Goal: Task Accomplishment & Management: Use online tool/utility

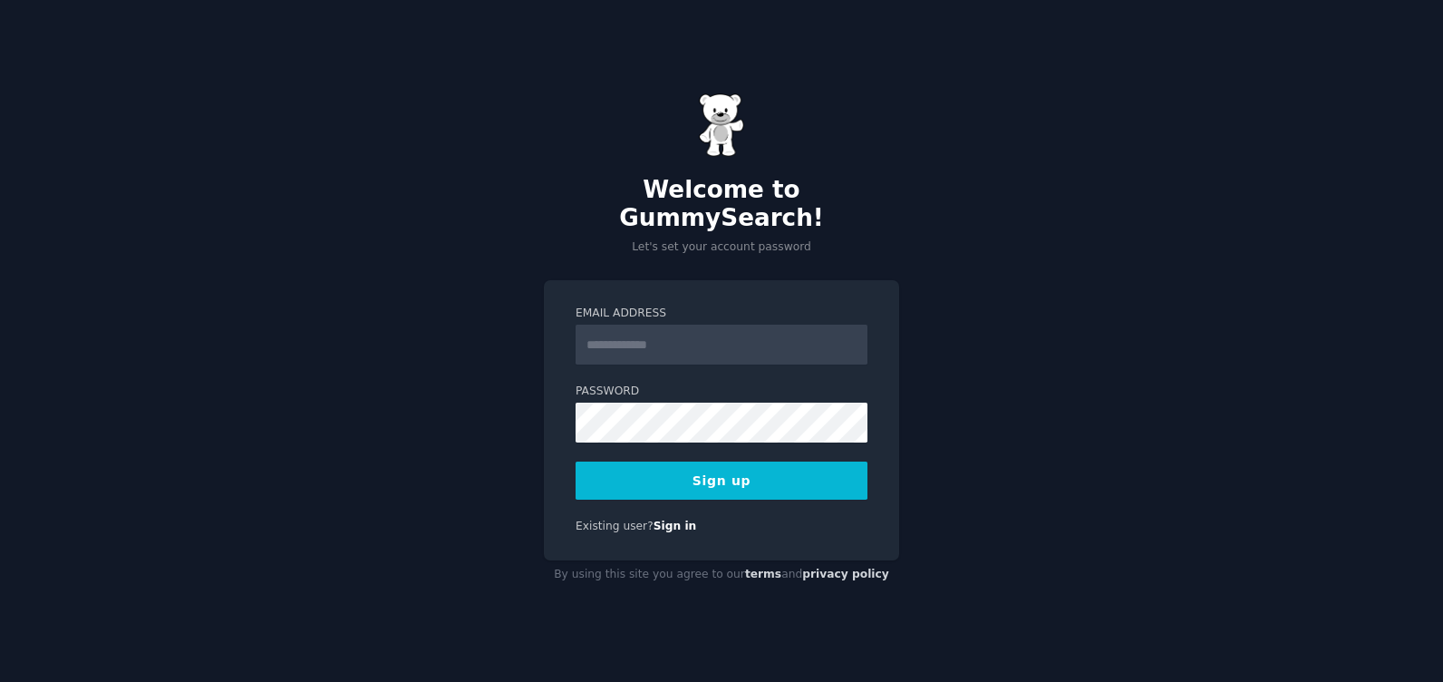
click at [619, 332] on input "Email Address" at bounding box center [722, 345] width 292 height 40
type input "**********"
click at [697, 467] on button "Sign up" at bounding box center [722, 480] width 292 height 38
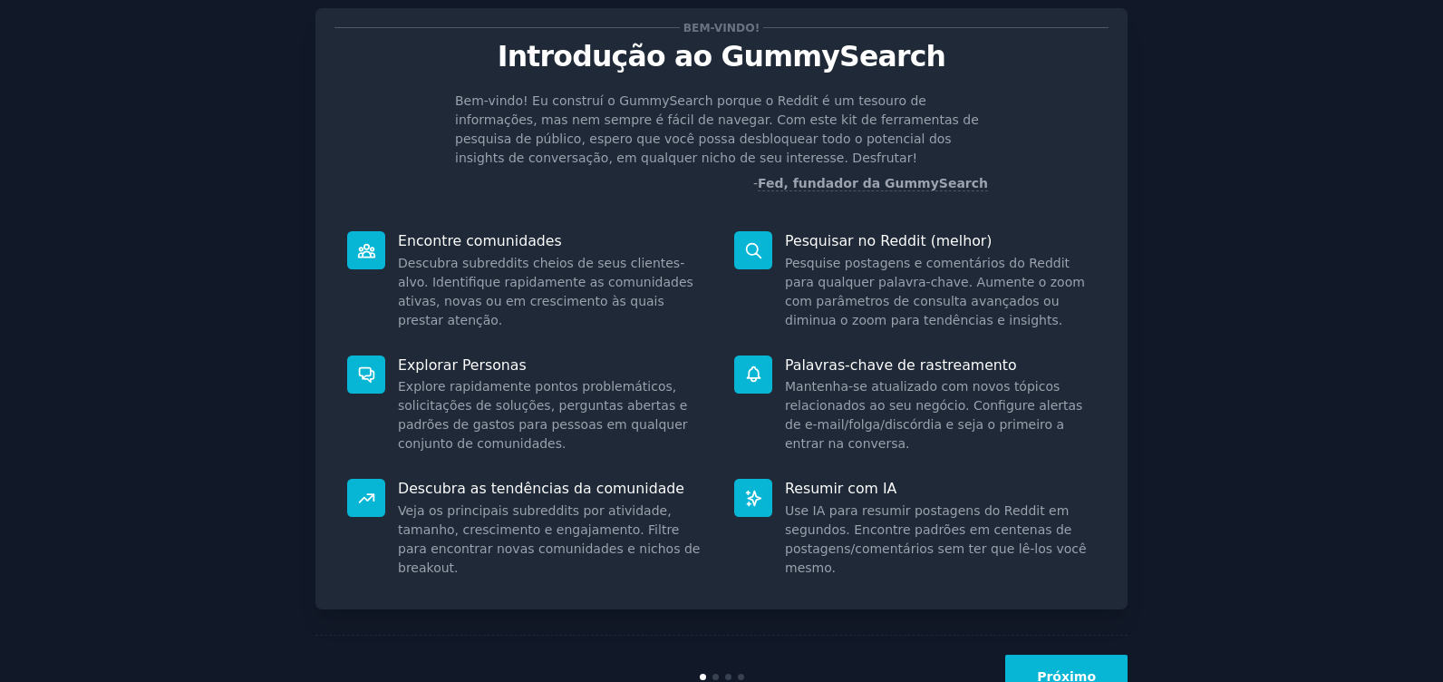
scroll to position [104, 0]
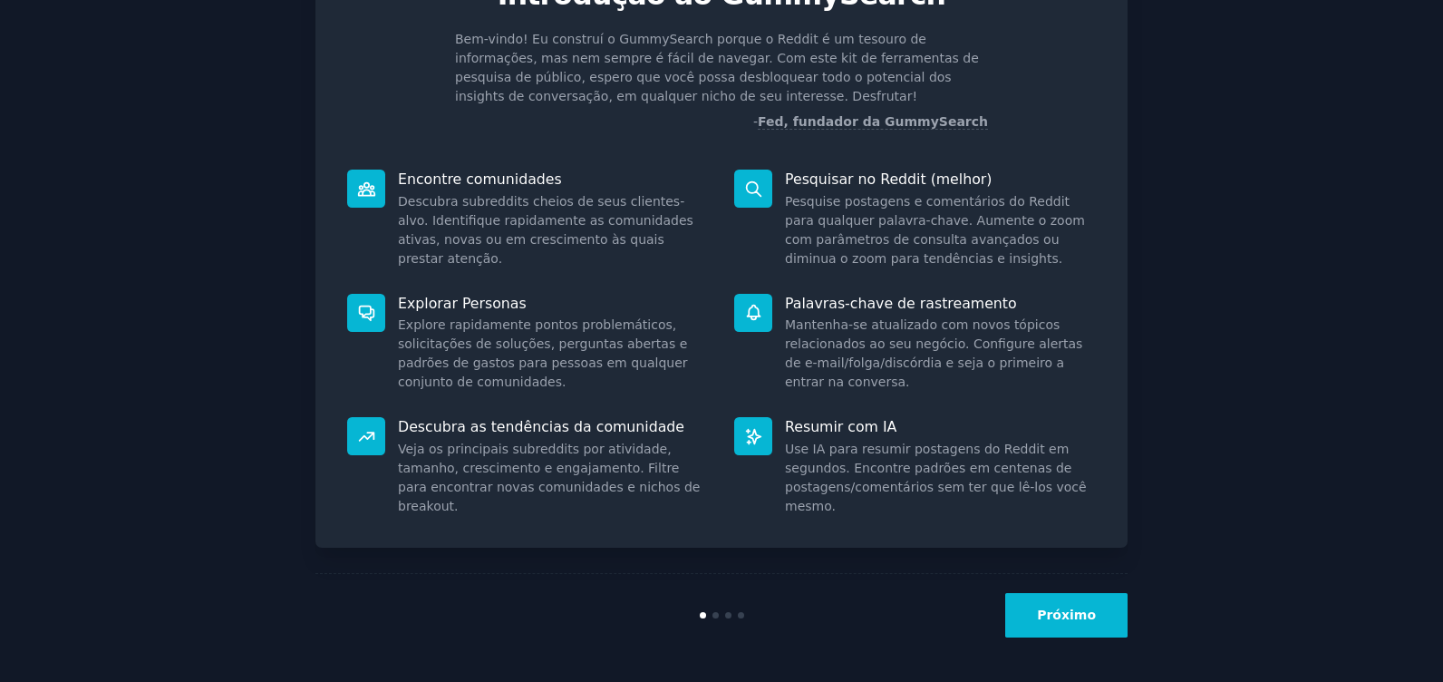
click at [1087, 626] on button "Próximo" at bounding box center [1066, 615] width 122 height 44
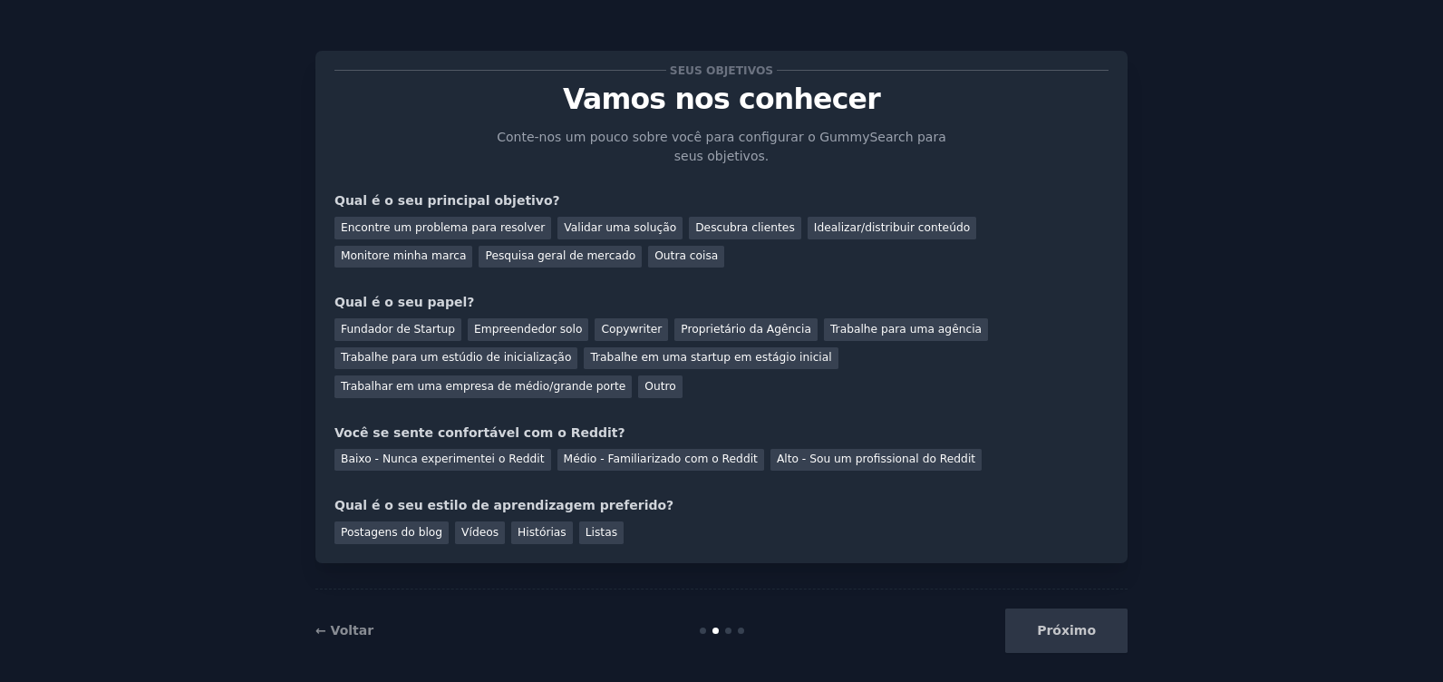
click at [1078, 608] on div "Próximo" at bounding box center [992, 630] width 271 height 44
click at [1067, 622] on div "Próximo" at bounding box center [992, 630] width 271 height 44
click at [1051, 614] on div "Próximo" at bounding box center [992, 630] width 271 height 44
click at [504, 227] on div "Encontre um problema para resolver" at bounding box center [443, 228] width 217 height 23
click at [558, 221] on div "Validar uma solução" at bounding box center [620, 228] width 125 height 23
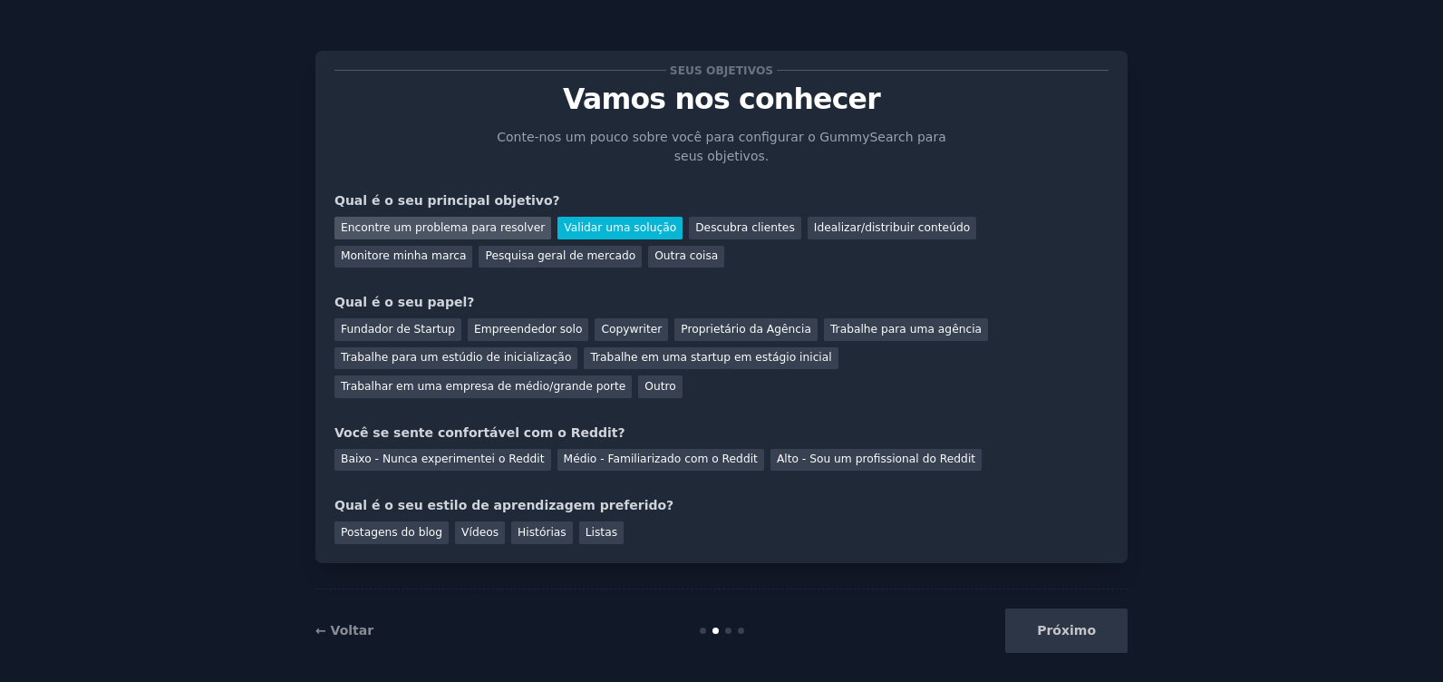
click at [480, 228] on div "Encontre um problema para resolver" at bounding box center [443, 228] width 217 height 23
click at [500, 328] on div "Empreendedor solo" at bounding box center [528, 329] width 121 height 23
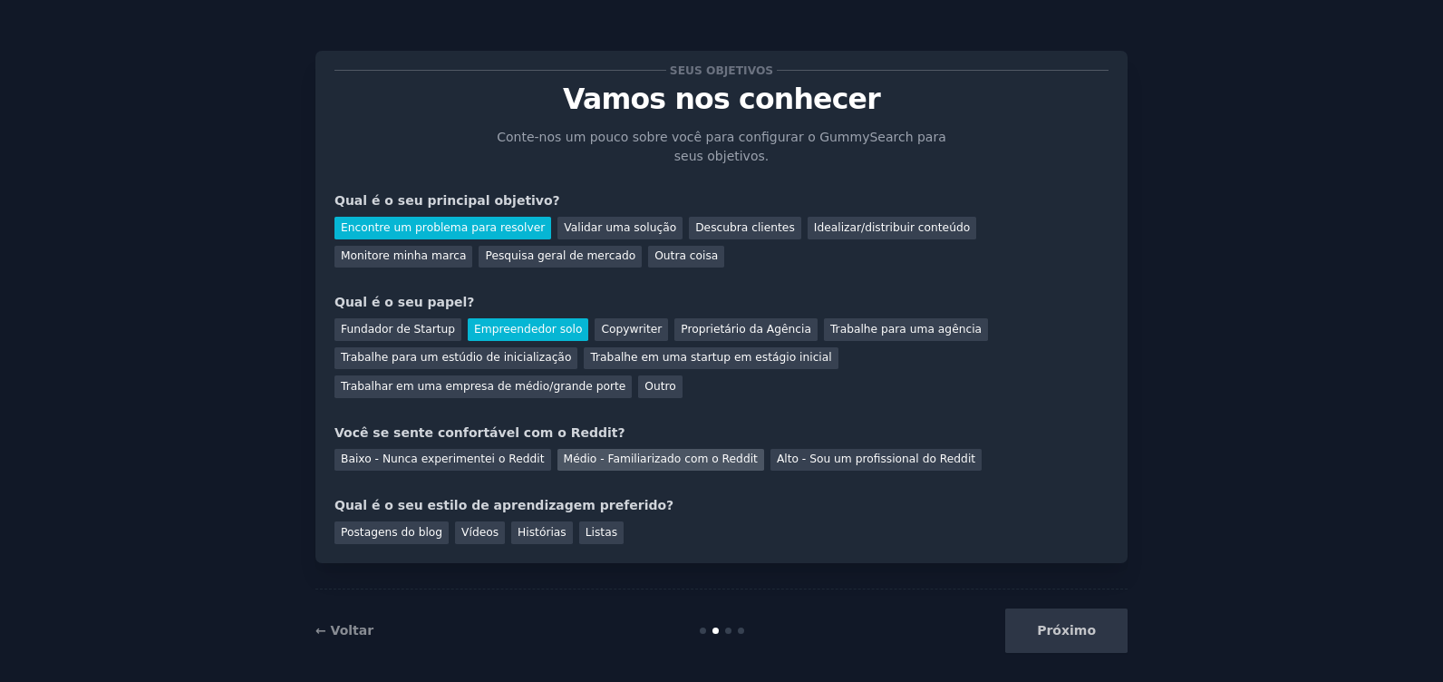
click at [639, 449] on div "Médio - Familiarizado com o Reddit" at bounding box center [661, 460] width 207 height 23
drag, startPoint x: 471, startPoint y: 500, endPoint x: 542, endPoint y: 512, distance: 71.8
click at [471, 521] on div "Vídeos" at bounding box center [480, 532] width 50 height 23
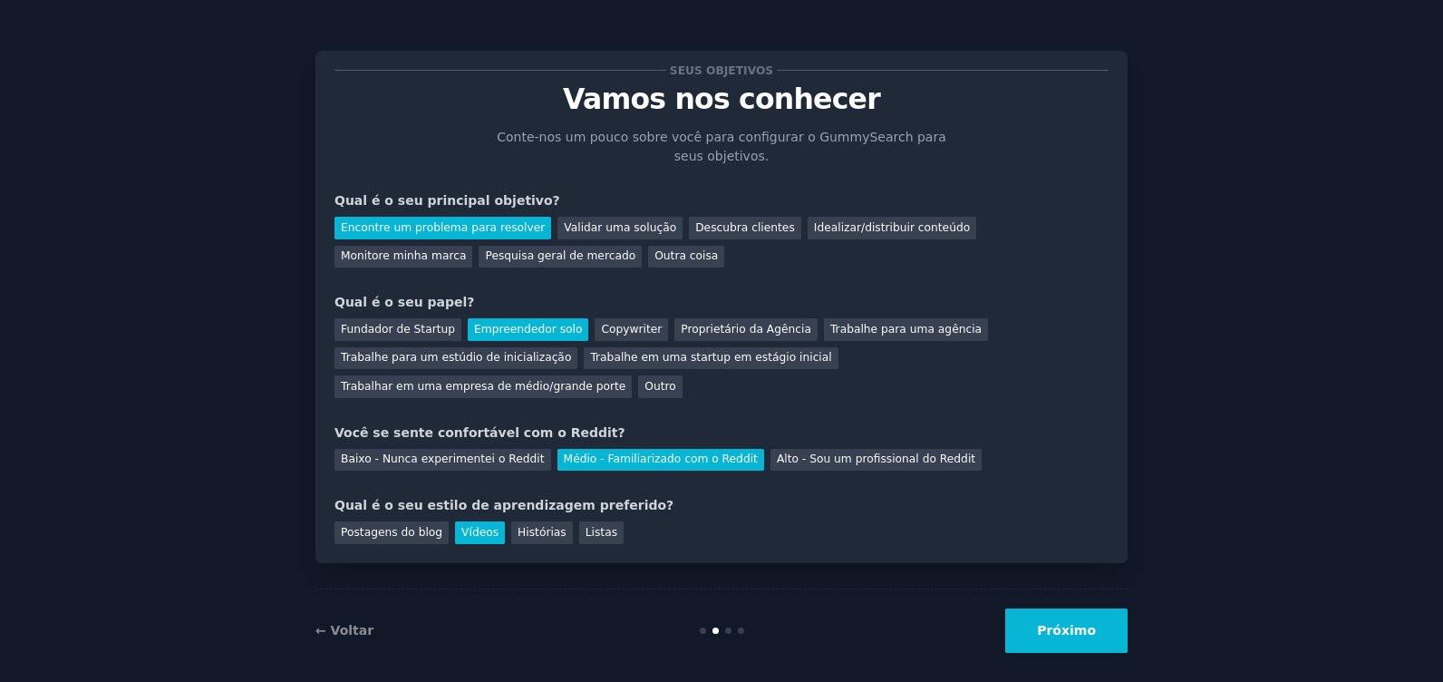
click at [1087, 614] on button "Próximo" at bounding box center [1066, 630] width 122 height 44
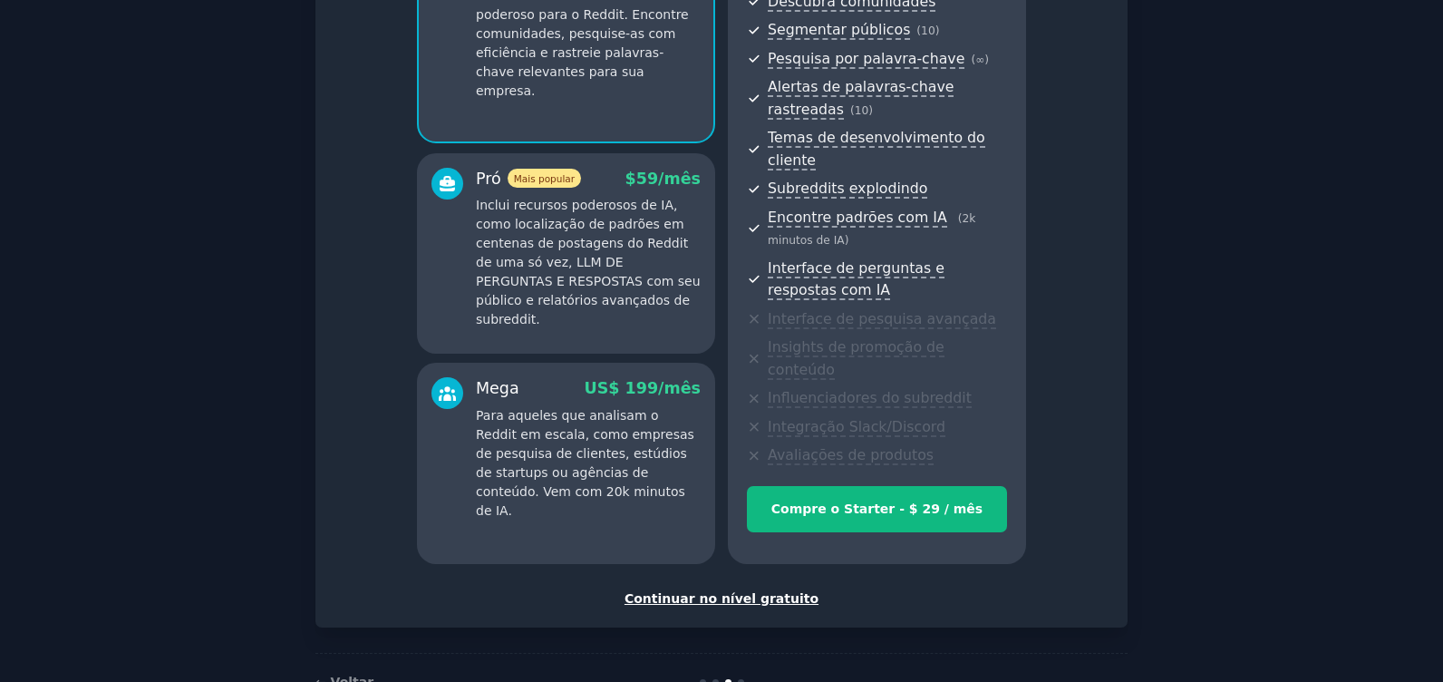
scroll to position [229, 0]
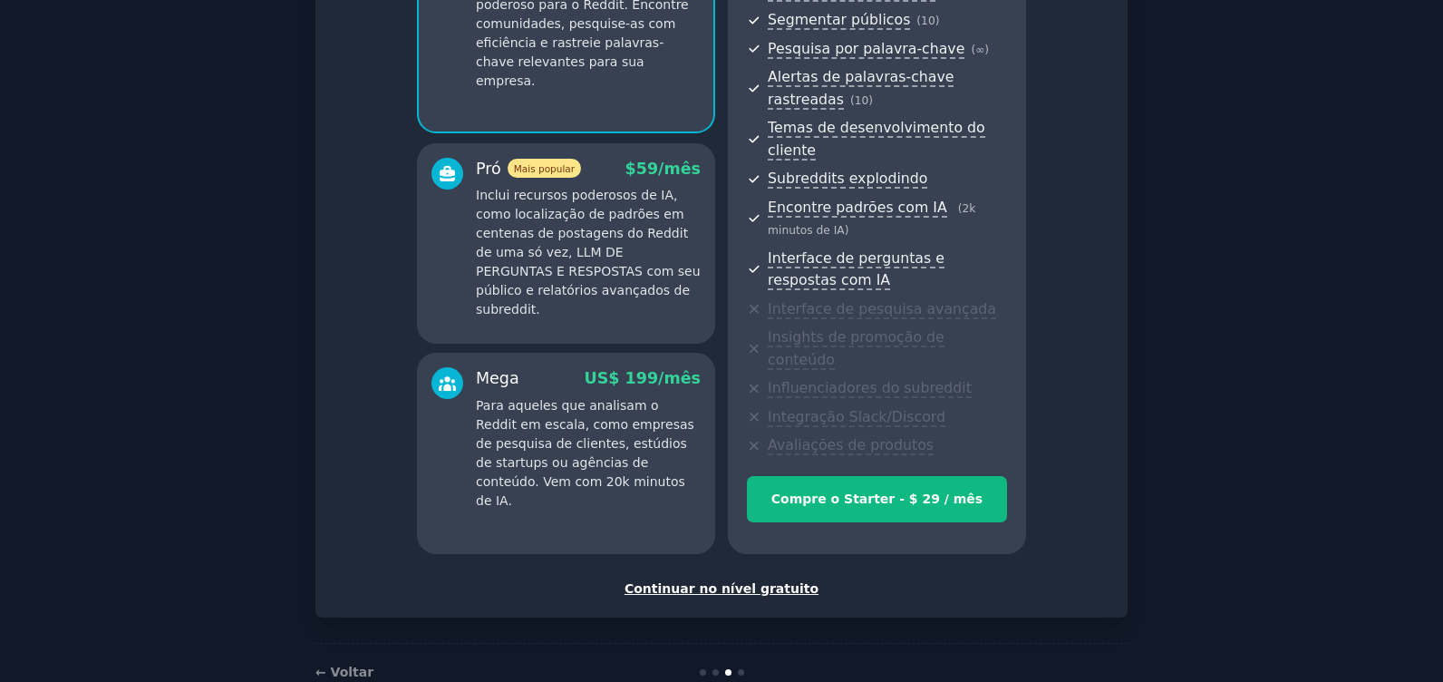
click at [720, 579] on div "Continuar no nível gratuito" at bounding box center [722, 588] width 774 height 19
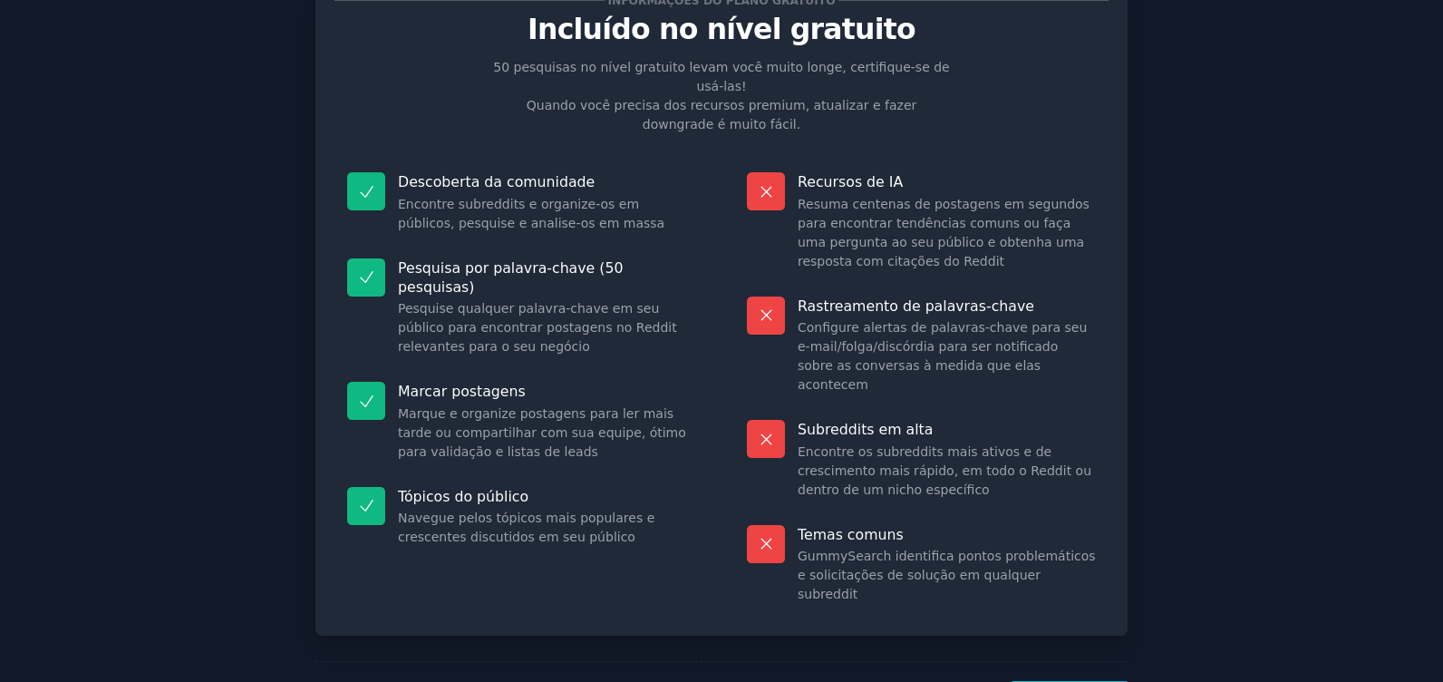
scroll to position [101, 0]
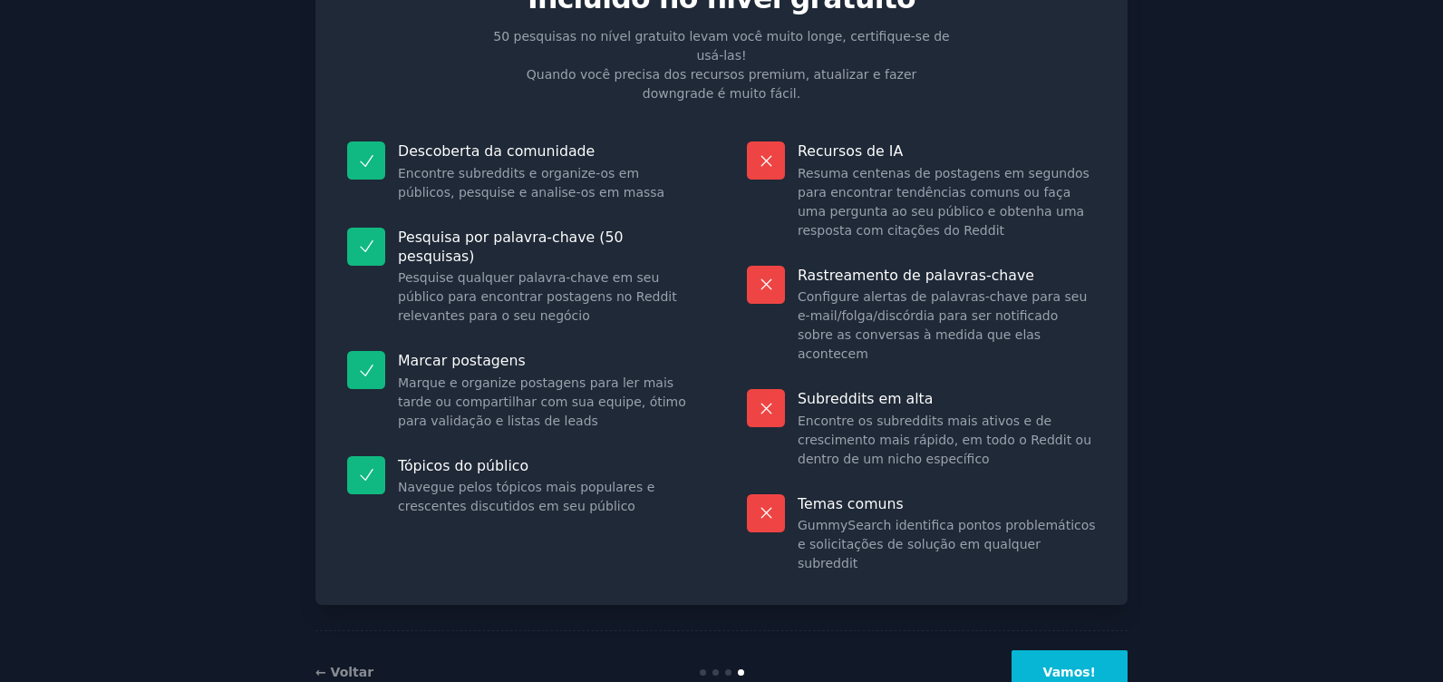
click at [1088, 650] on button "Vamos!" at bounding box center [1070, 672] width 116 height 44
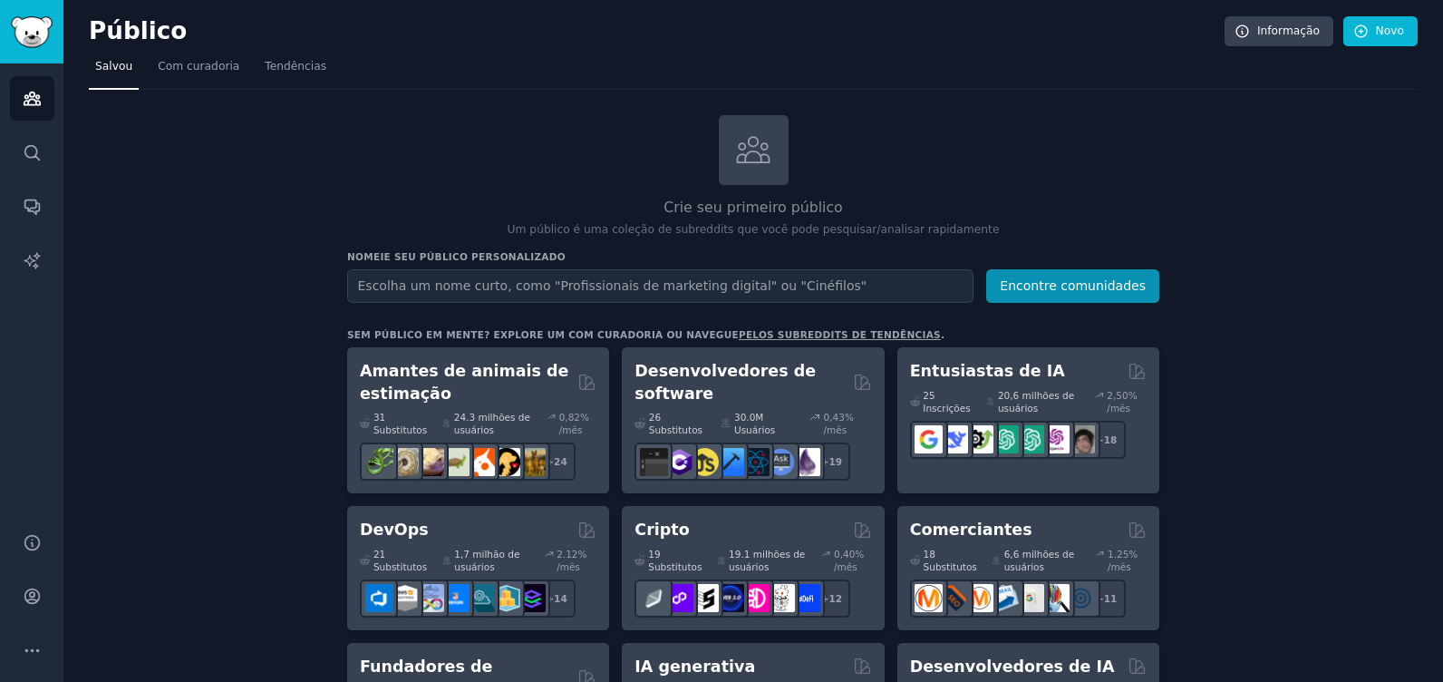
click at [446, 287] on input "text" at bounding box center [660, 286] width 626 height 34
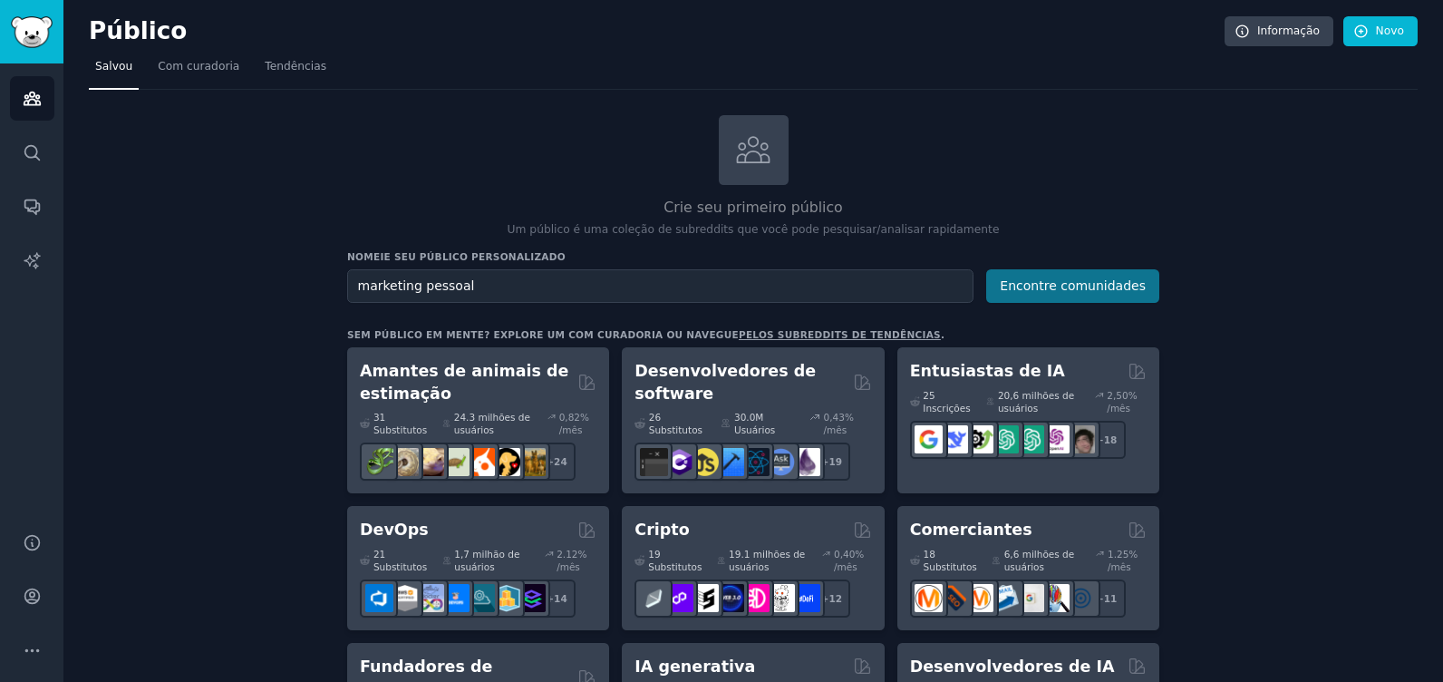
type input "marketing pessoal"
click at [1082, 287] on button "Encontre comunidades" at bounding box center [1072, 286] width 173 height 34
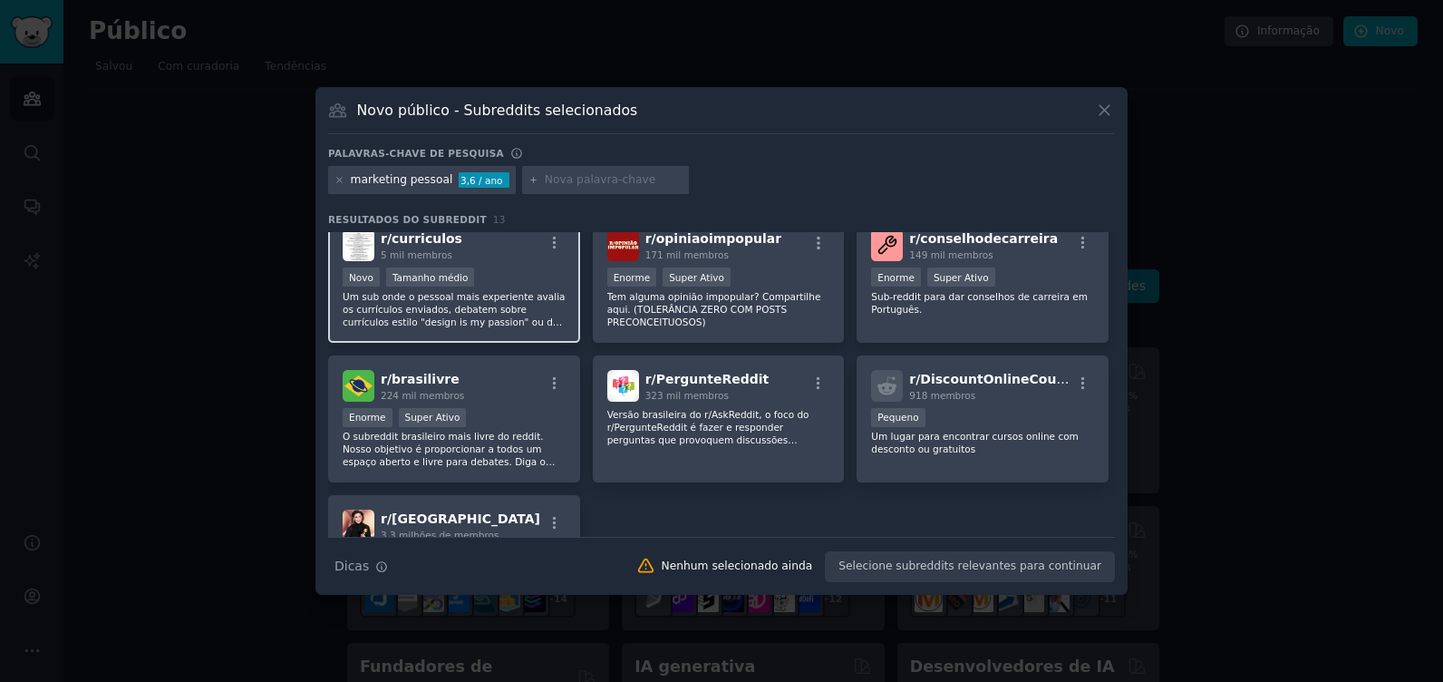
scroll to position [266, 0]
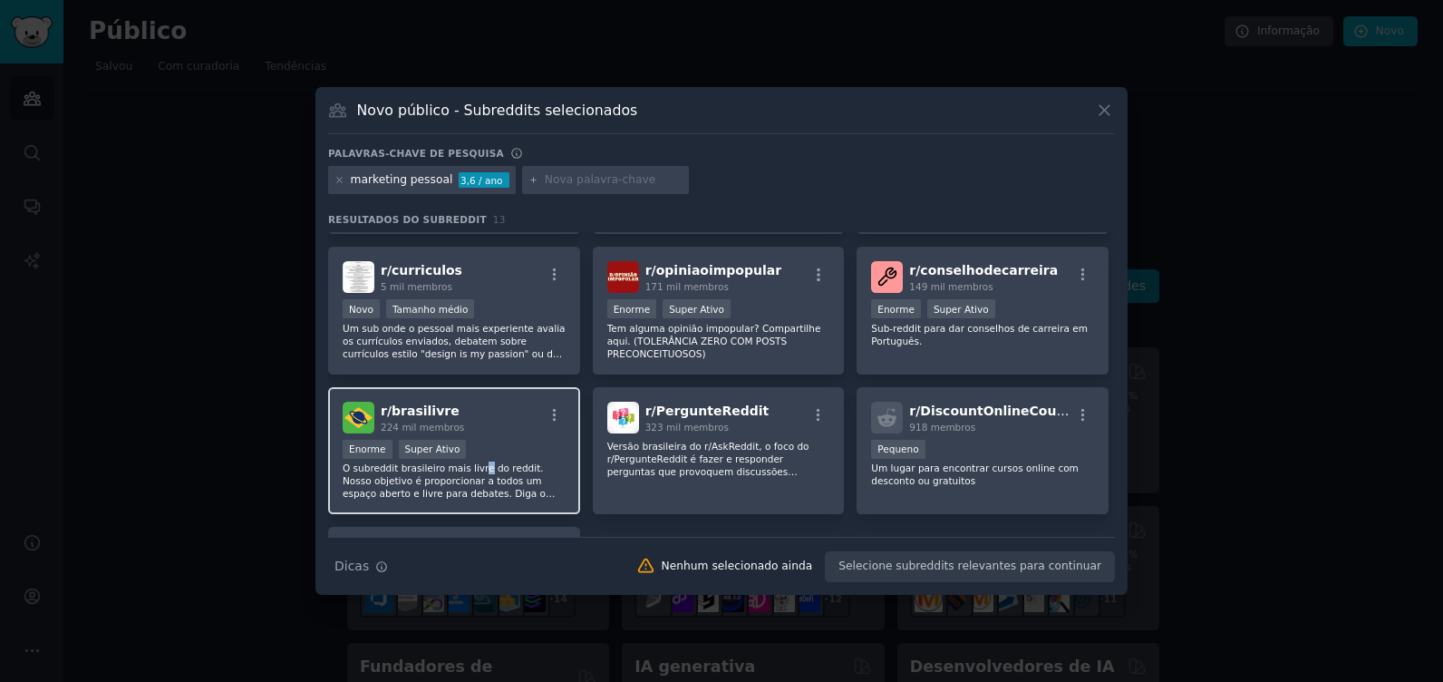
click at [477, 471] on p "O subreddit brasileiro mais livre do reddit. Nosso objetivo é proporcionar a to…" at bounding box center [454, 480] width 223 height 38
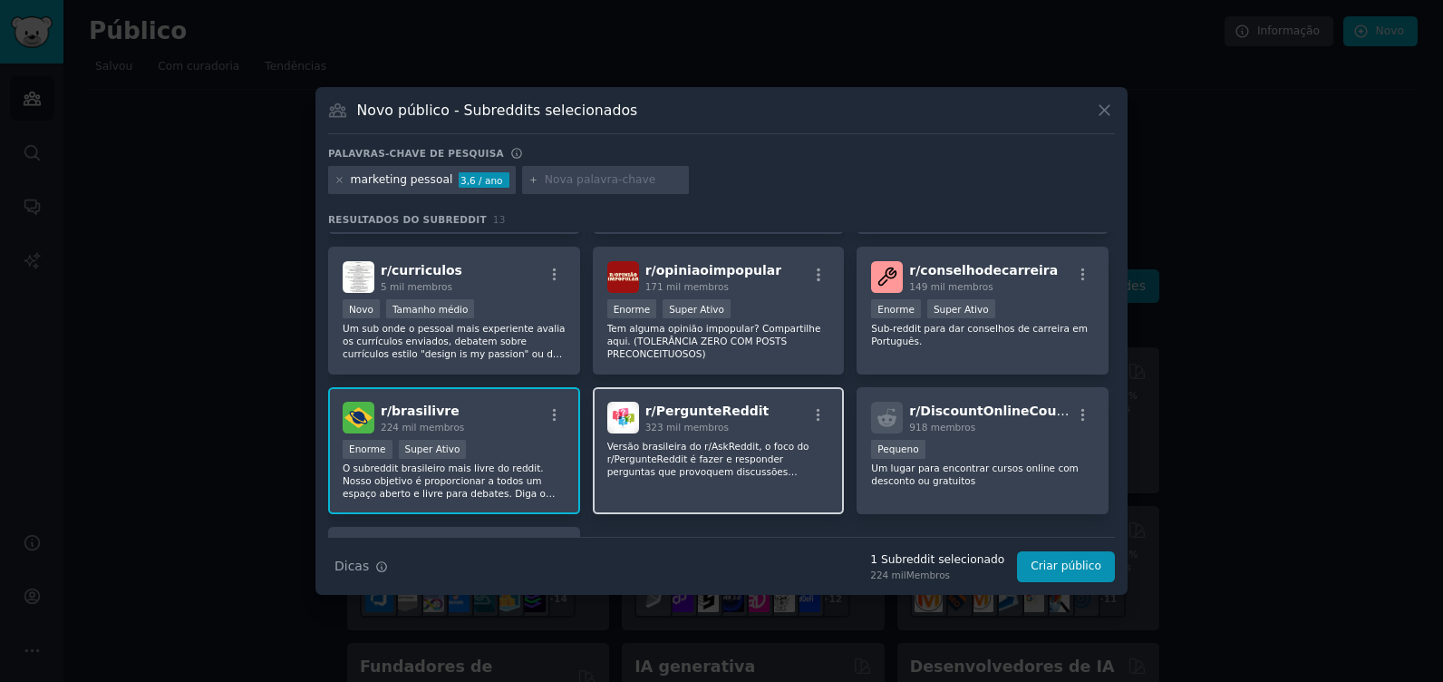
click at [724, 478] on div "r/ PergunteReddit 323 mil membros Versão brasileira do r/AskReddit, o foco do r…" at bounding box center [719, 451] width 252 height 128
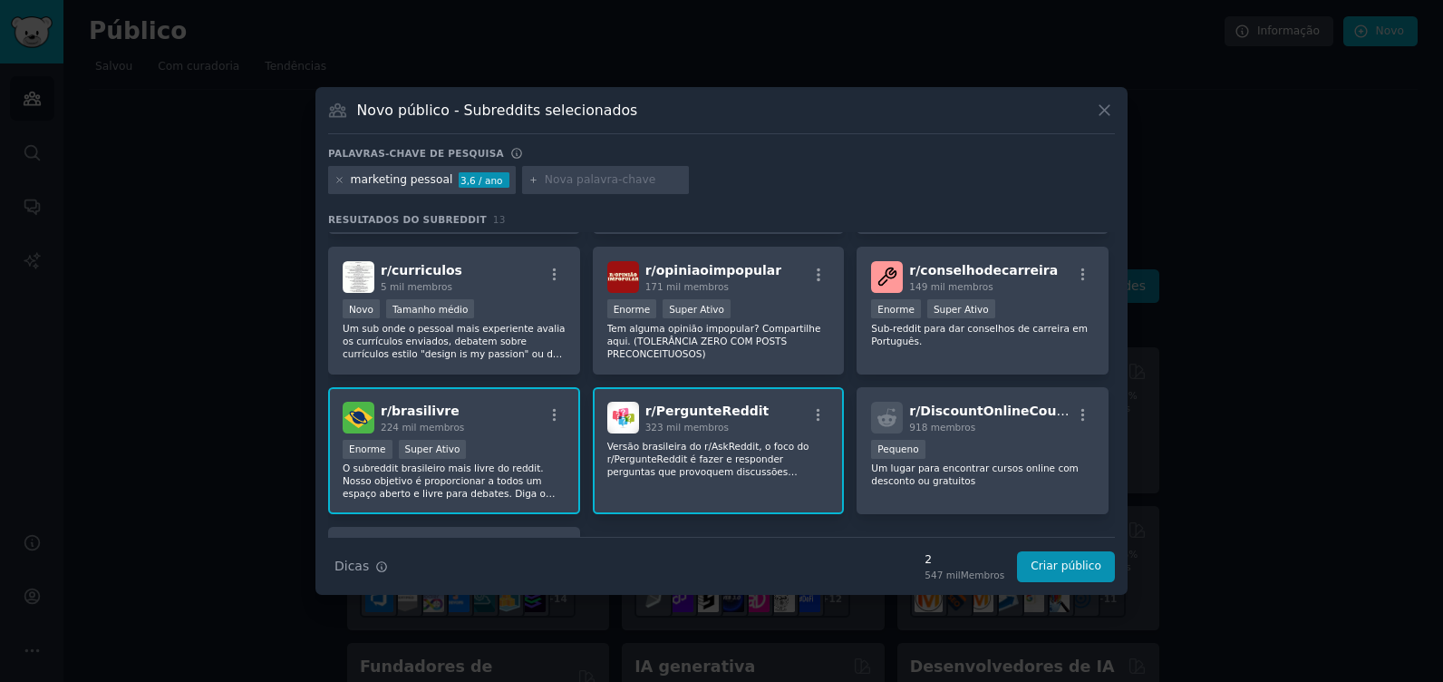
click at [704, 449] on p "Versão brasileira do r/AskReddit, o foco do r/PergunteReddit é fazer e responde…" at bounding box center [718, 459] width 223 height 38
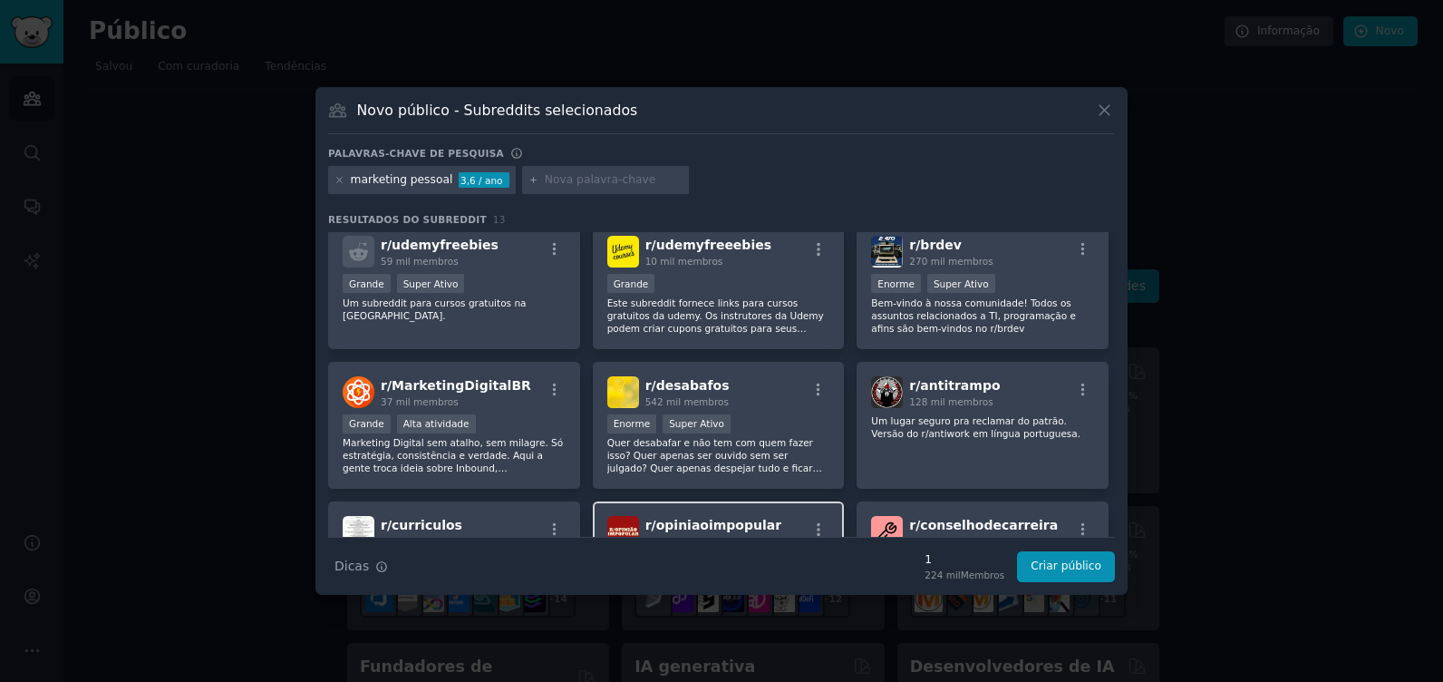
scroll to position [0, 0]
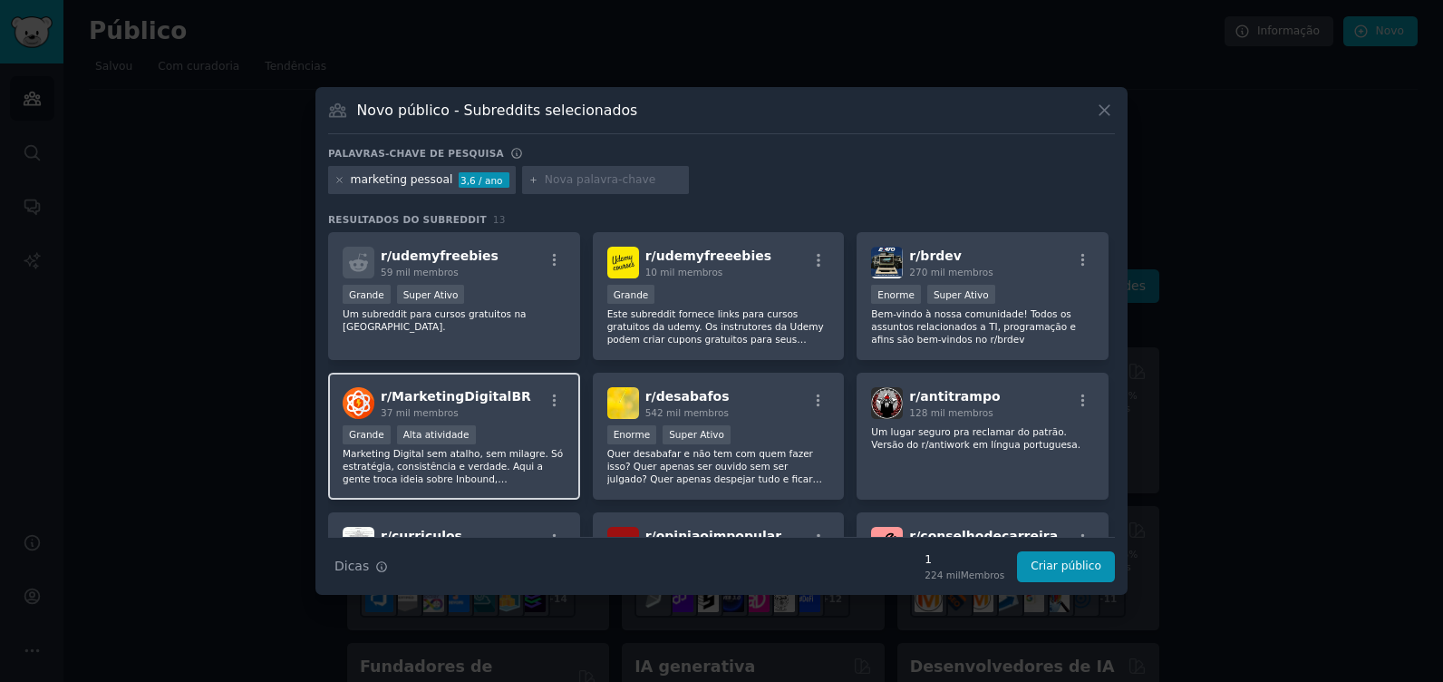
click at [453, 457] on p "Marketing Digital sem atalho, sem milagre. Só estratégia, consistência e verdad…" at bounding box center [454, 466] width 223 height 38
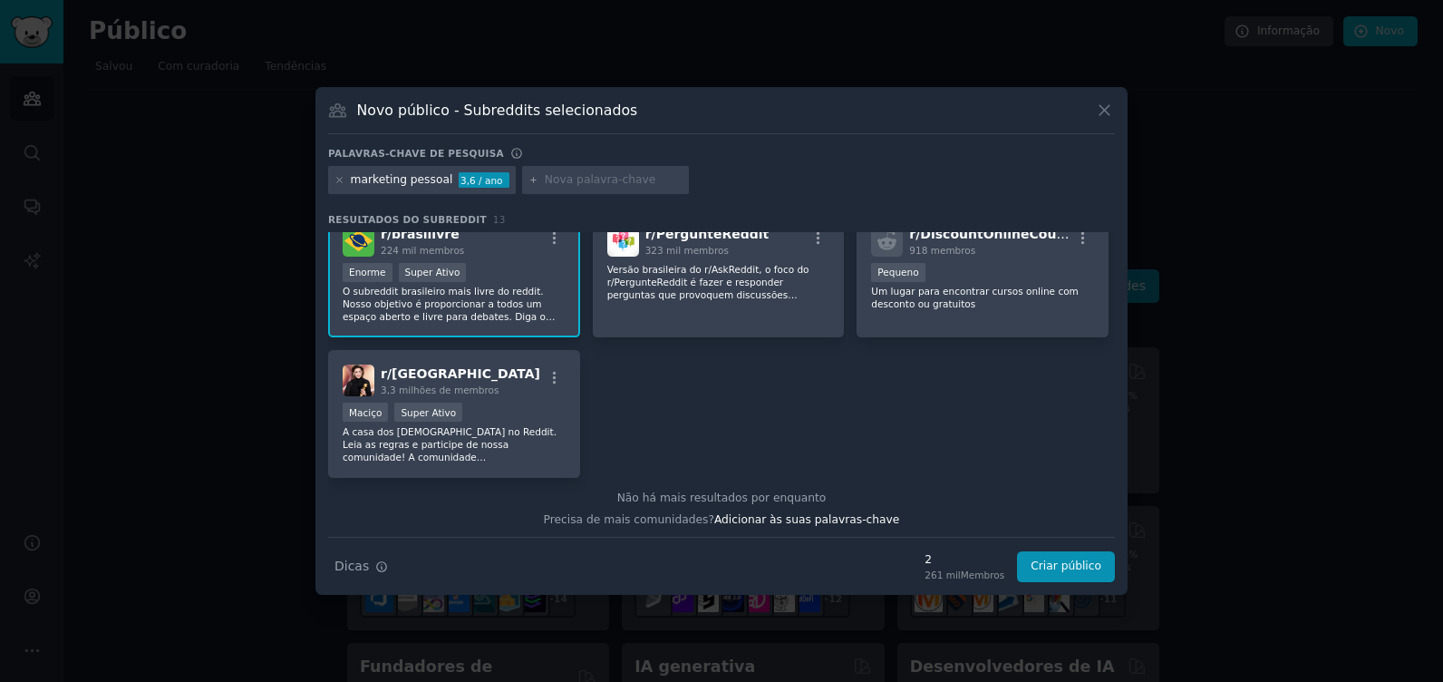
scroll to position [447, 0]
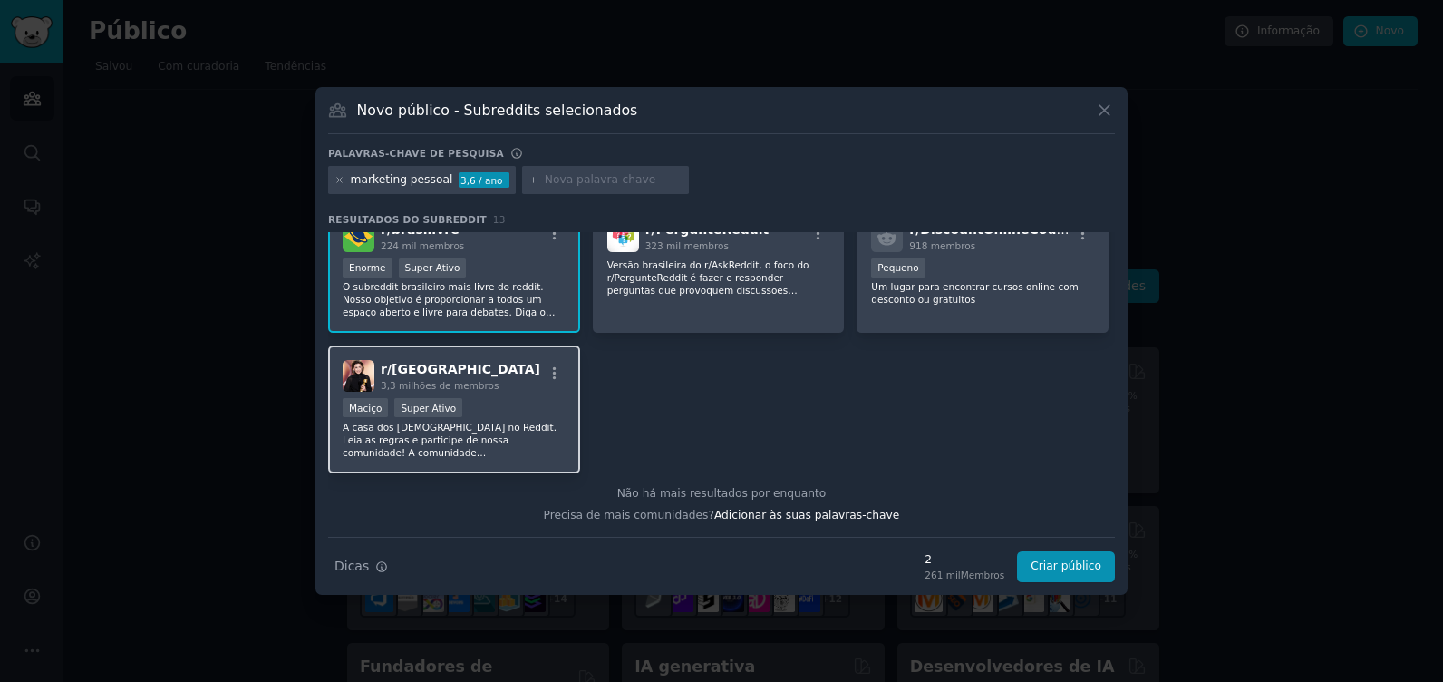
click at [483, 451] on p "A casa dos brasileiros no Reddit. Leia as regras e participe de nossa comunidad…" at bounding box center [454, 440] width 223 height 38
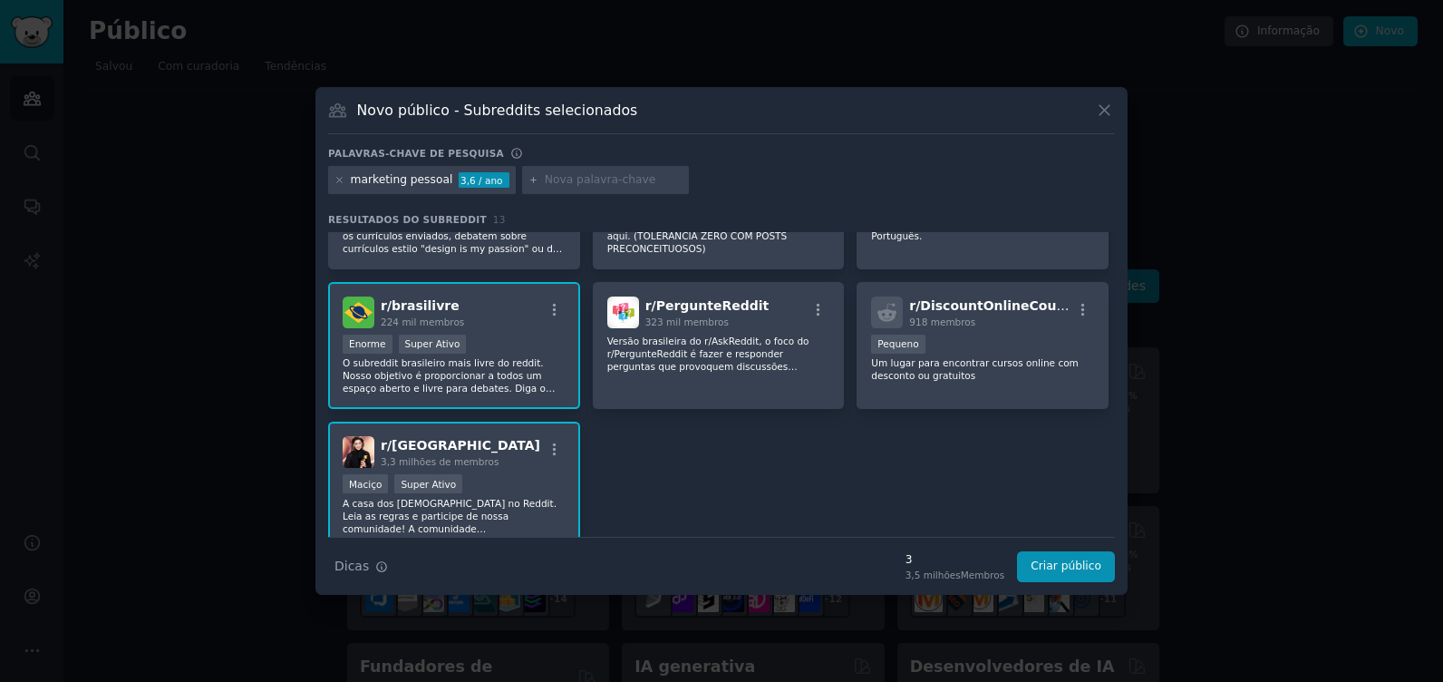
scroll to position [266, 0]
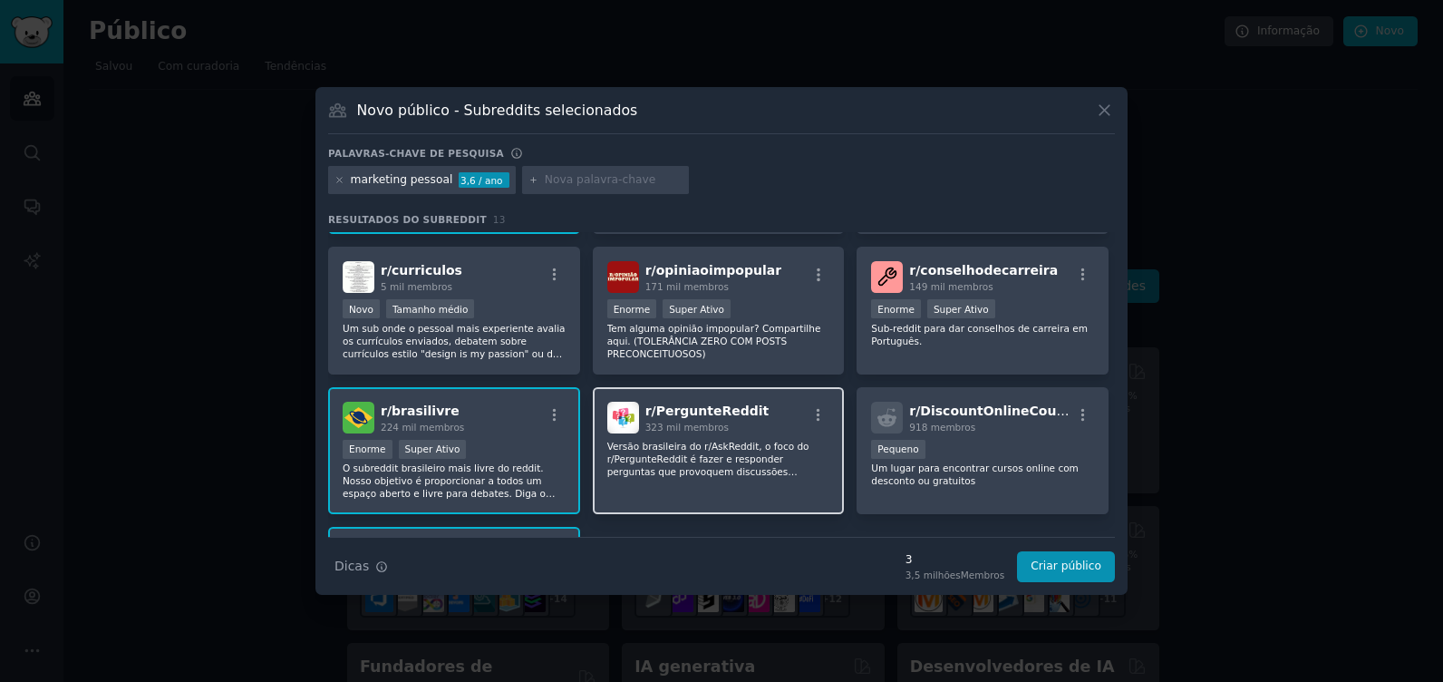
click at [719, 469] on p "Versão brasileira do r/AskReddit, o foco do r/PergunteReddit é fazer e responde…" at bounding box center [718, 459] width 223 height 38
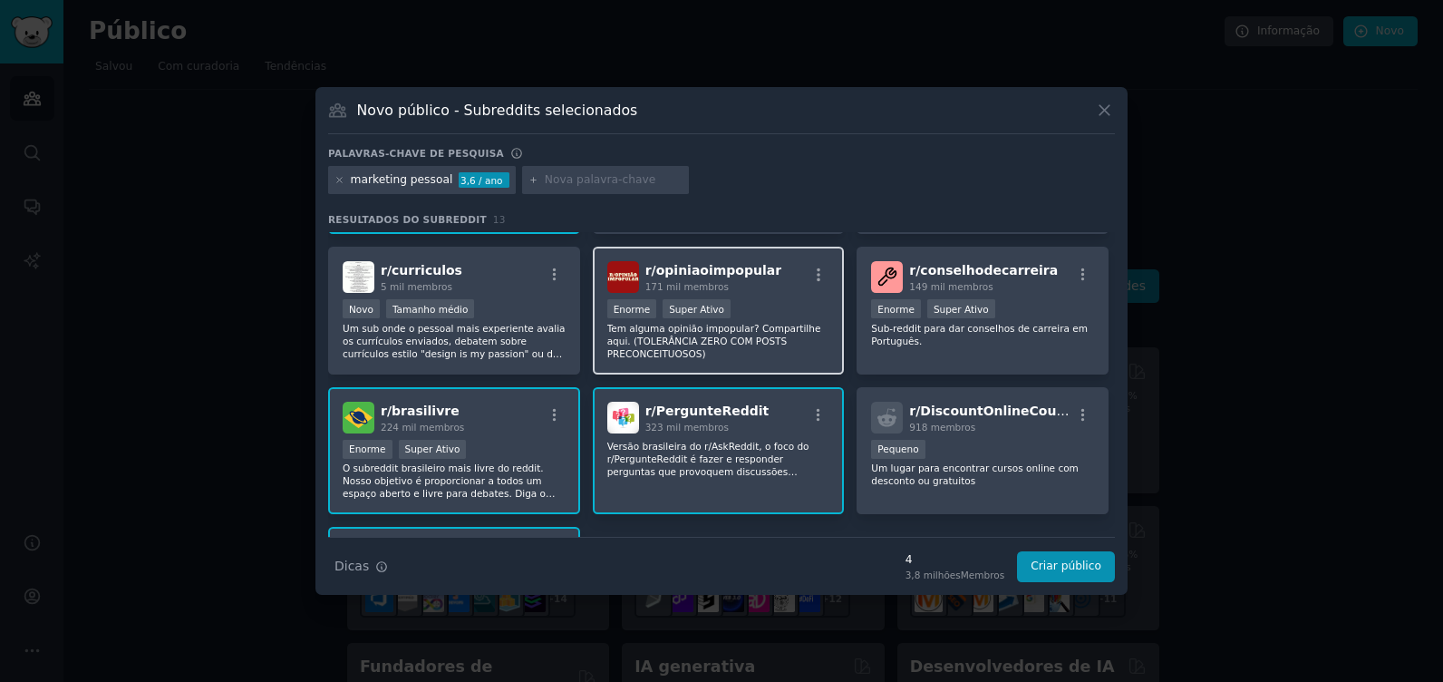
click at [666, 333] on p "Tem alguma opinião impopular? Compartilhe aqui. (TOLERÂNCIA ZERO COM POSTS PREC…" at bounding box center [718, 341] width 223 height 38
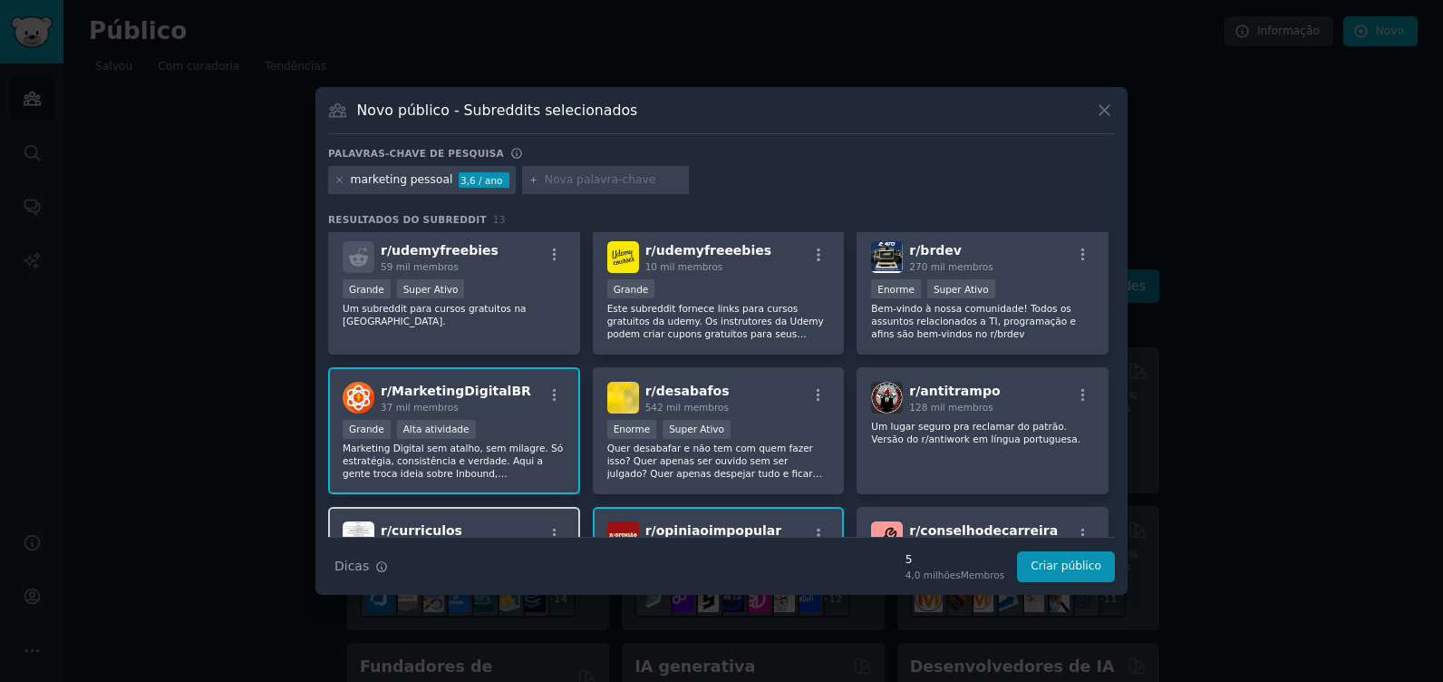
scroll to position [0, 0]
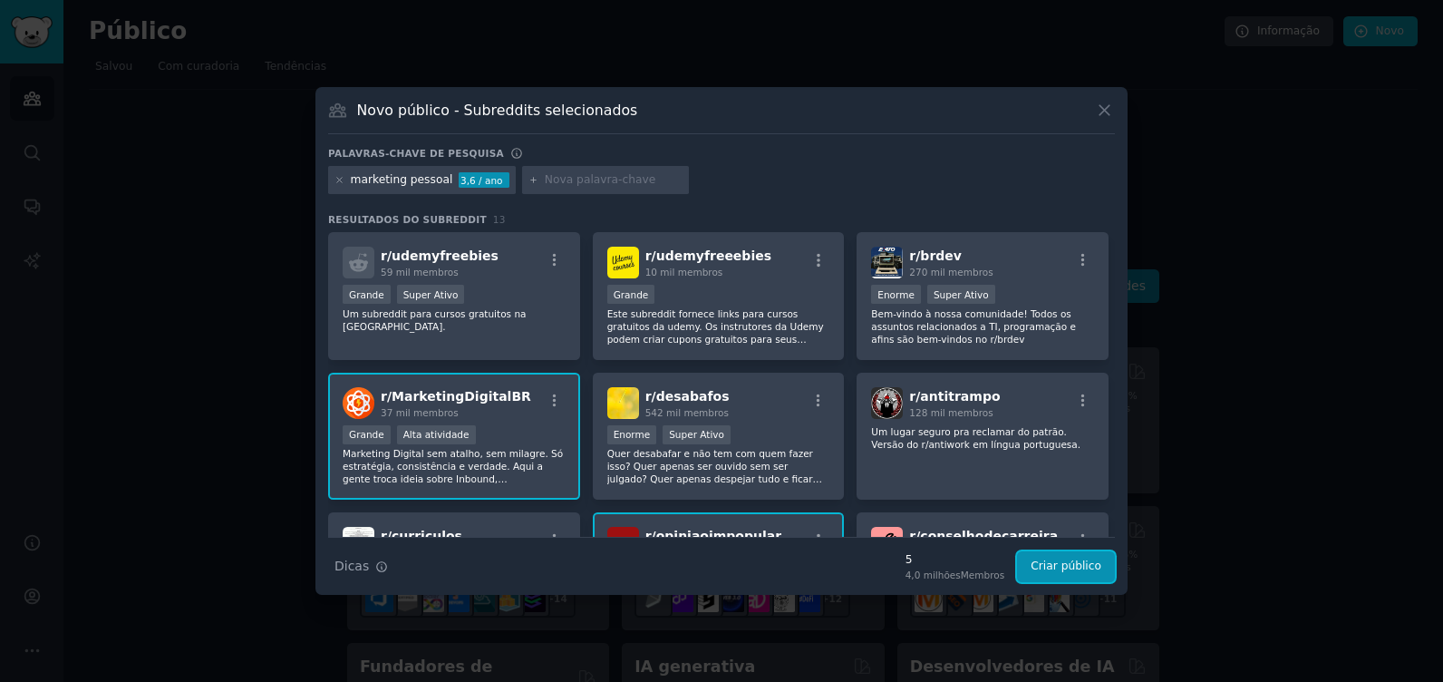
drag, startPoint x: 1082, startPoint y: 573, endPoint x: 1108, endPoint y: 567, distance: 26.2
click at [1082, 573] on button "Criar público" at bounding box center [1066, 566] width 98 height 31
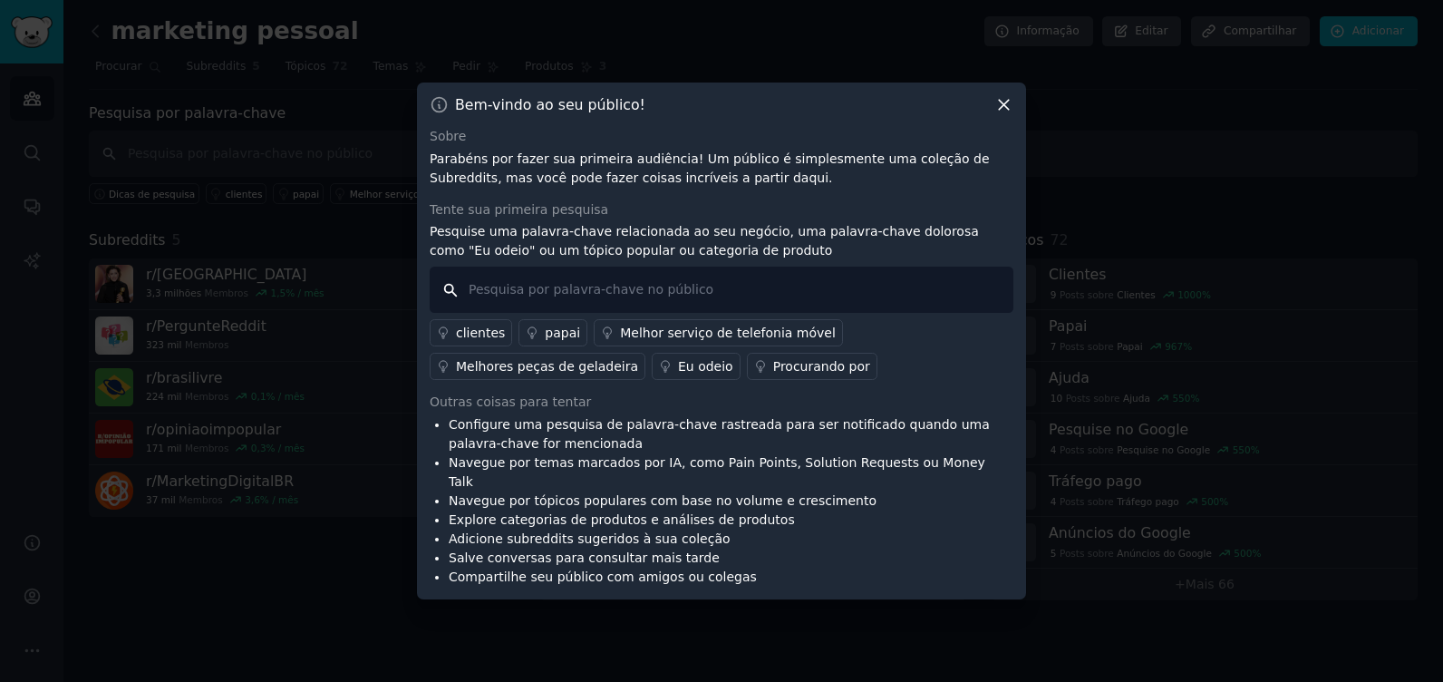
click at [526, 300] on input "text" at bounding box center [722, 290] width 584 height 46
type input "marketing pessoal"
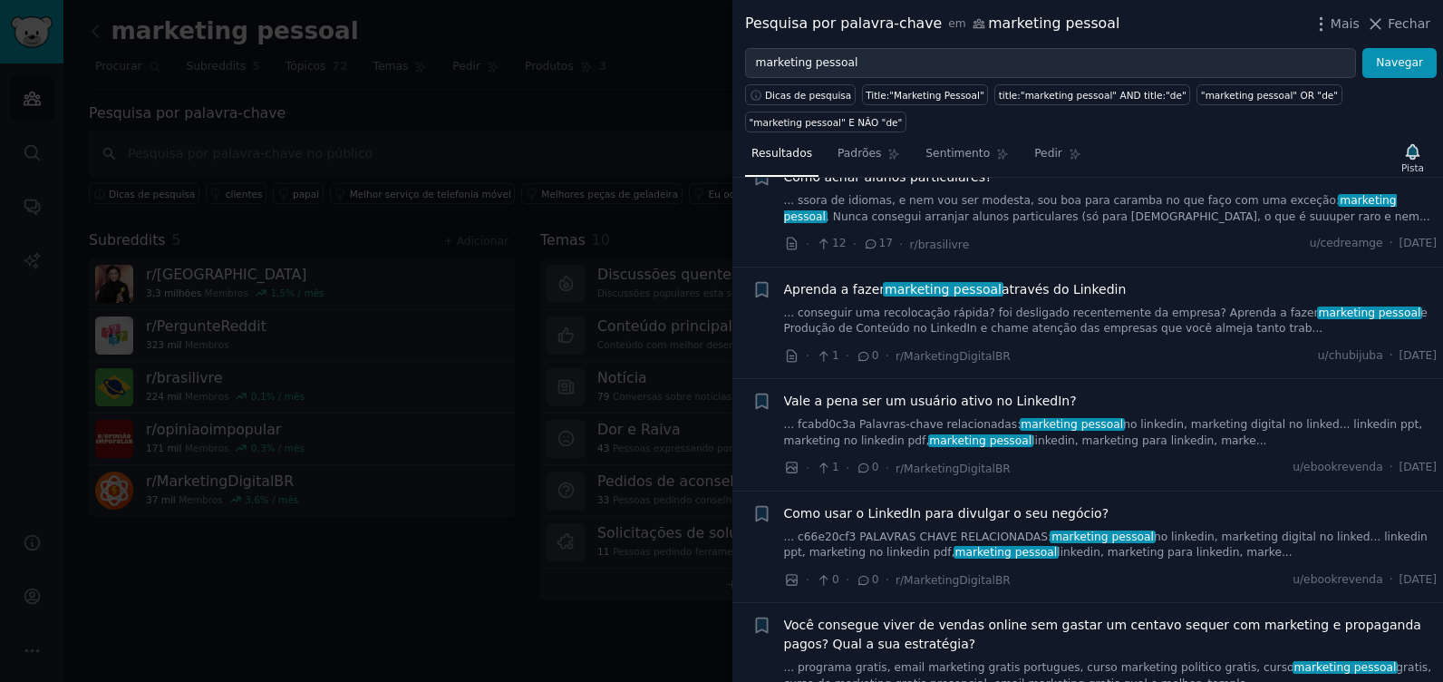
scroll to position [635, 0]
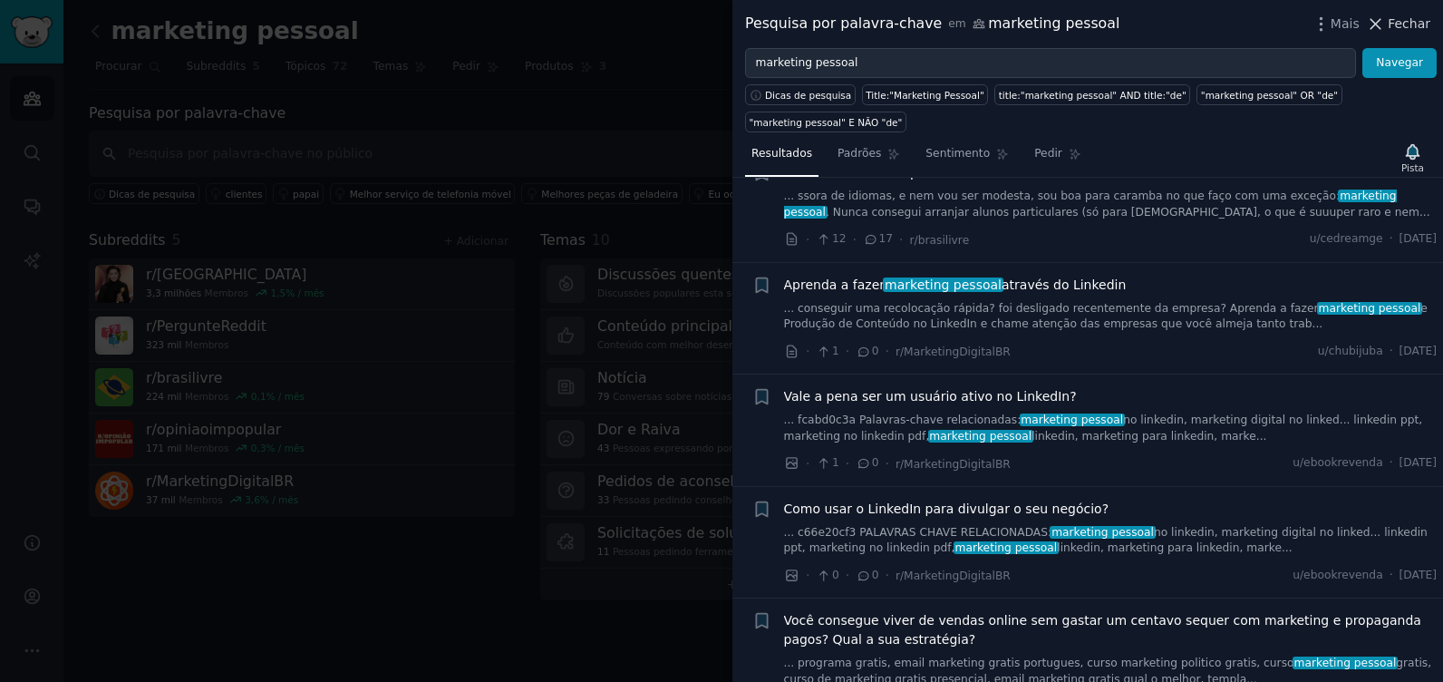
click at [1403, 22] on span "Fechar" at bounding box center [1409, 24] width 43 height 19
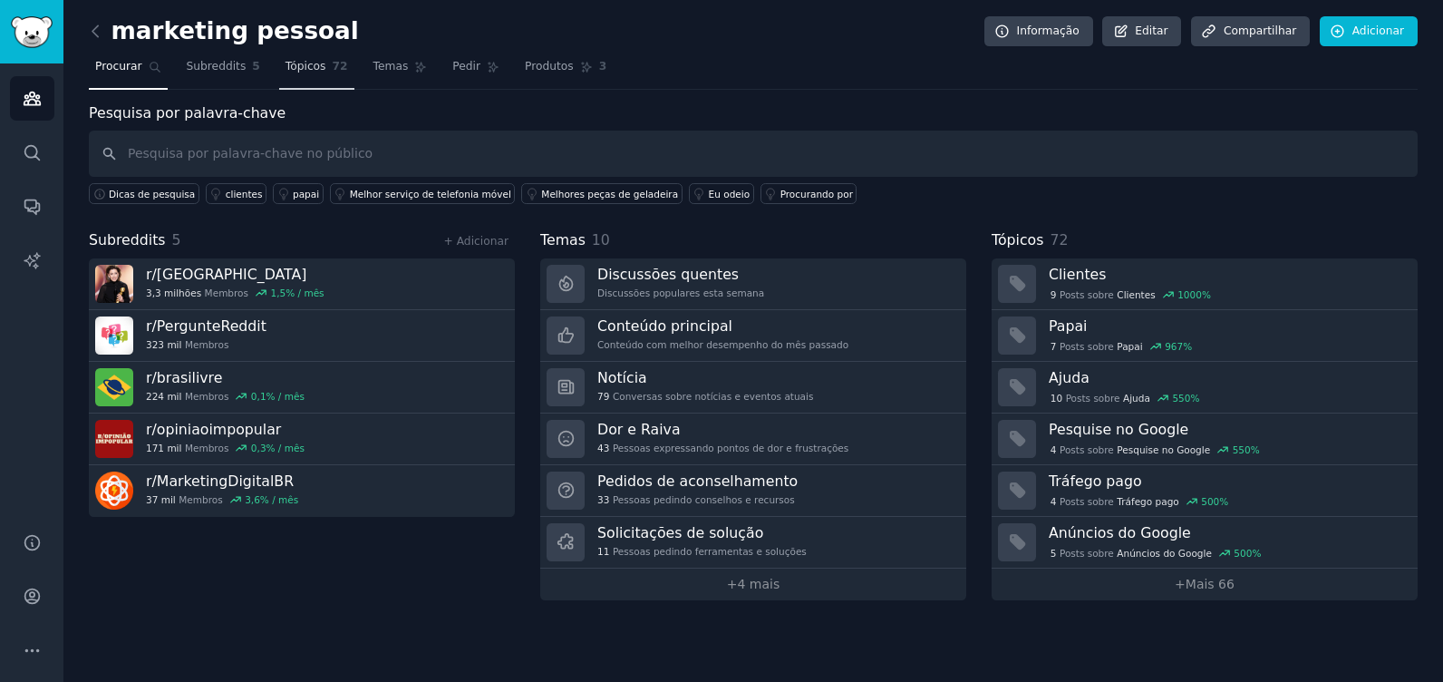
click at [297, 67] on span "Tópicos" at bounding box center [306, 67] width 41 height 16
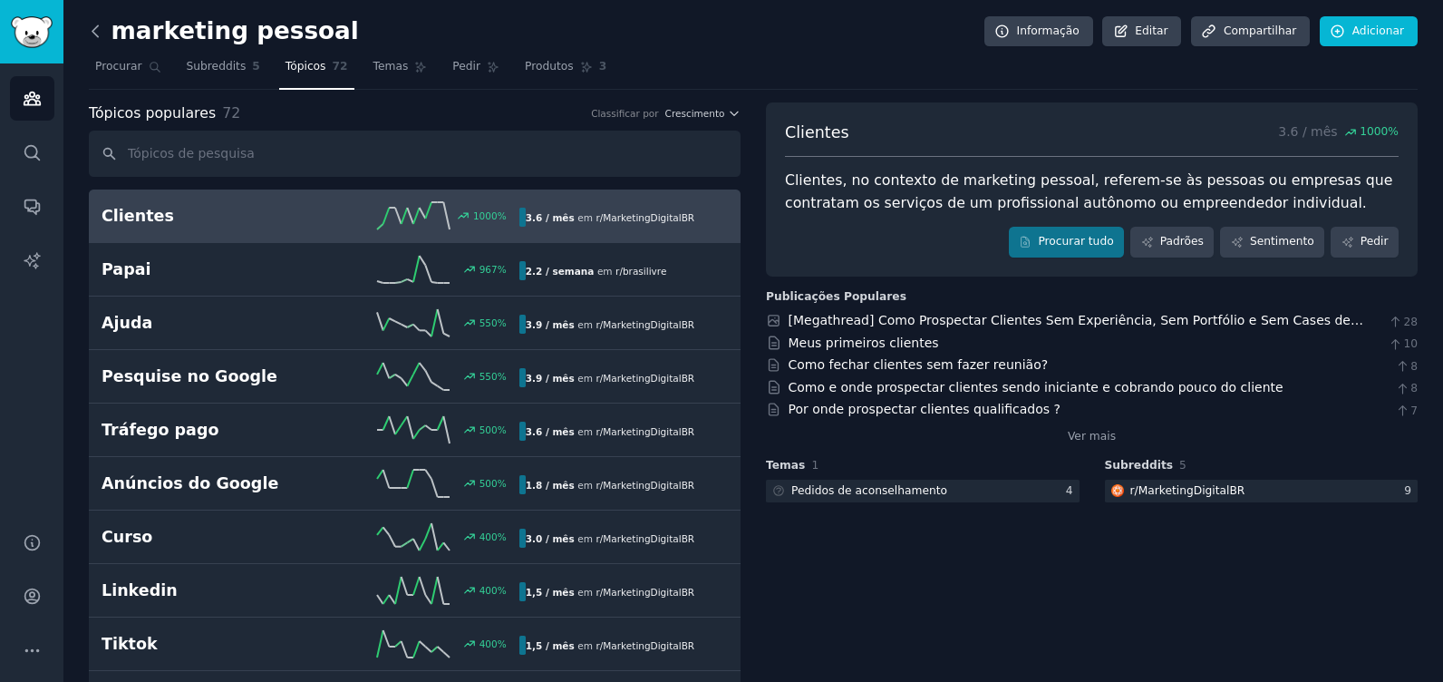
click at [92, 31] on icon at bounding box center [95, 31] width 19 height 19
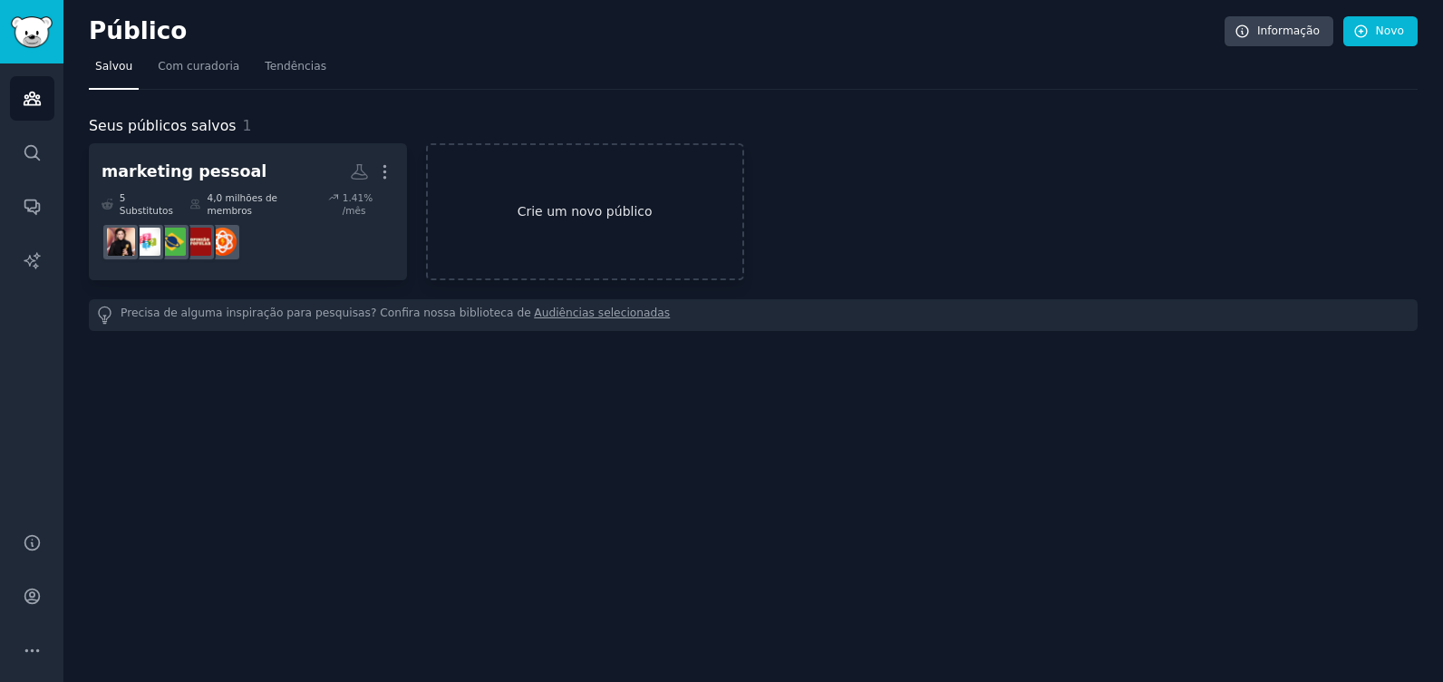
click at [541, 198] on link "Crie um novo público" at bounding box center [585, 211] width 318 height 137
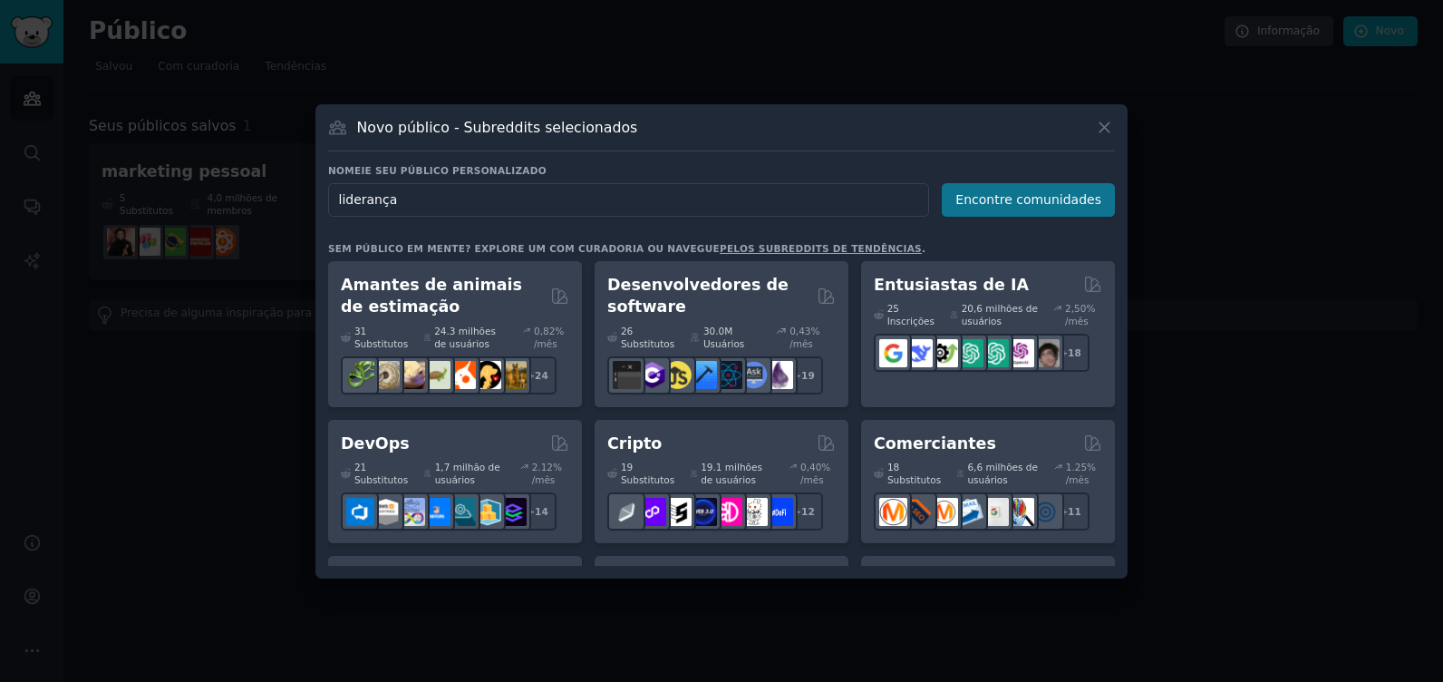
type input "liderança"
click at [1035, 189] on button "Encontre comunidades" at bounding box center [1028, 200] width 173 height 34
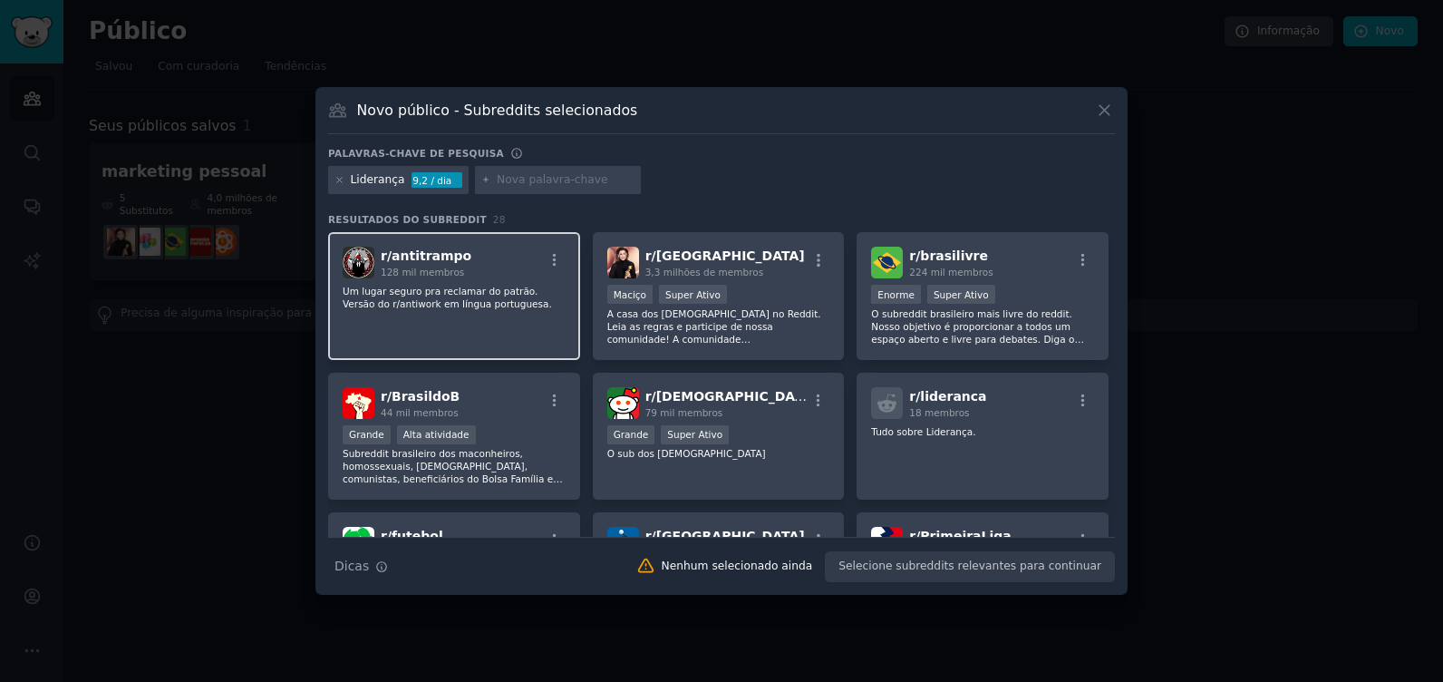
click at [476, 316] on div "r/ antitrampo 128 mil membros Um lugar seguro pra reclamar do patrão. Versão do…" at bounding box center [454, 296] width 252 height 128
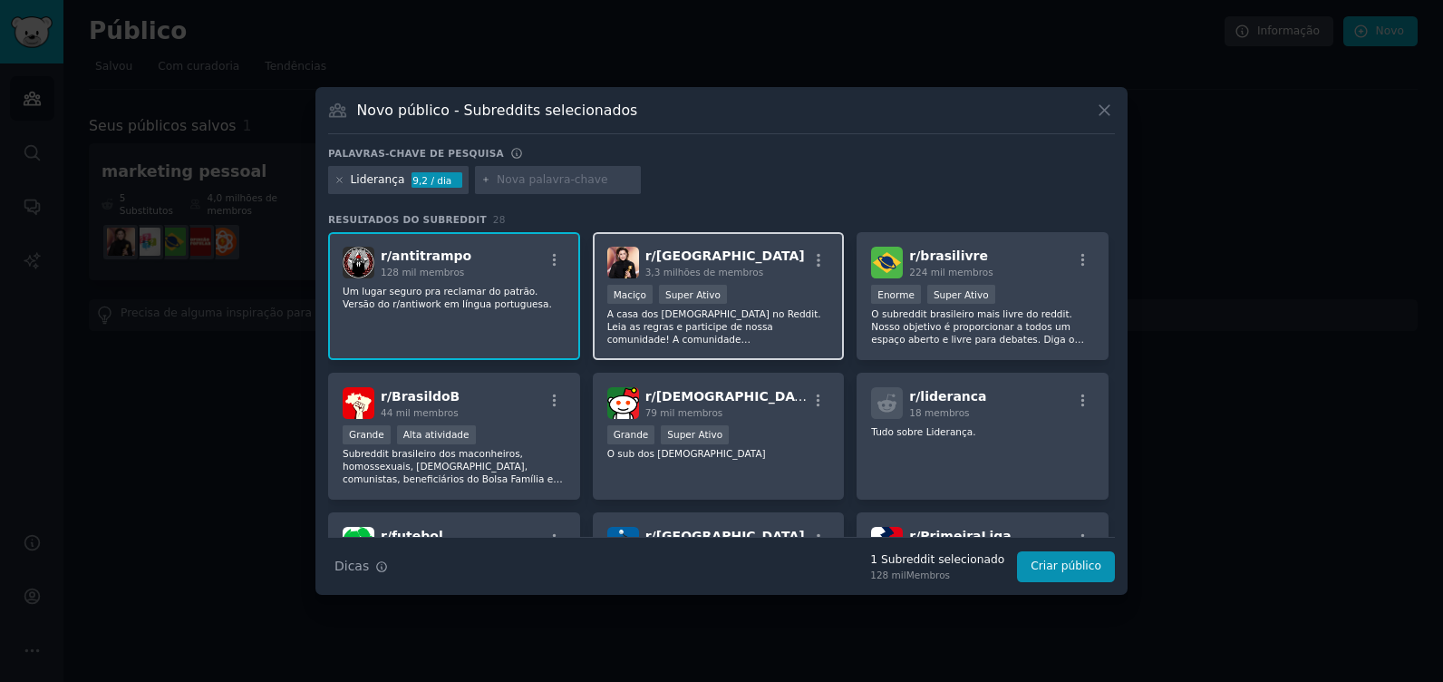
click at [695, 322] on p "A casa dos brasileiros no Reddit. Leia as regras e participe de nossa comunidad…" at bounding box center [718, 326] width 223 height 38
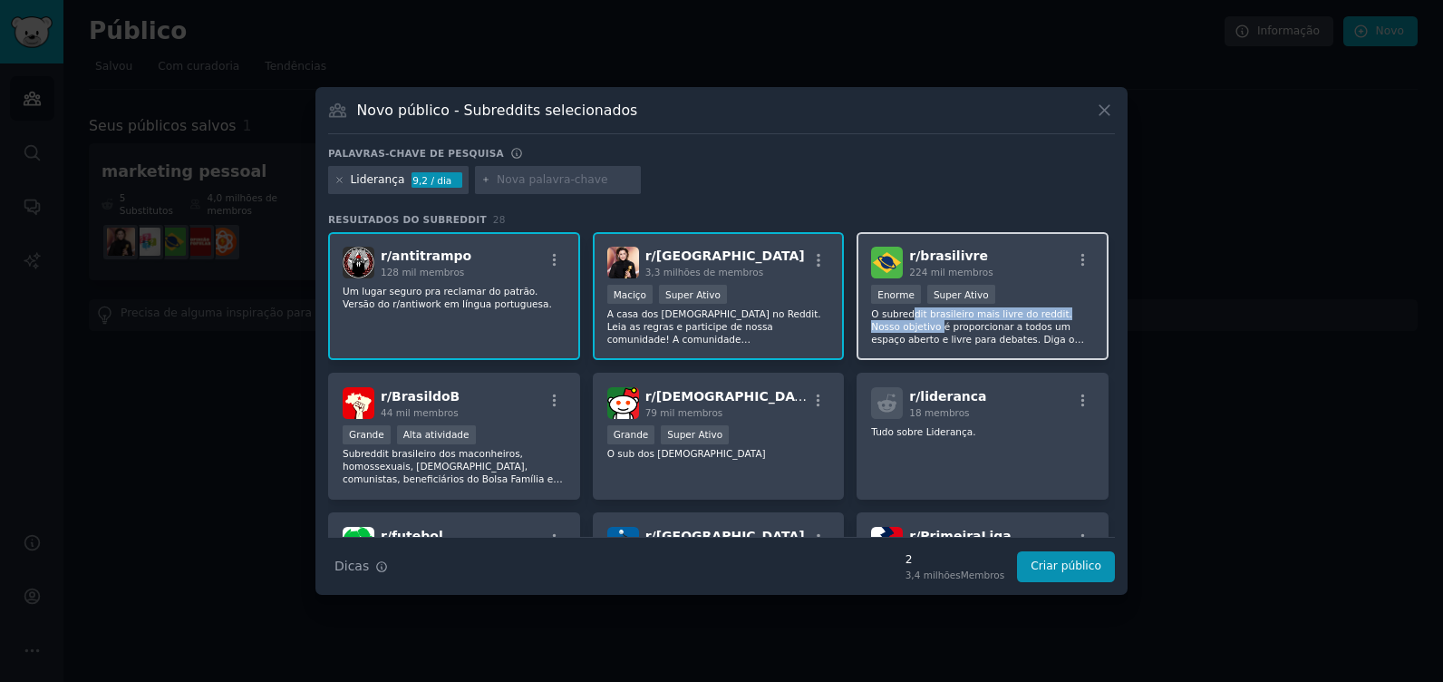
click at [907, 318] on p "O subreddit brasileiro mais livre do reddit. Nosso objetivo é proporcionar a to…" at bounding box center [982, 326] width 223 height 38
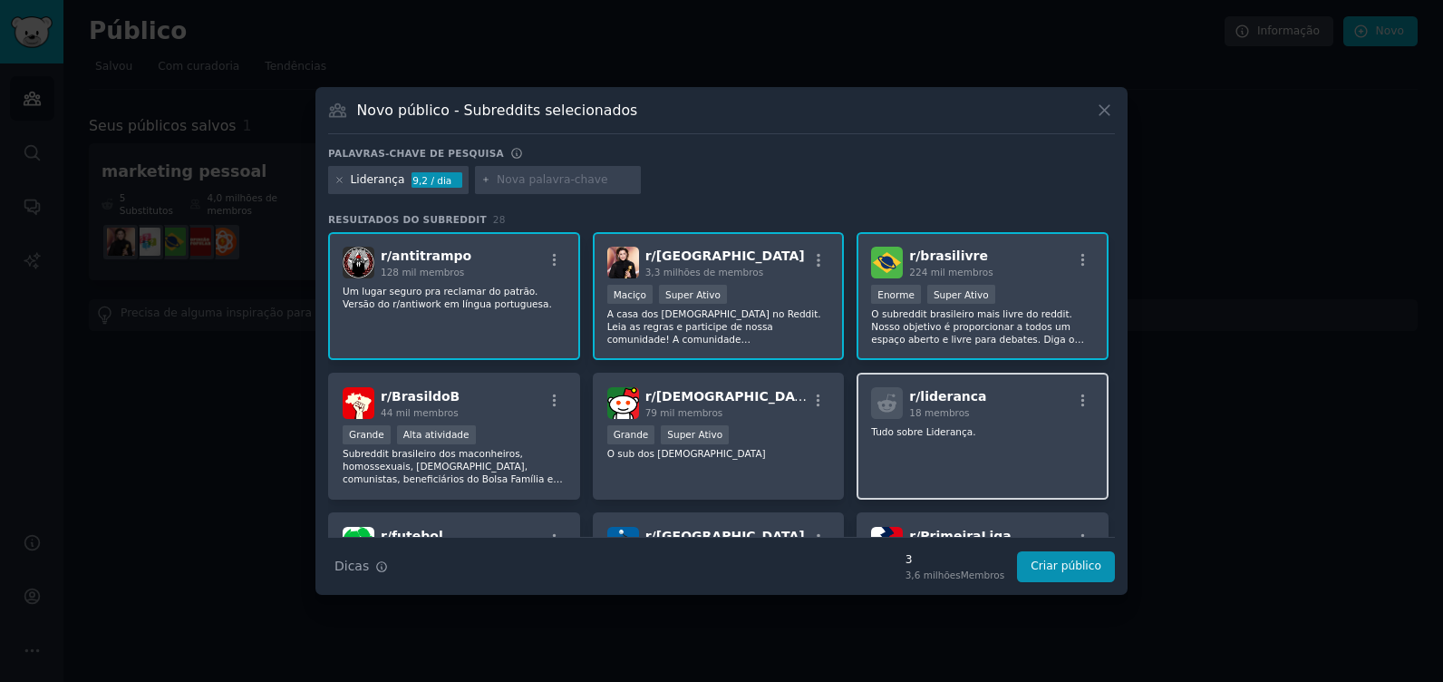
drag, startPoint x: 907, startPoint y: 318, endPoint x: 906, endPoint y: 462, distance: 144.2
click at [911, 462] on div "r/ lideranca 18 membros Tudo sobre Liderança." at bounding box center [983, 437] width 252 height 128
click at [450, 322] on div "r/ antitrampo 128 mil membros Um lugar seguro pra reclamar do patrão. Versão do…" at bounding box center [454, 296] width 252 height 128
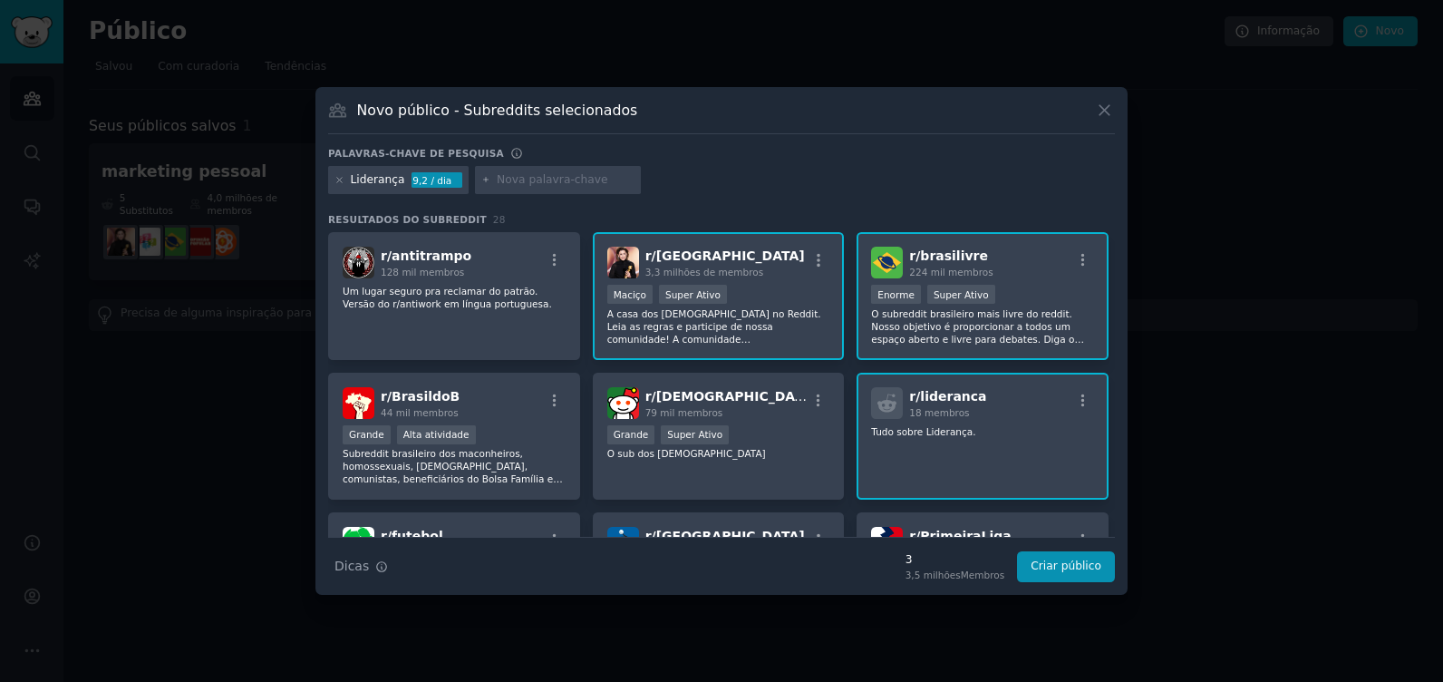
drag, startPoint x: 965, startPoint y: 313, endPoint x: 810, endPoint y: 322, distance: 154.4
click at [964, 314] on p "O subreddit brasileiro mais livre do reddit. Nosso objetivo é proporcionar a to…" at bounding box center [982, 326] width 223 height 38
click at [733, 320] on p "A casa dos brasileiros no Reddit. Leia as regras e participe de nossa comunidad…" at bounding box center [718, 326] width 223 height 38
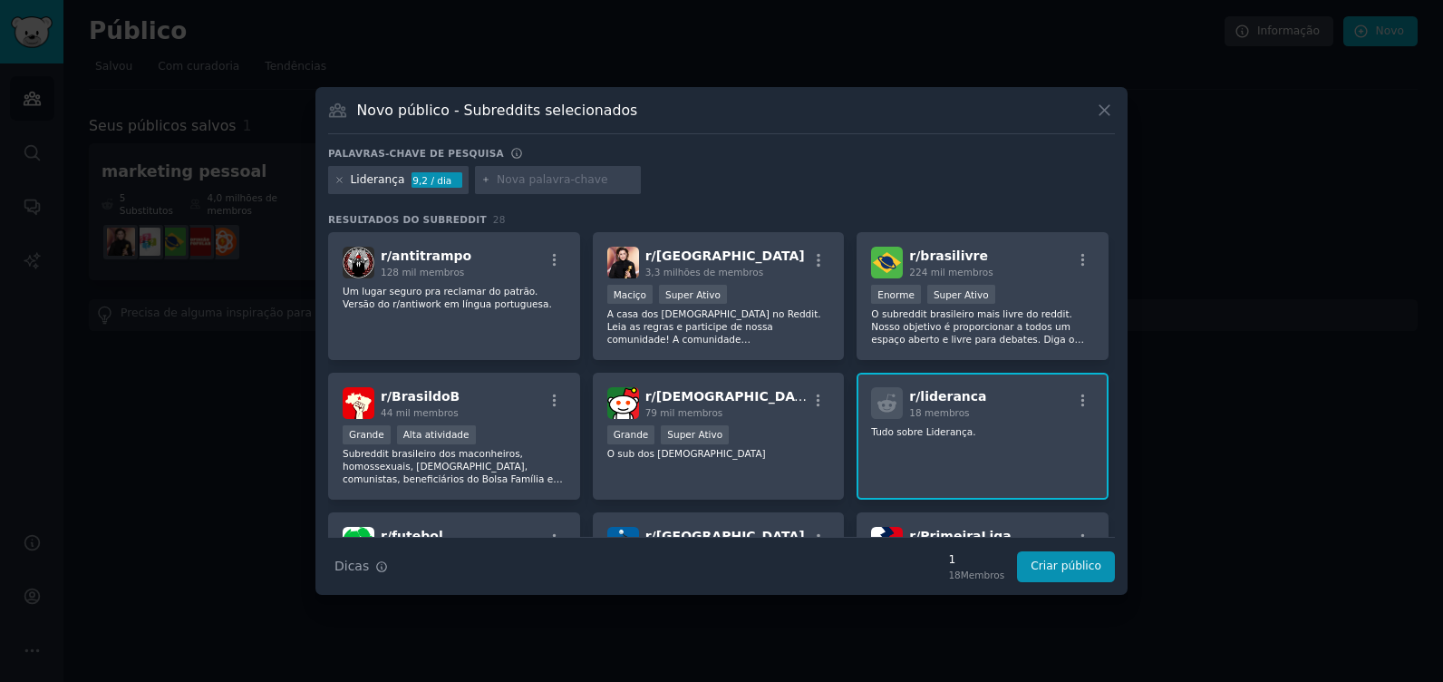
click at [951, 389] on span "r/ lideranca" at bounding box center [947, 396] width 77 height 15
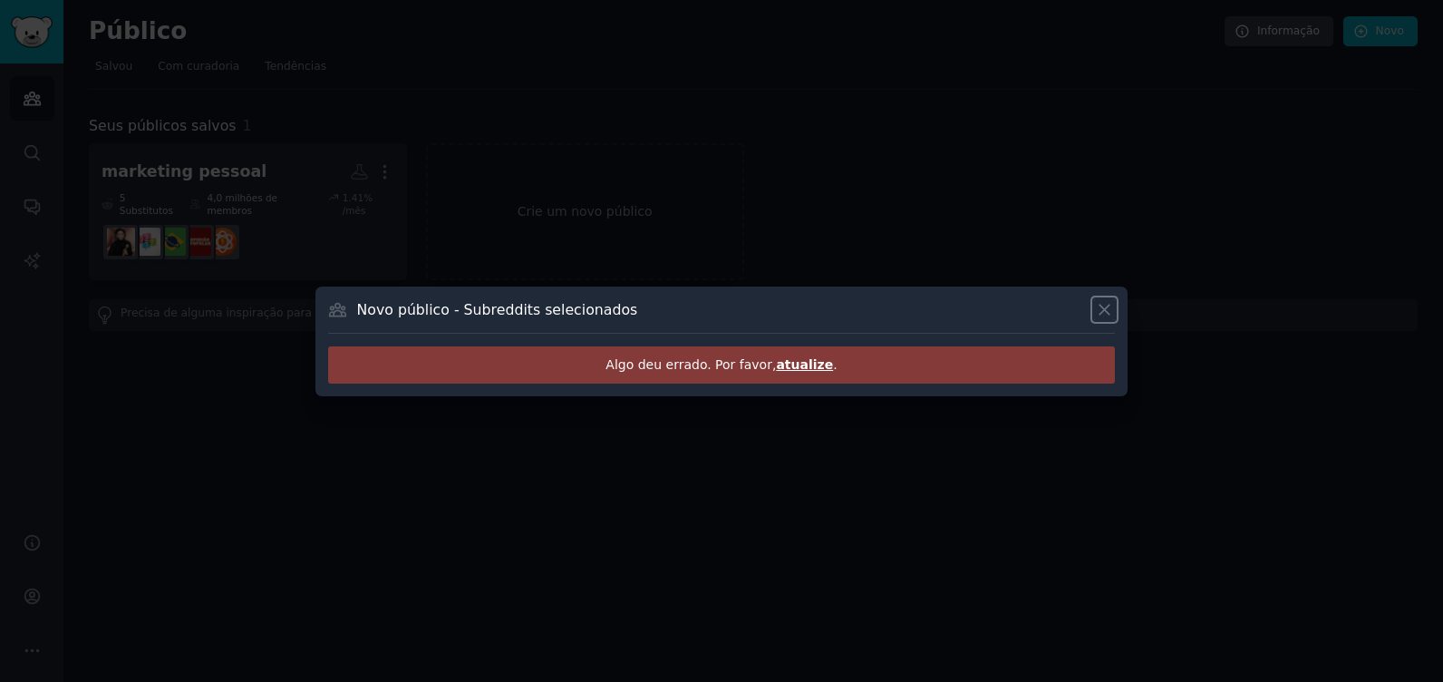
click at [1098, 304] on icon at bounding box center [1104, 309] width 19 height 19
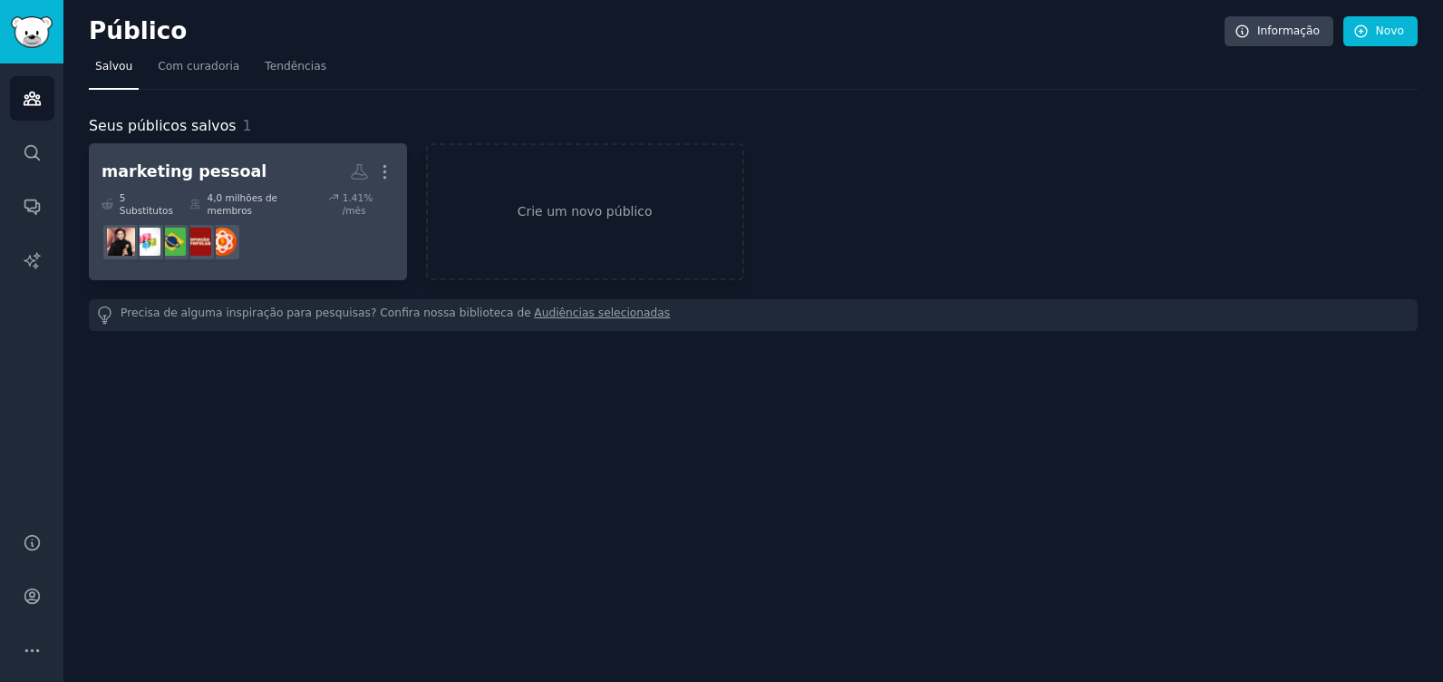
click at [296, 185] on h2 "marketing pessoal Mais" at bounding box center [248, 172] width 293 height 32
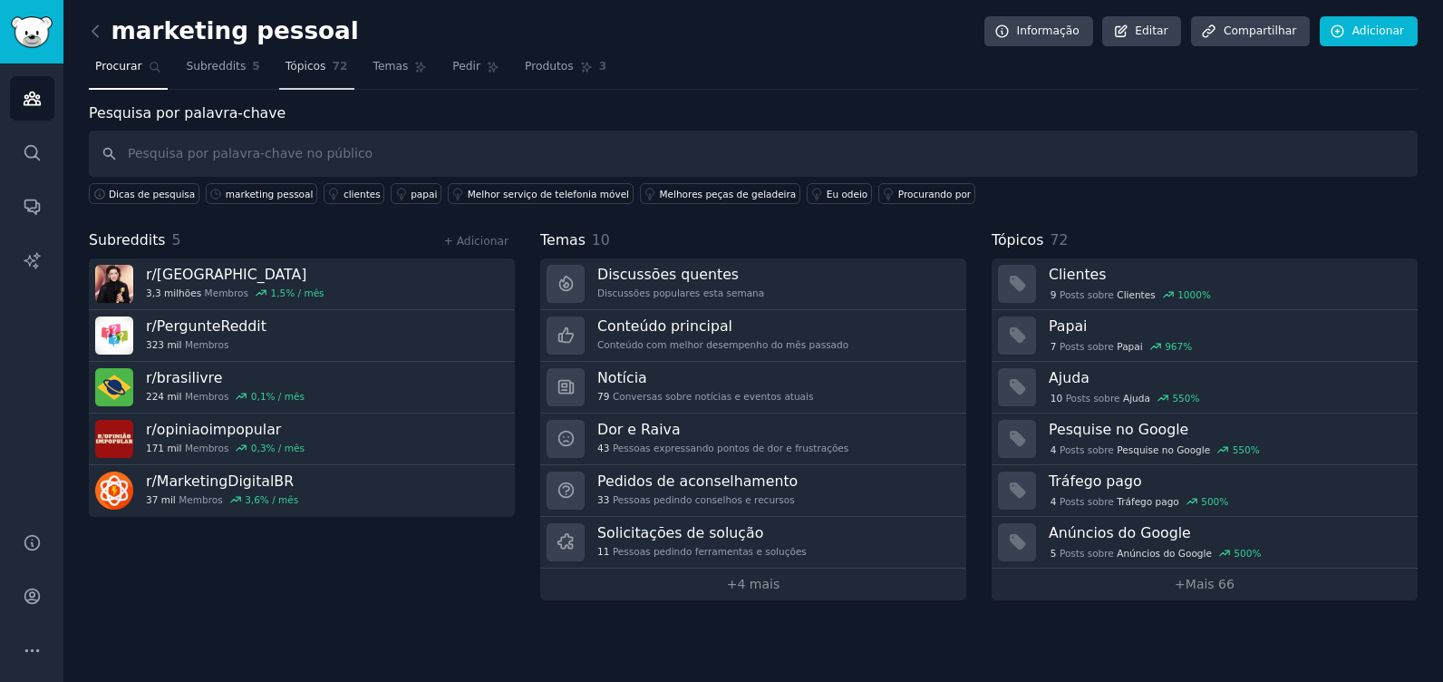
click at [304, 68] on span "Tópicos" at bounding box center [306, 67] width 41 height 16
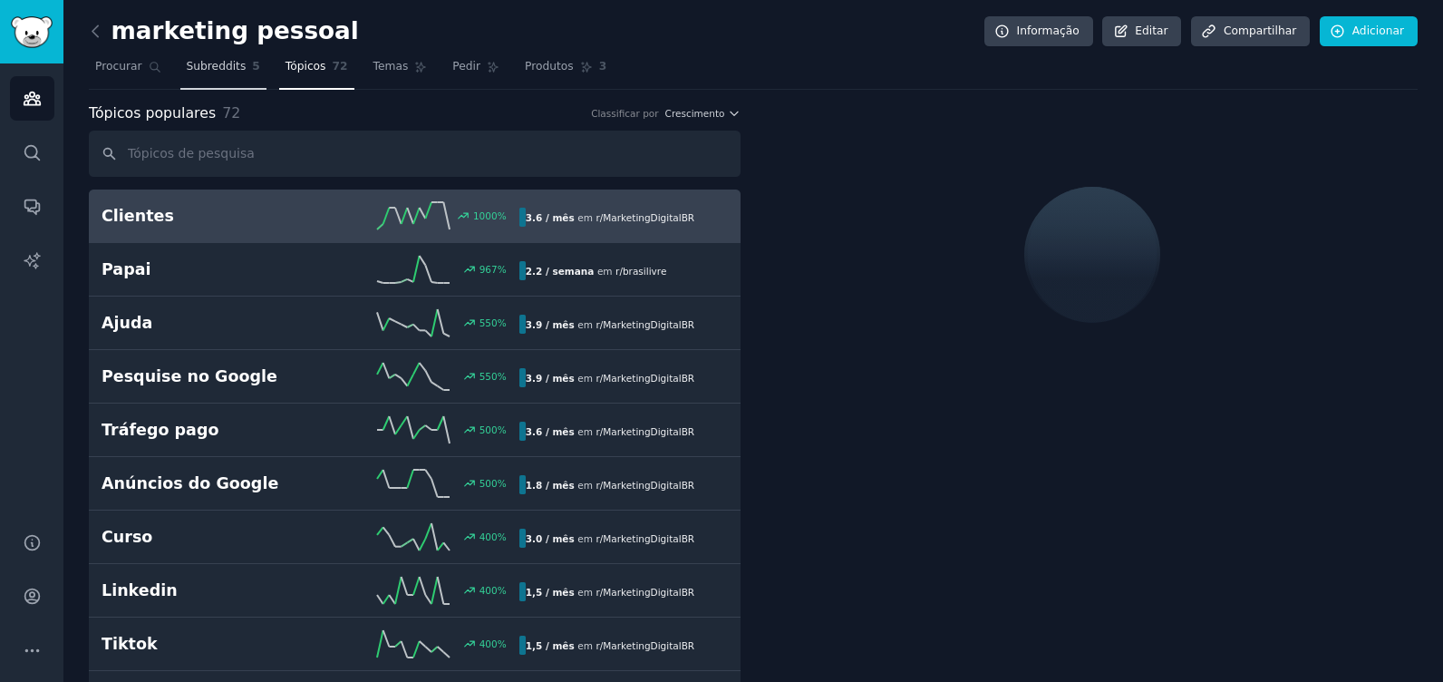
click at [199, 65] on span "Subreddits" at bounding box center [217, 67] width 60 height 16
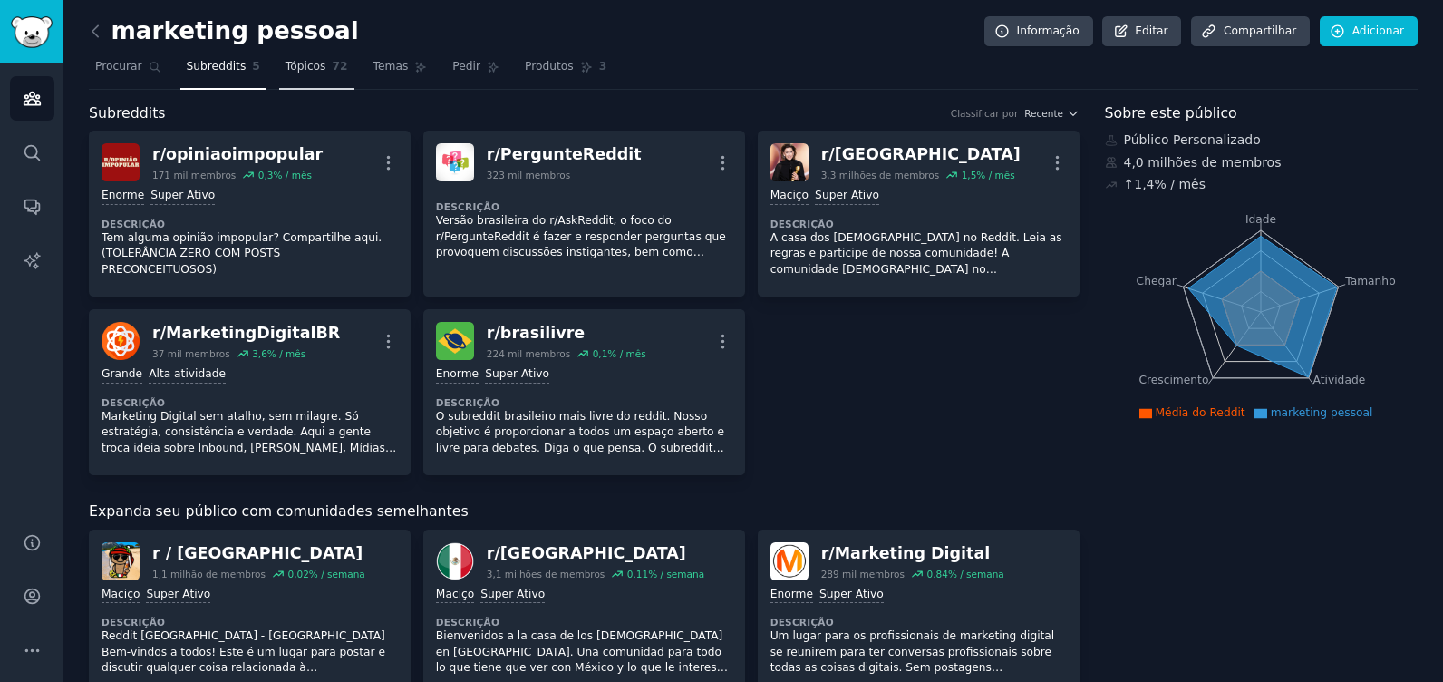
click at [309, 67] on span "Tópicos" at bounding box center [306, 67] width 41 height 16
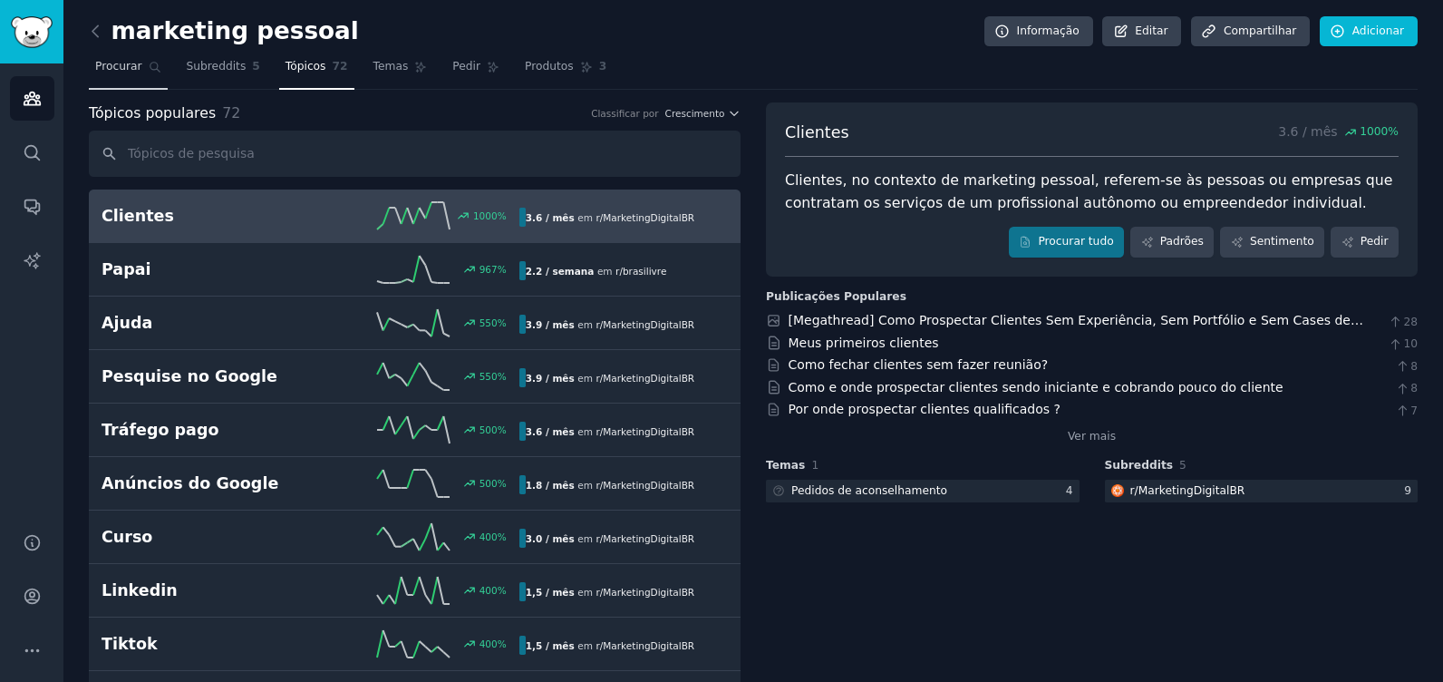
click at [116, 63] on span "Procurar" at bounding box center [118, 67] width 47 height 16
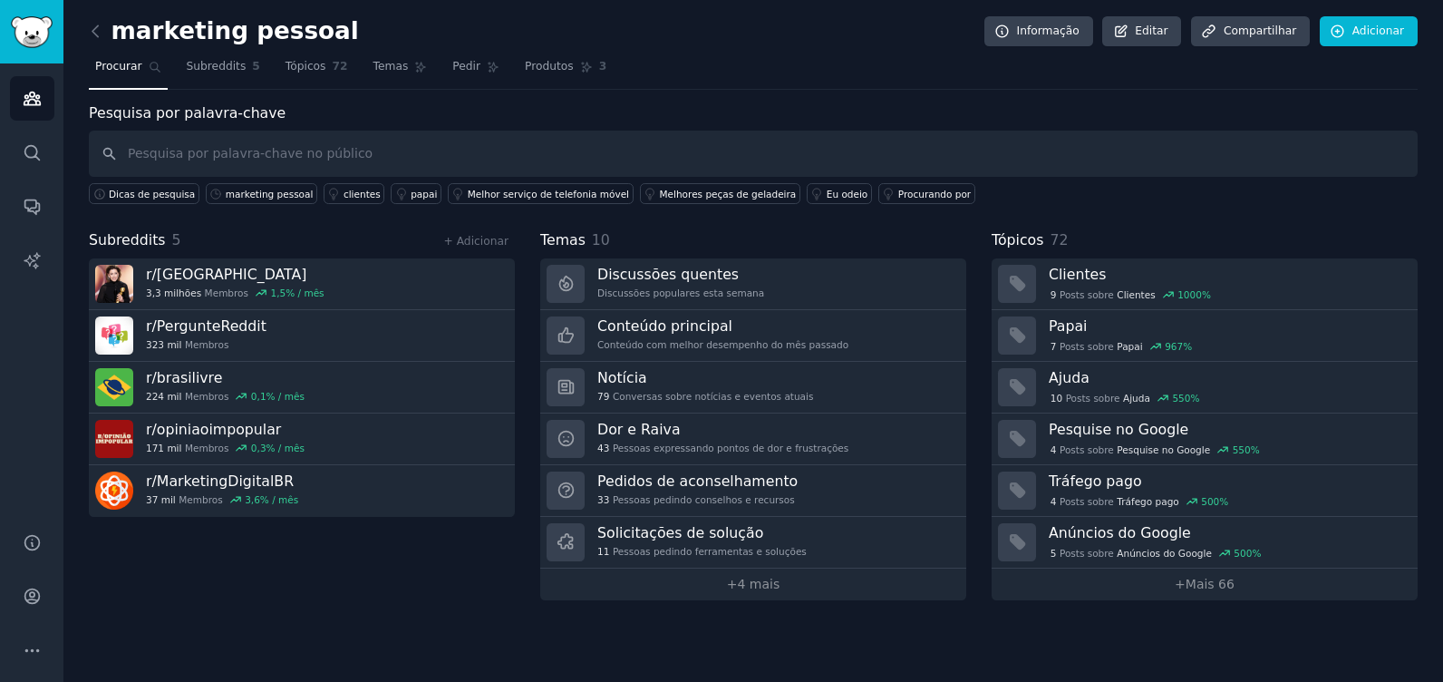
click at [119, 63] on span "Procurar" at bounding box center [118, 67] width 47 height 16
click at [273, 138] on input "text" at bounding box center [753, 154] width 1329 height 46
type input "Liderança"
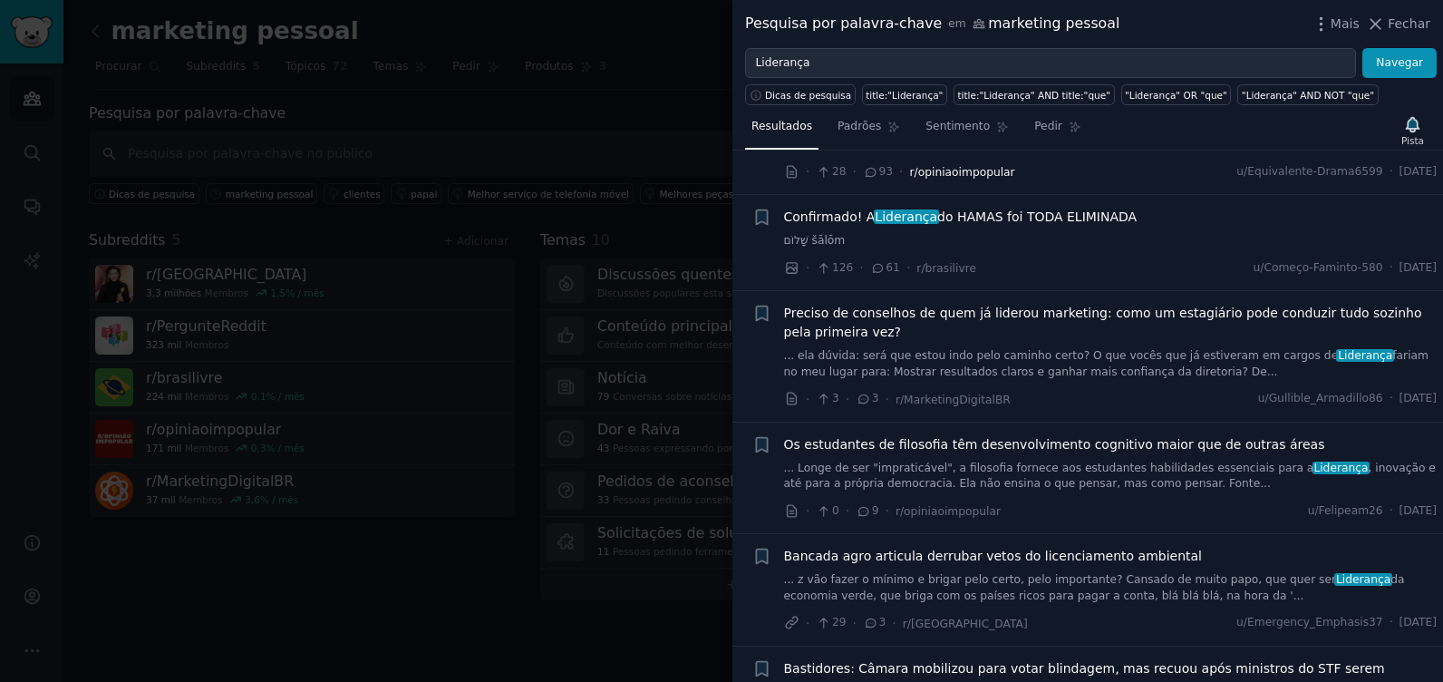
scroll to position [91, 0]
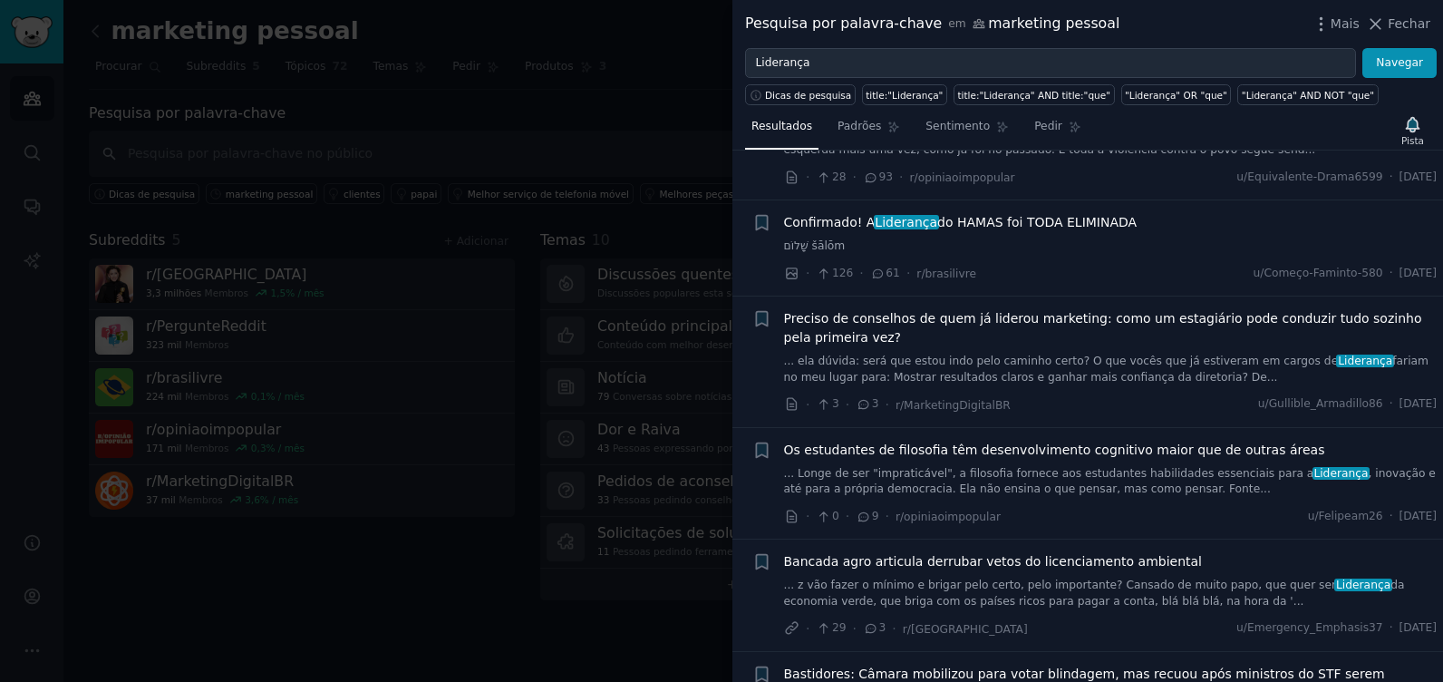
click at [450, 82] on div at bounding box center [721, 341] width 1443 height 682
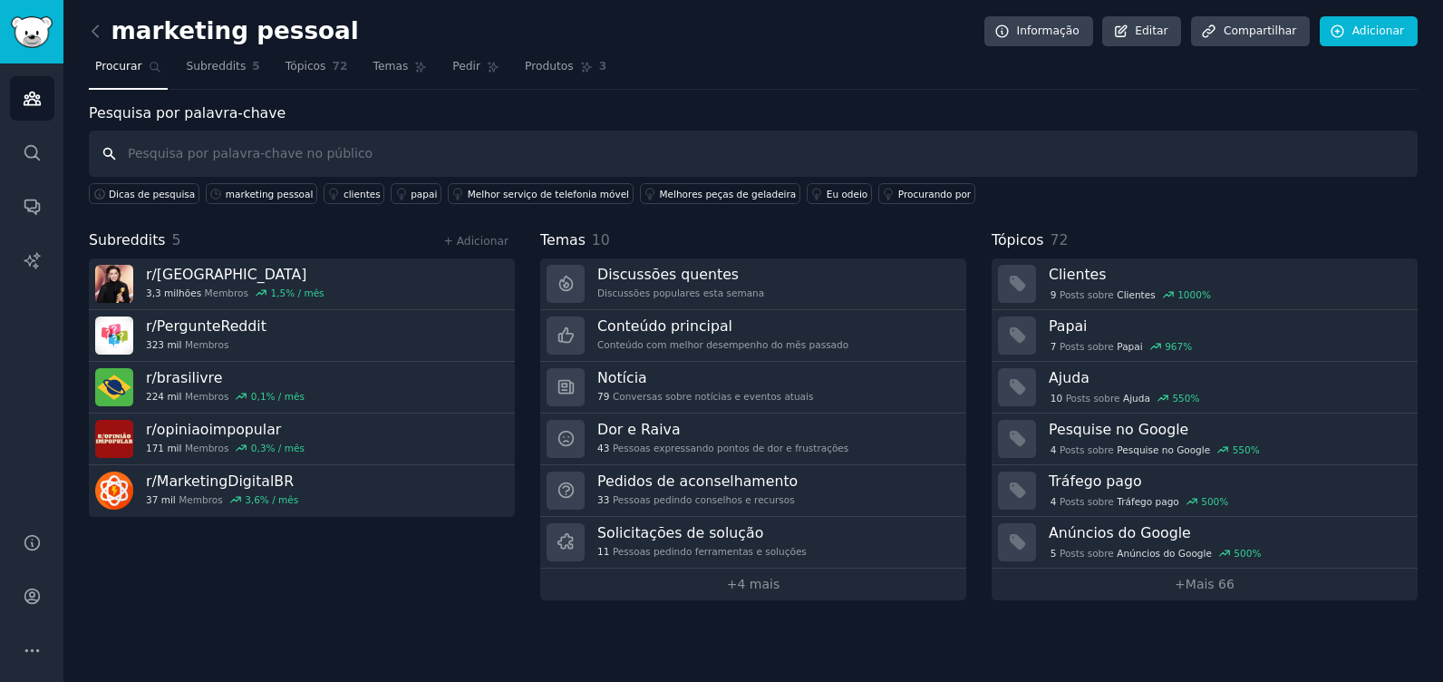
click at [280, 156] on input "text" at bounding box center [753, 154] width 1329 height 46
click at [277, 157] on input "Liderança" at bounding box center [753, 154] width 1329 height 46
type input "Liderança"
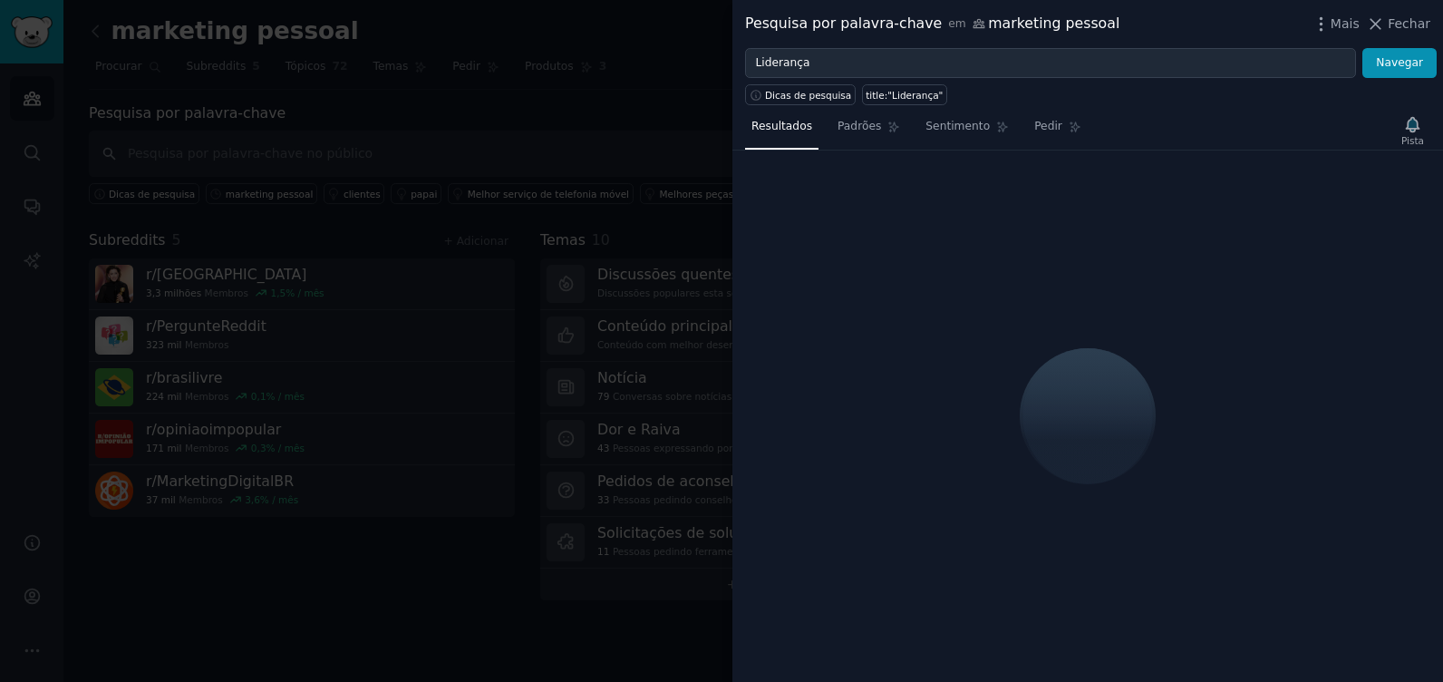
click at [1440, 24] on div "Pesquisa por palavra-chave em marketing pessoal Mais Fechar" at bounding box center [1087, 24] width 711 height 48
click at [44, 96] on div at bounding box center [721, 341] width 1443 height 682
click at [1404, 24] on span "Fechar" at bounding box center [1409, 24] width 43 height 19
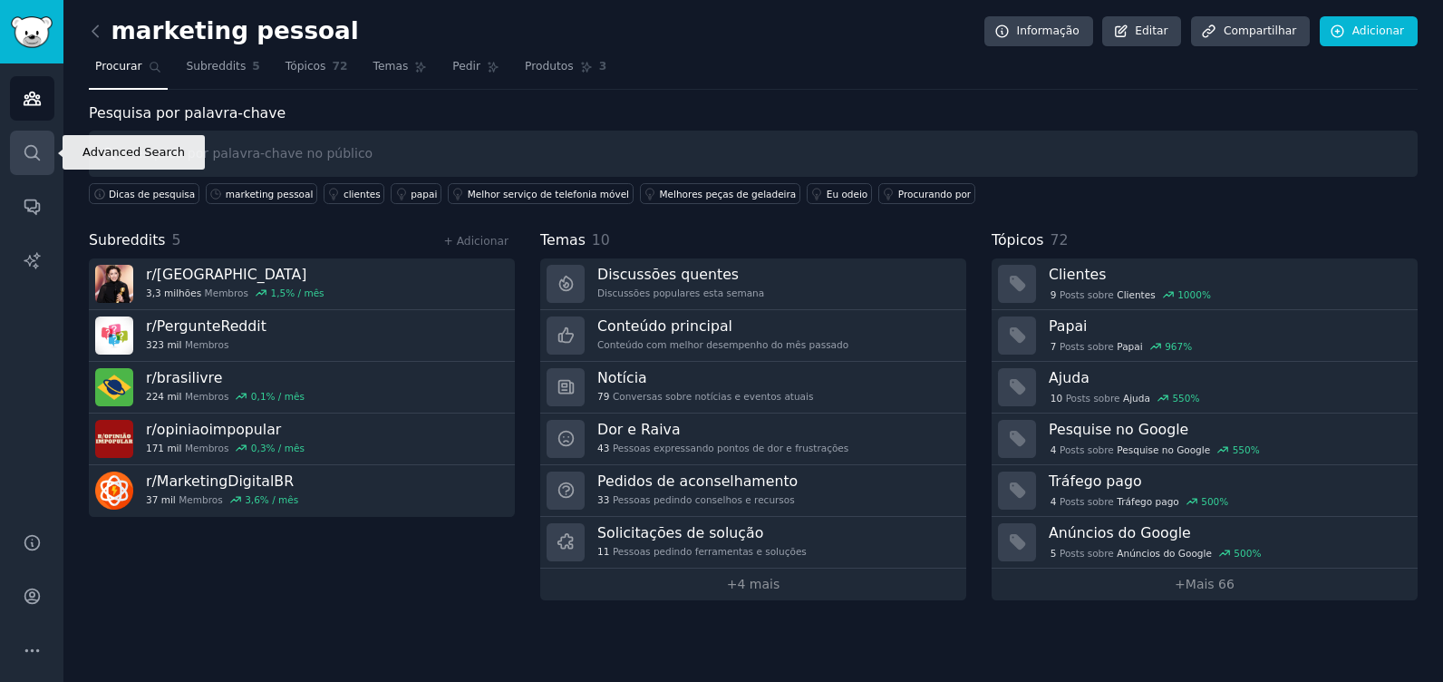
click at [34, 148] on icon "Barra lateral" at bounding box center [32, 152] width 19 height 19
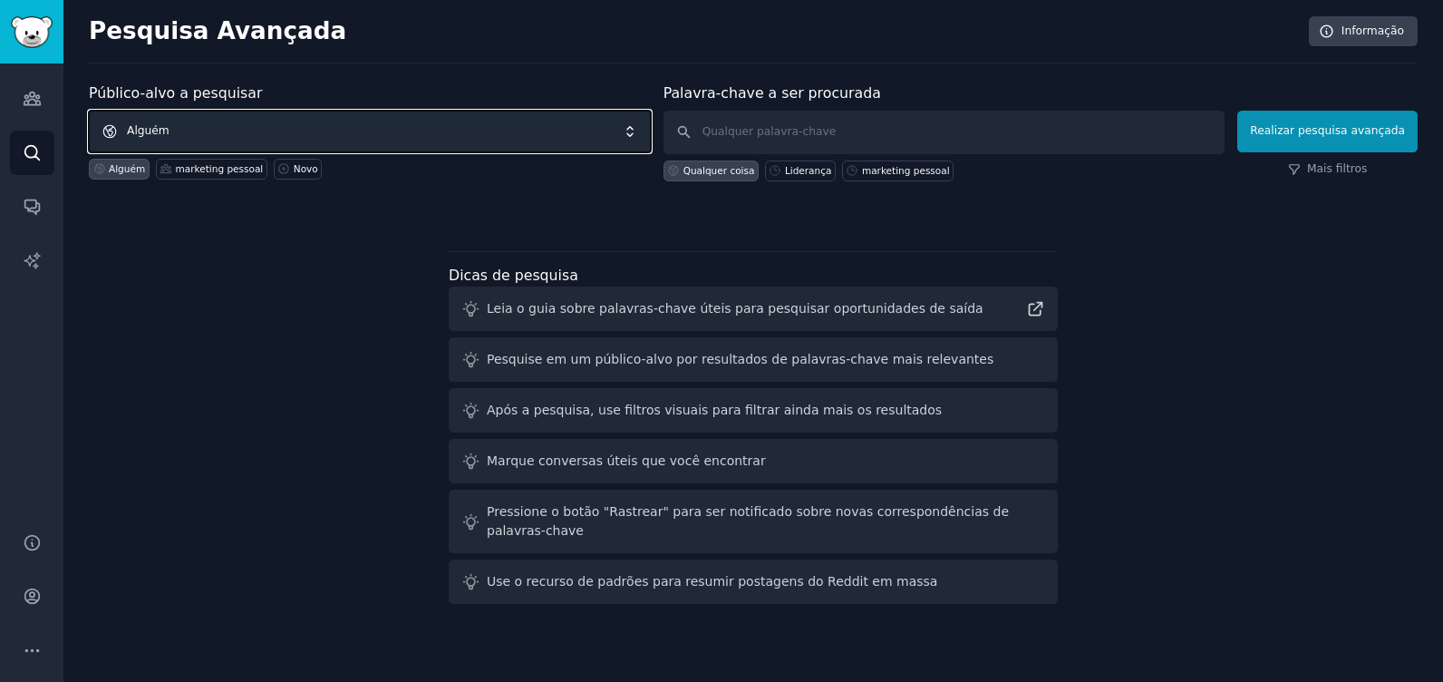
click at [286, 129] on span "Alguém" at bounding box center [370, 132] width 562 height 42
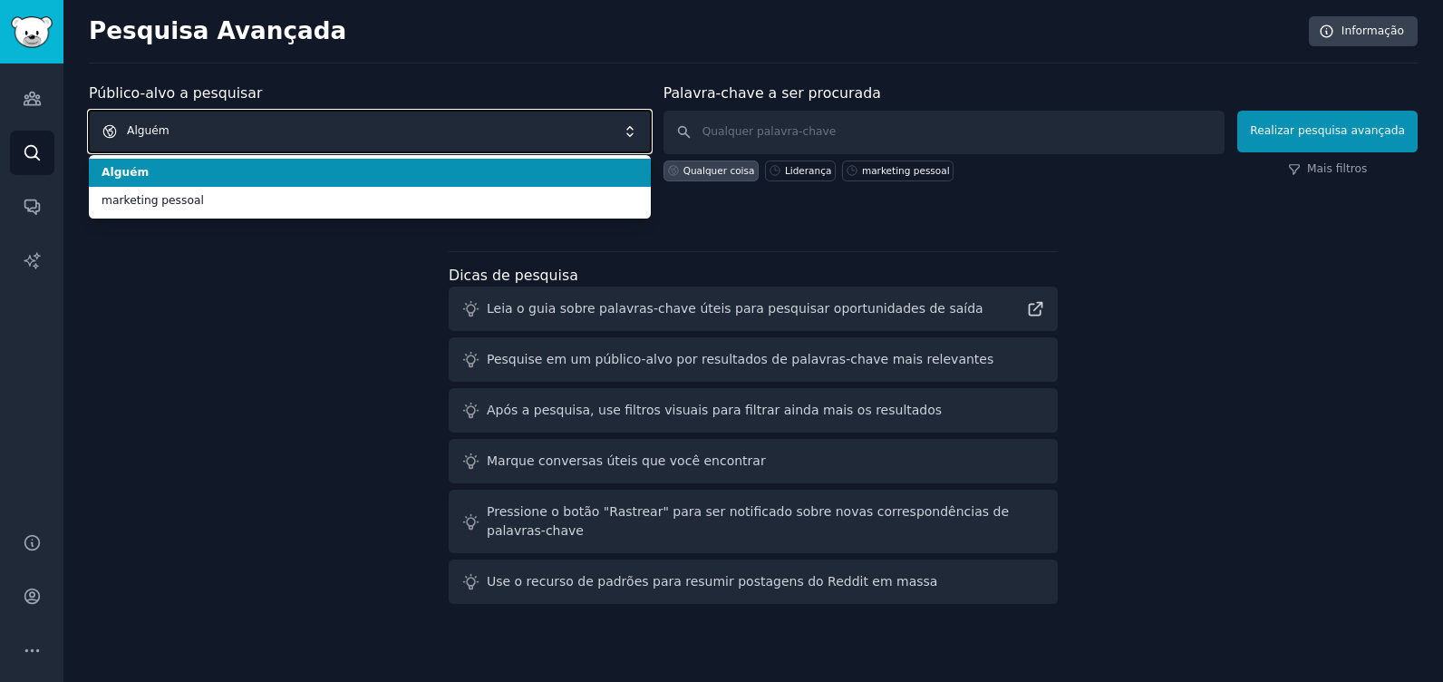
click at [286, 129] on span "Alguém" at bounding box center [370, 132] width 562 height 42
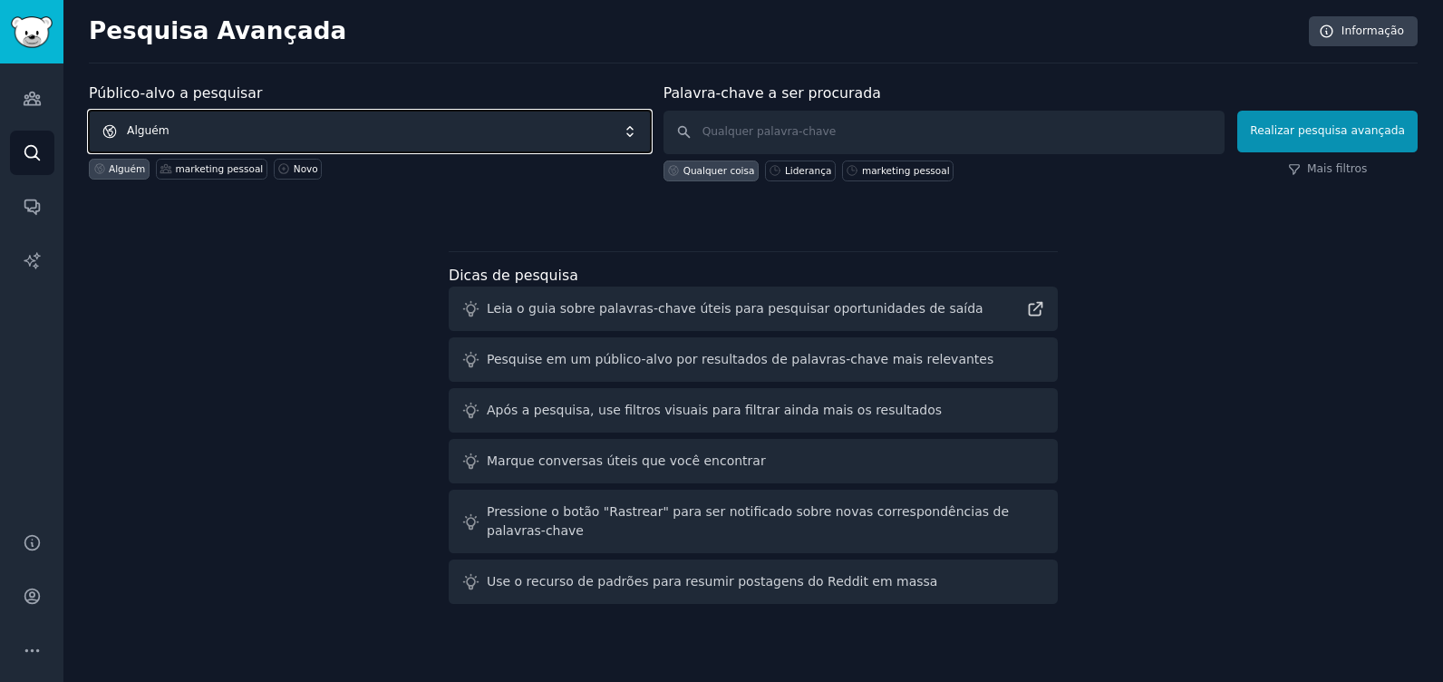
click at [286, 129] on span "Alguém" at bounding box center [370, 132] width 562 height 42
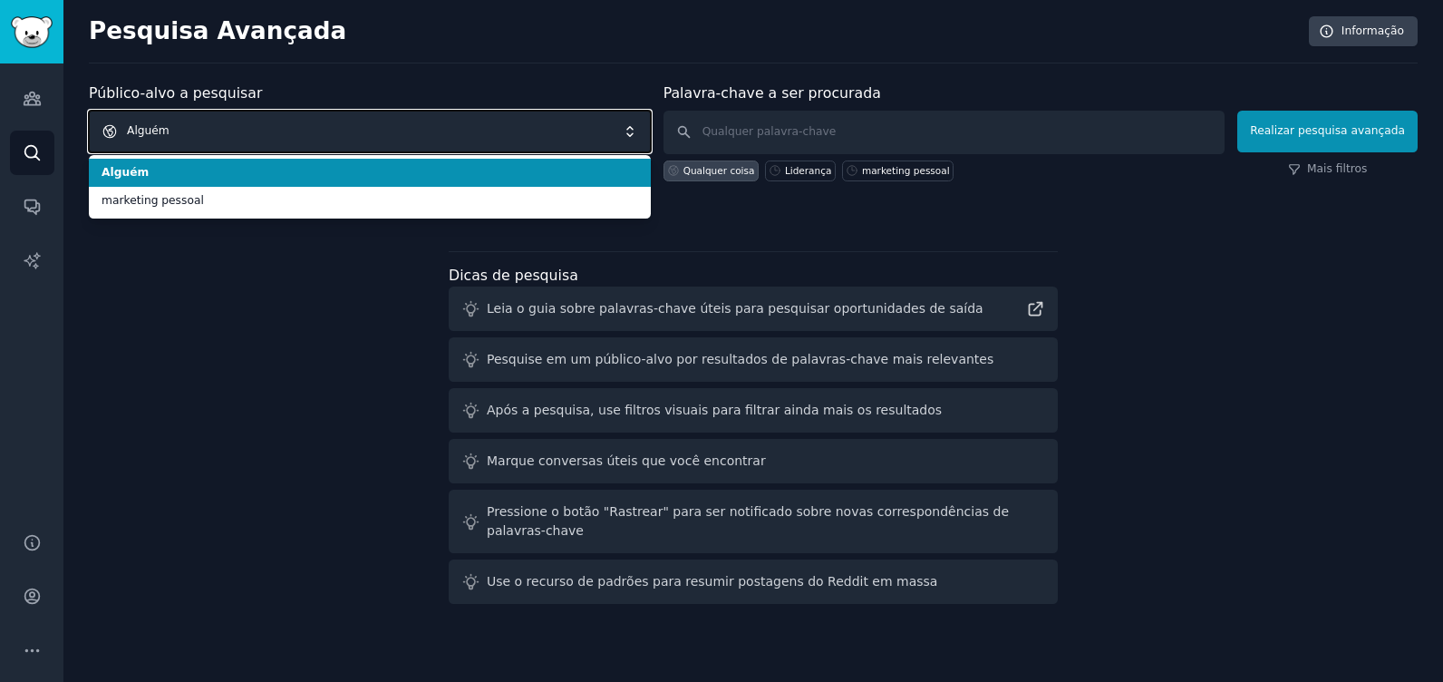
click at [286, 132] on span "Alguém" at bounding box center [370, 132] width 562 height 42
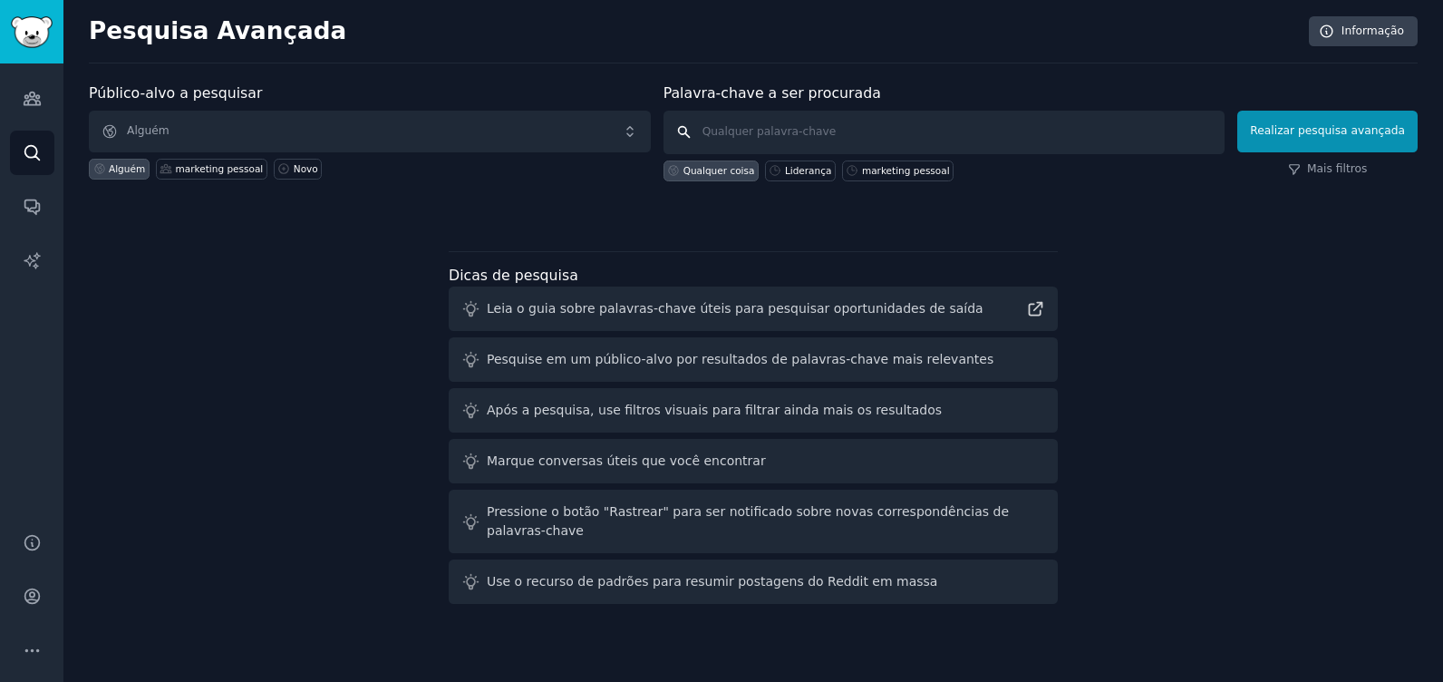
click at [842, 134] on input "text" at bounding box center [945, 133] width 562 height 44
type input "Liderança"
click at [805, 167] on div "Liderança" at bounding box center [808, 170] width 47 height 13
click at [1341, 137] on button "Realizar pesquisa avançada" at bounding box center [1327, 132] width 180 height 42
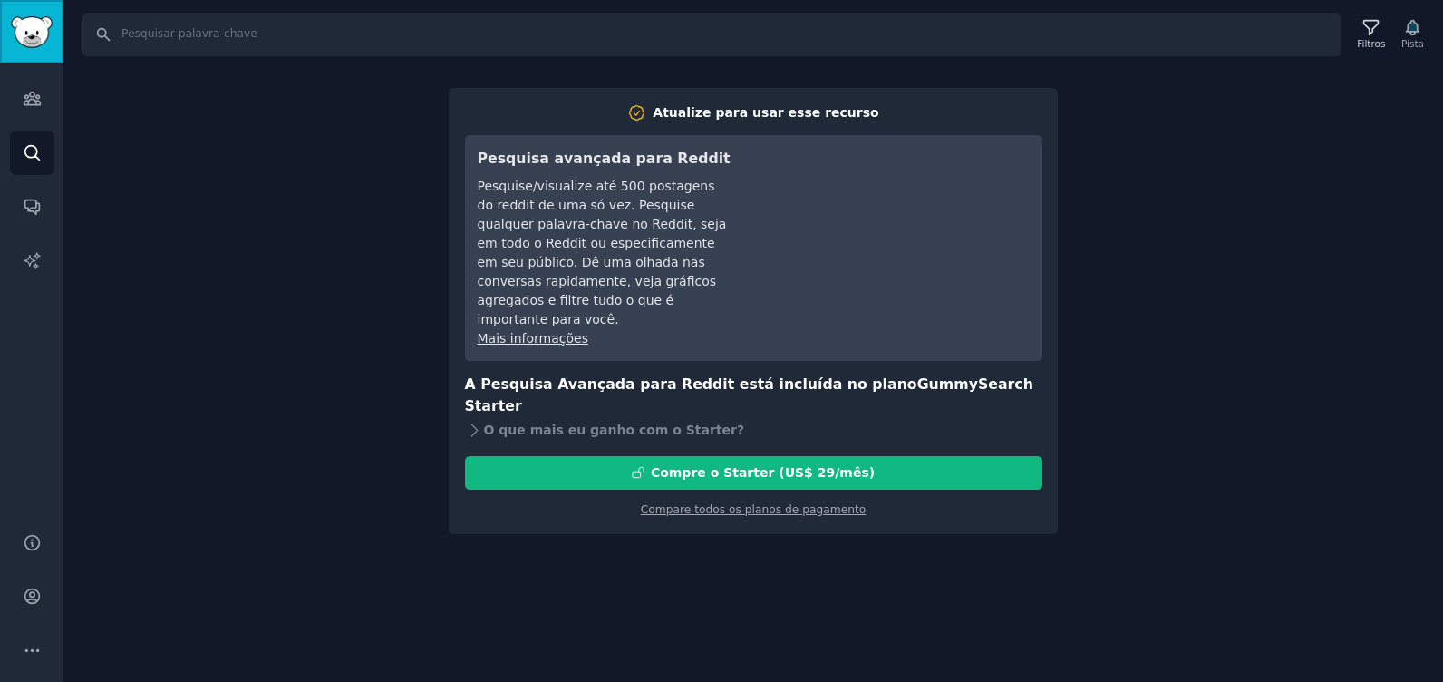
click at [23, 20] on img "Barra lateral" at bounding box center [32, 32] width 42 height 32
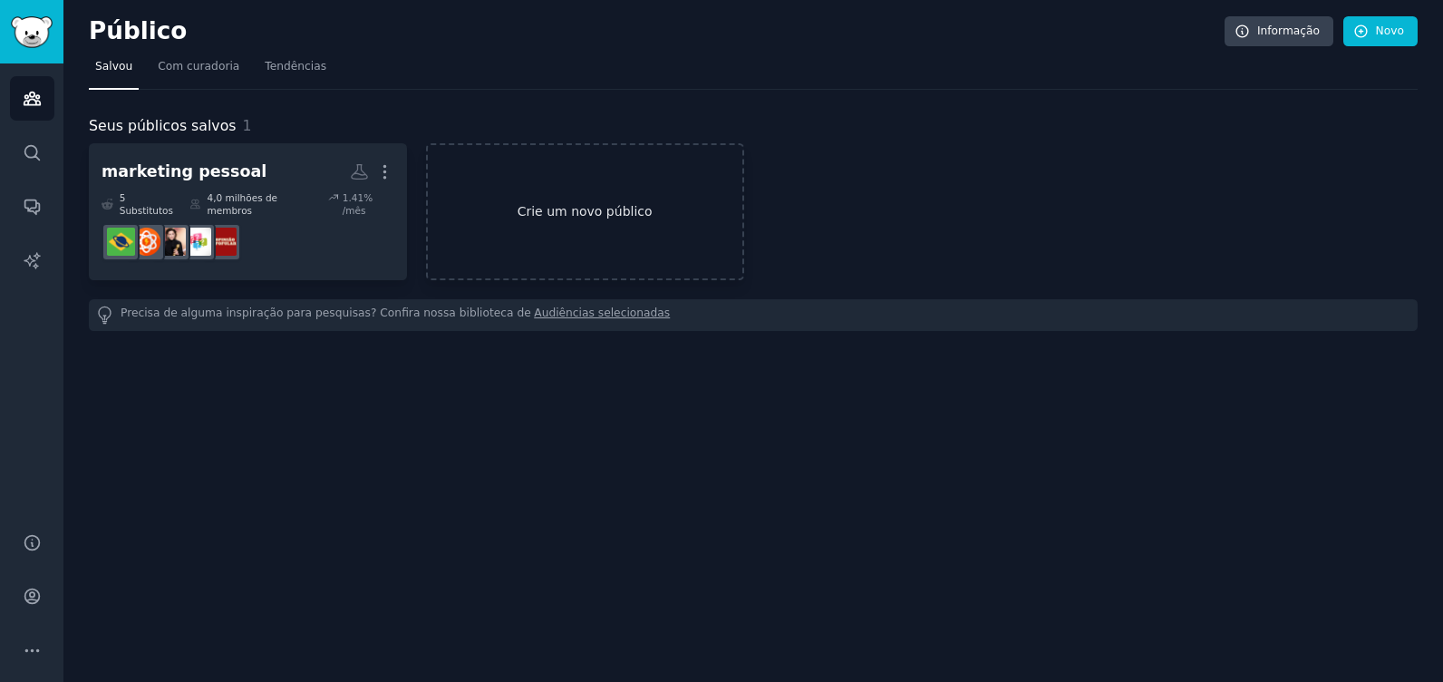
click at [584, 210] on link "Crie um novo público" at bounding box center [585, 211] width 318 height 137
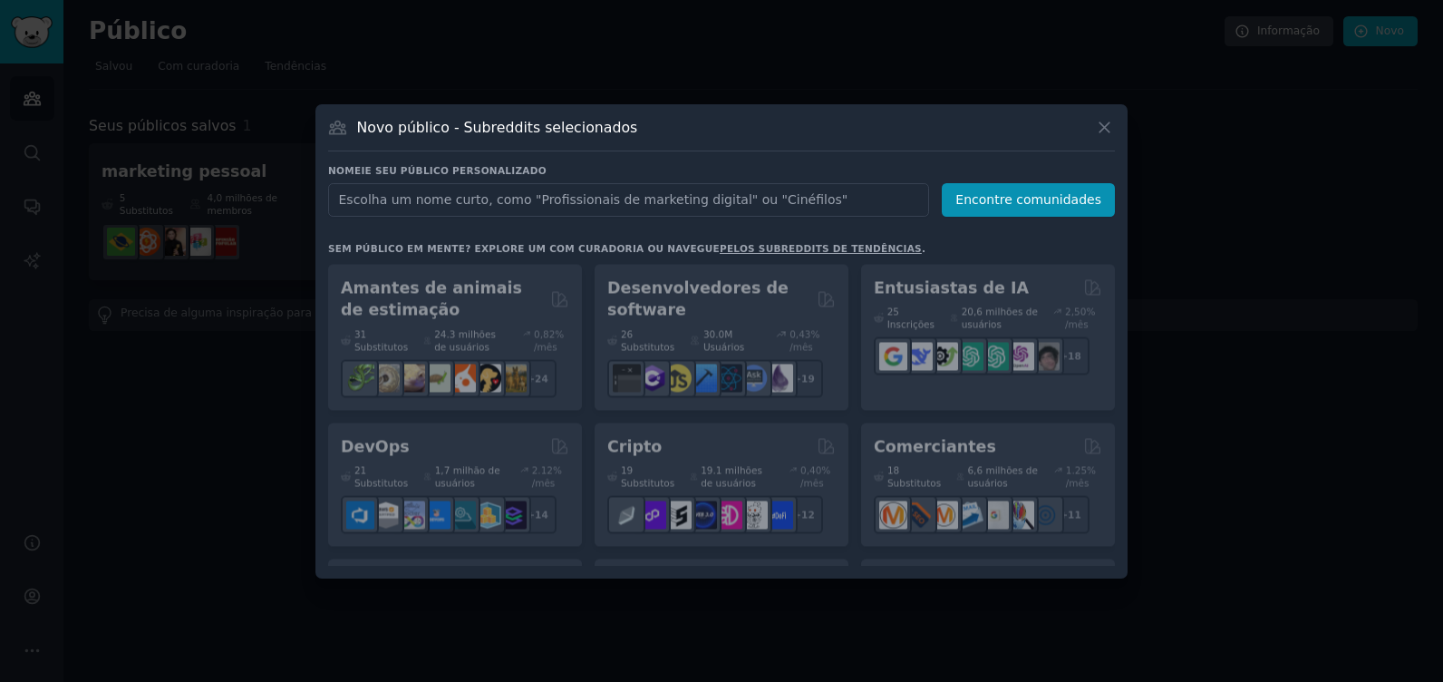
click at [526, 209] on input "text" at bounding box center [628, 200] width 601 height 34
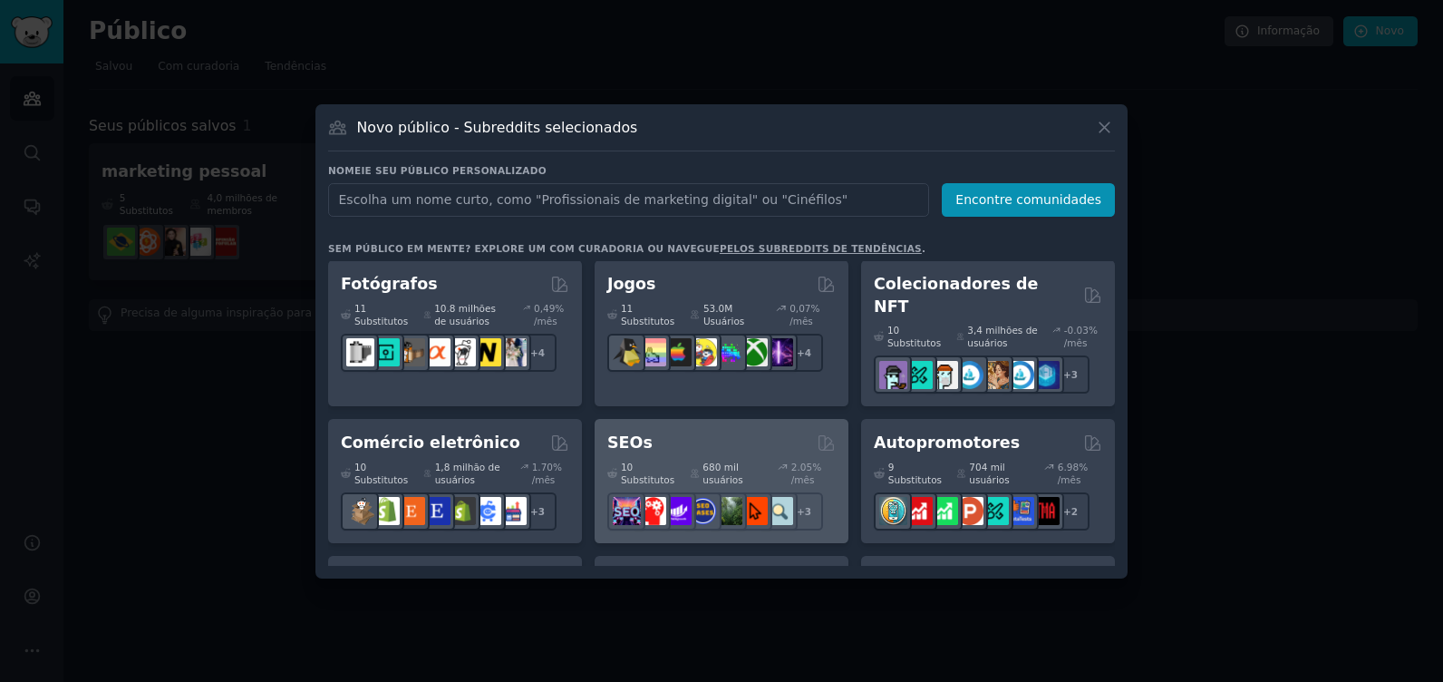
scroll to position [725, 0]
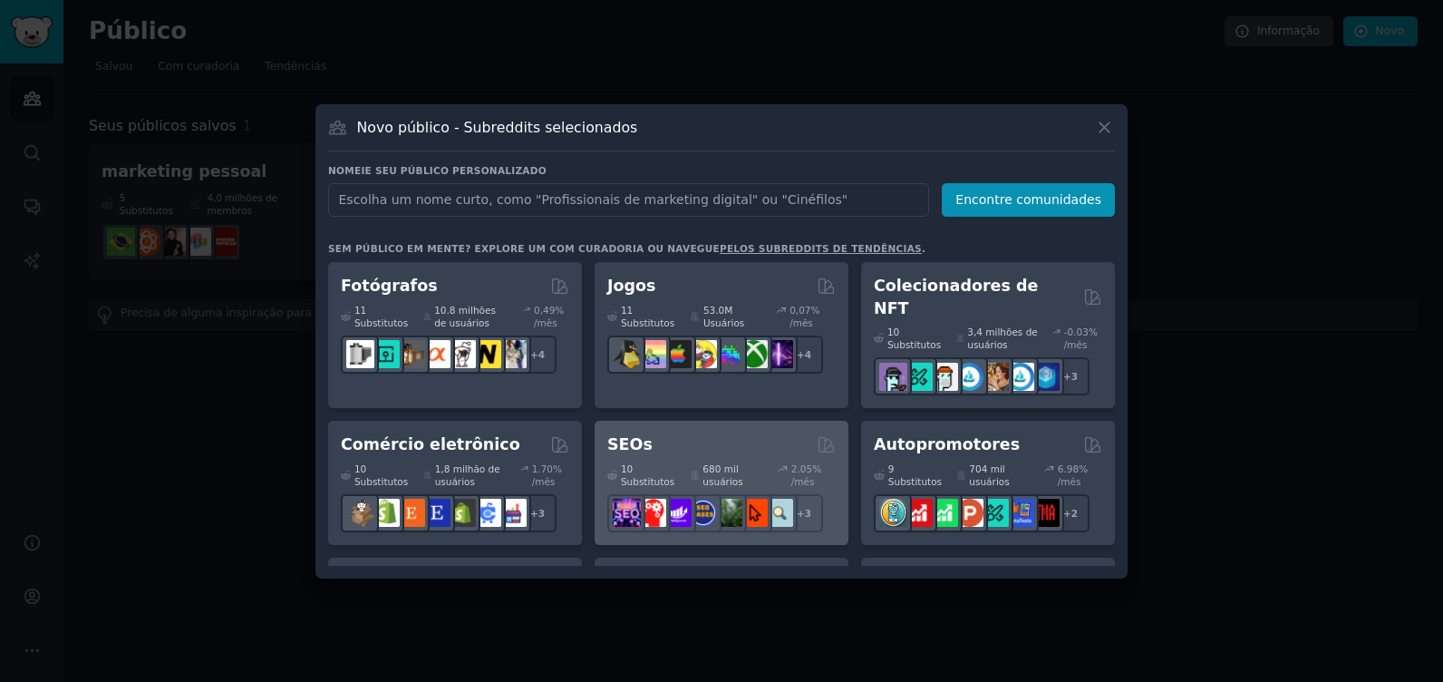
click at [729, 433] on div "SEOs" at bounding box center [721, 444] width 228 height 23
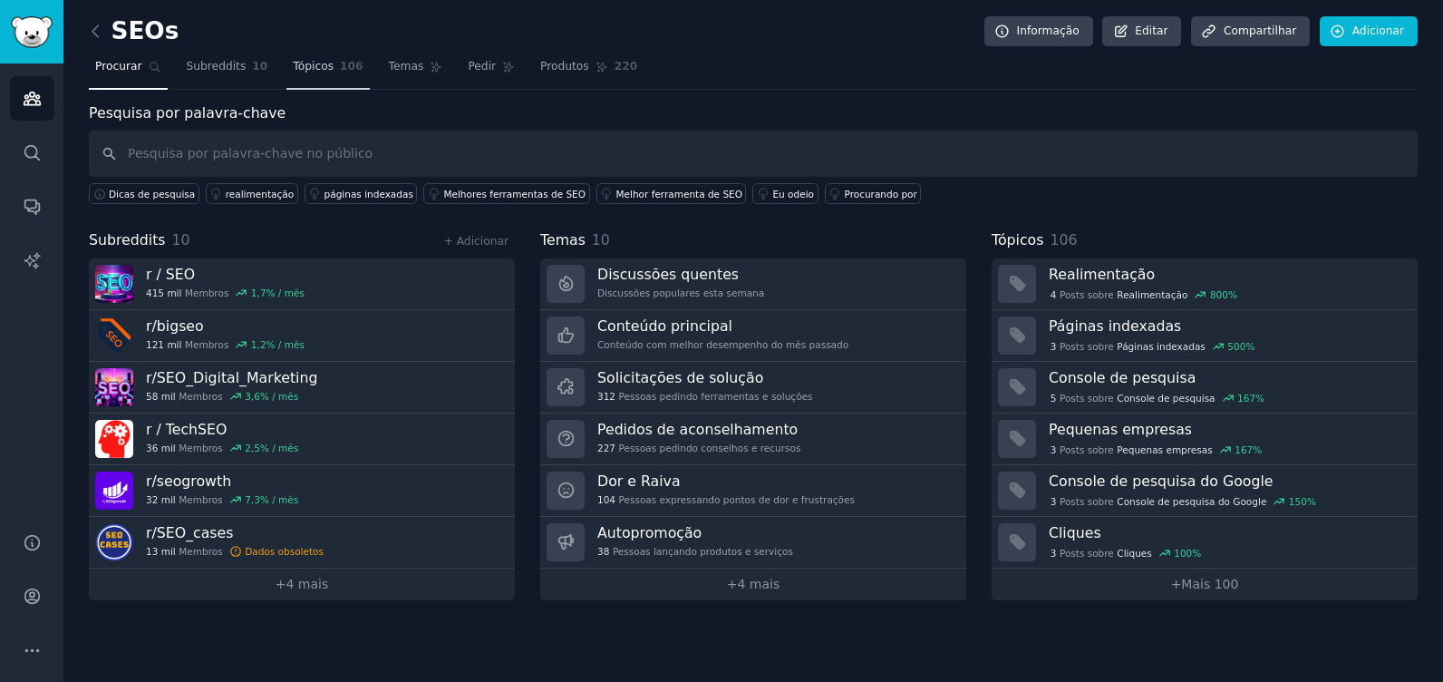
click at [315, 59] on span "Tópicos" at bounding box center [313, 67] width 41 height 16
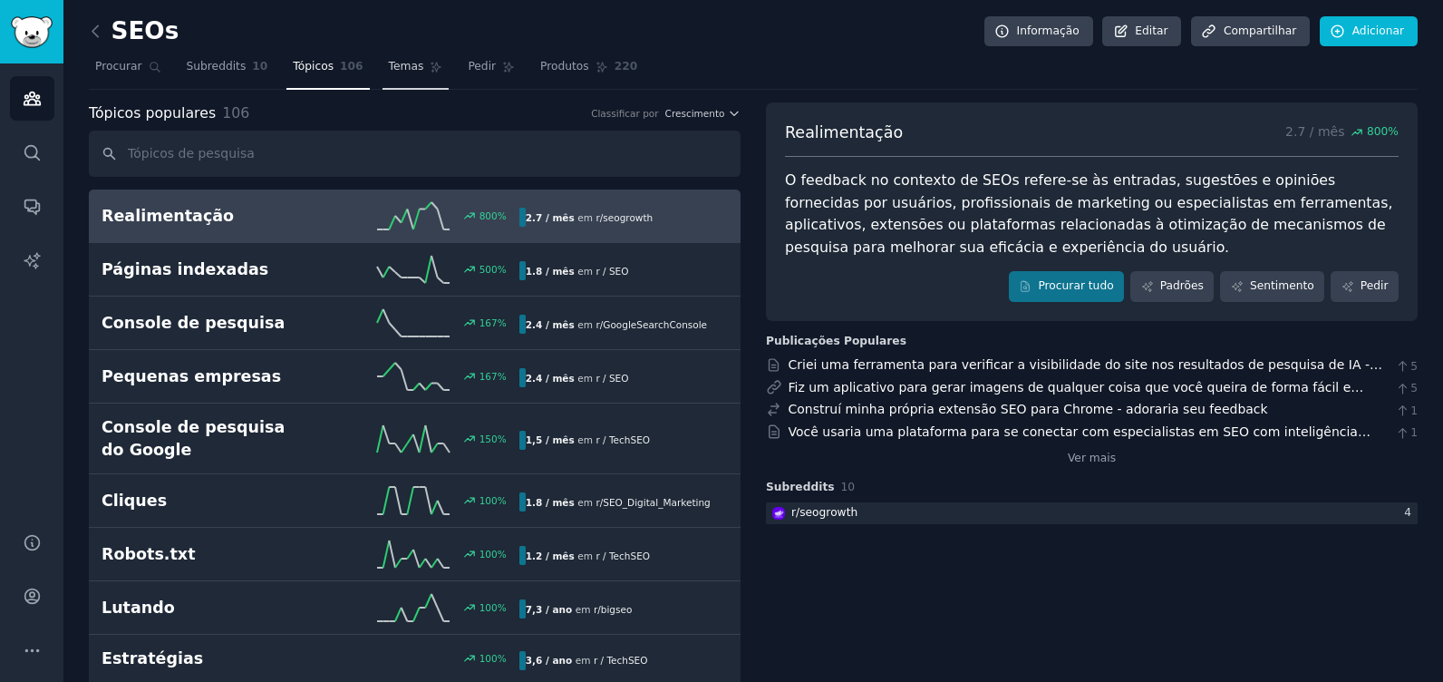
click at [392, 63] on span "Temas" at bounding box center [406, 67] width 35 height 16
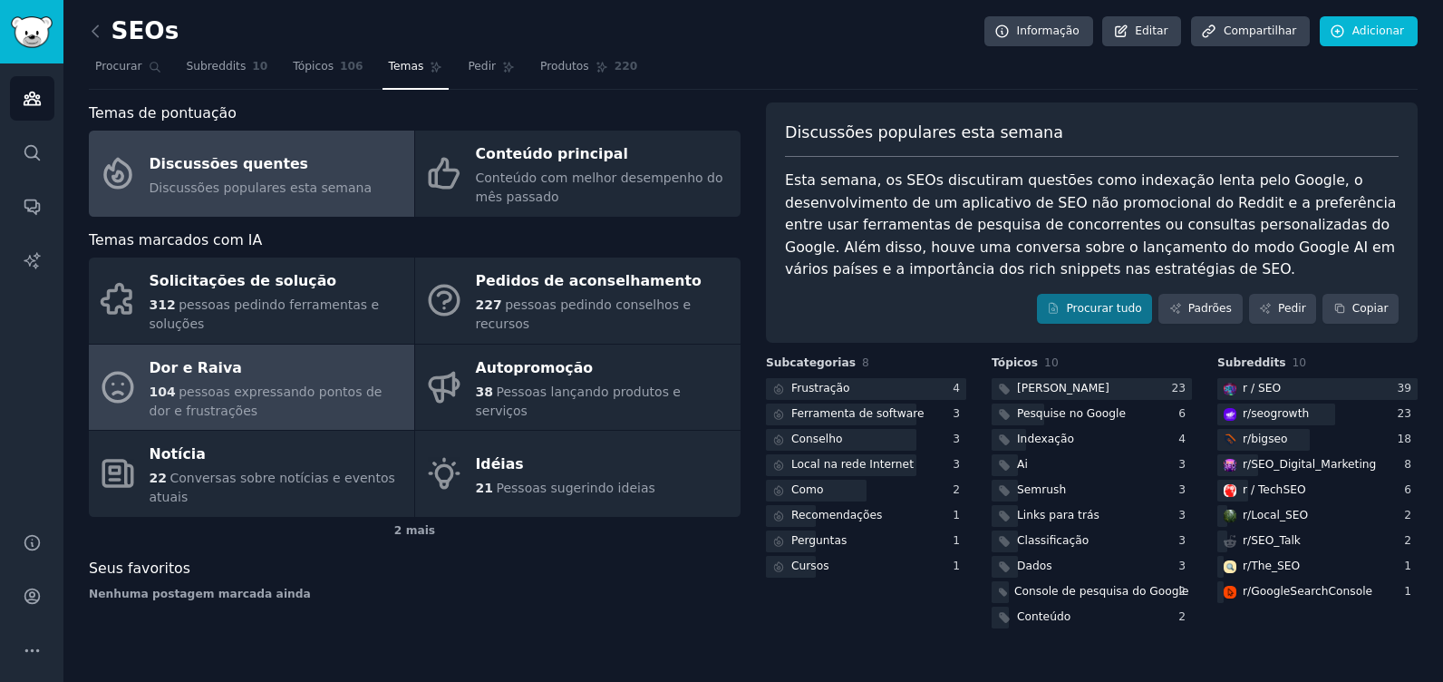
click at [228, 384] on span "pessoas expressando pontos de dor e frustrações" at bounding box center [266, 401] width 233 height 34
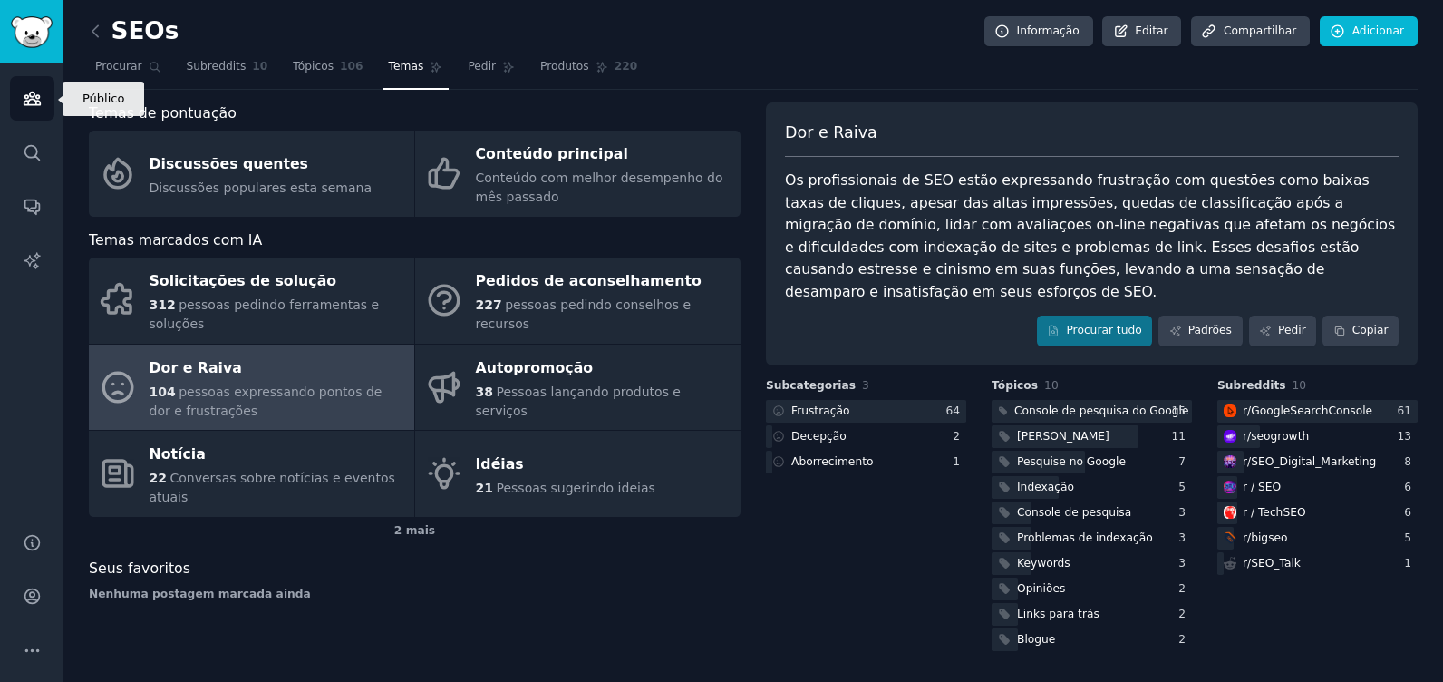
click at [27, 102] on icon "Barra lateral" at bounding box center [32, 98] width 19 height 19
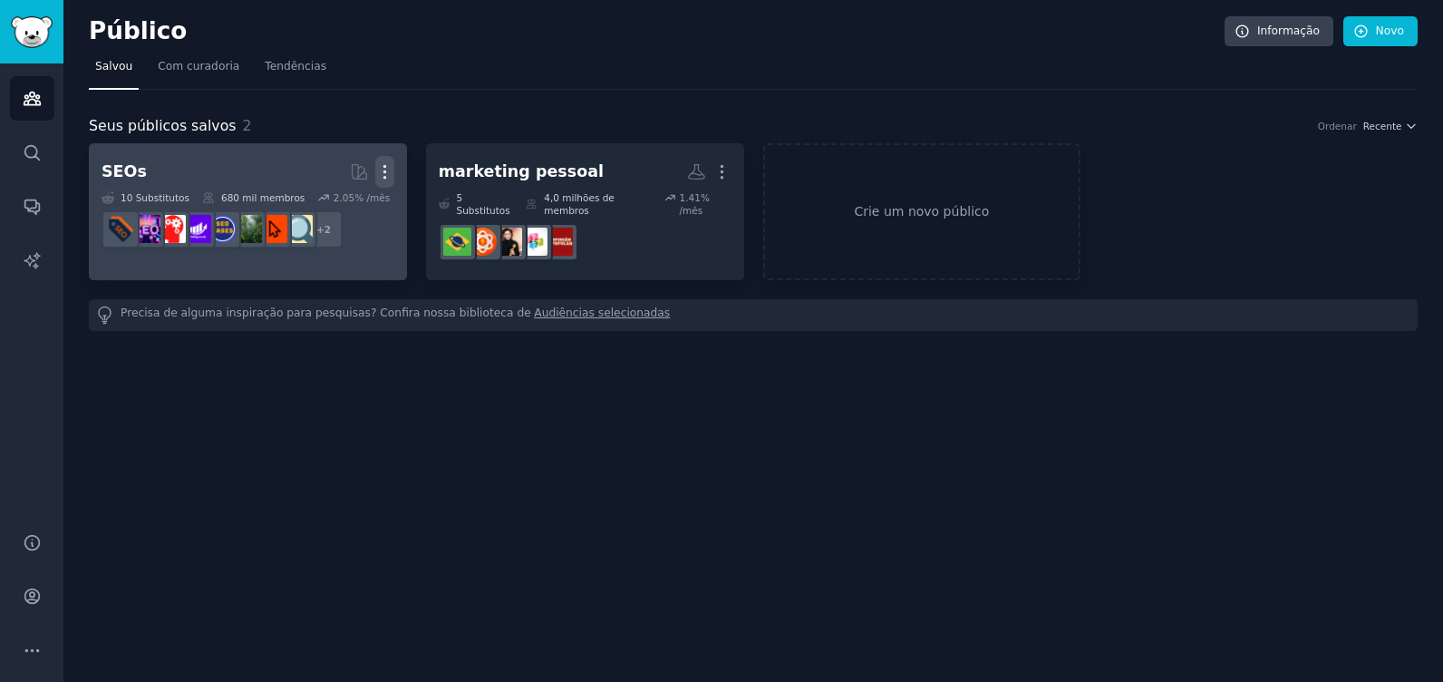
click at [384, 169] on icon "button" at bounding box center [384, 171] width 19 height 19
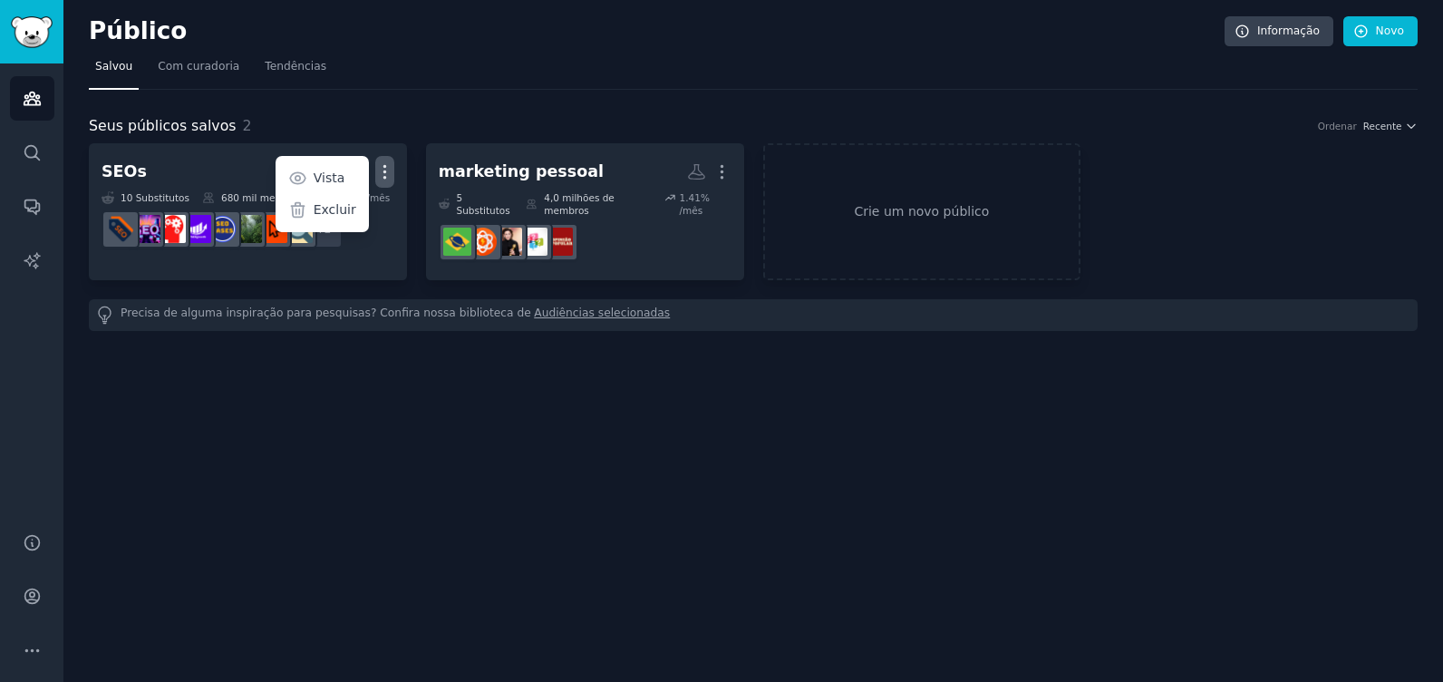
drag, startPoint x: 338, startPoint y: 205, endPoint x: 815, endPoint y: 49, distance: 501.7
click at [338, 207] on p "Excluir" at bounding box center [335, 209] width 43 height 19
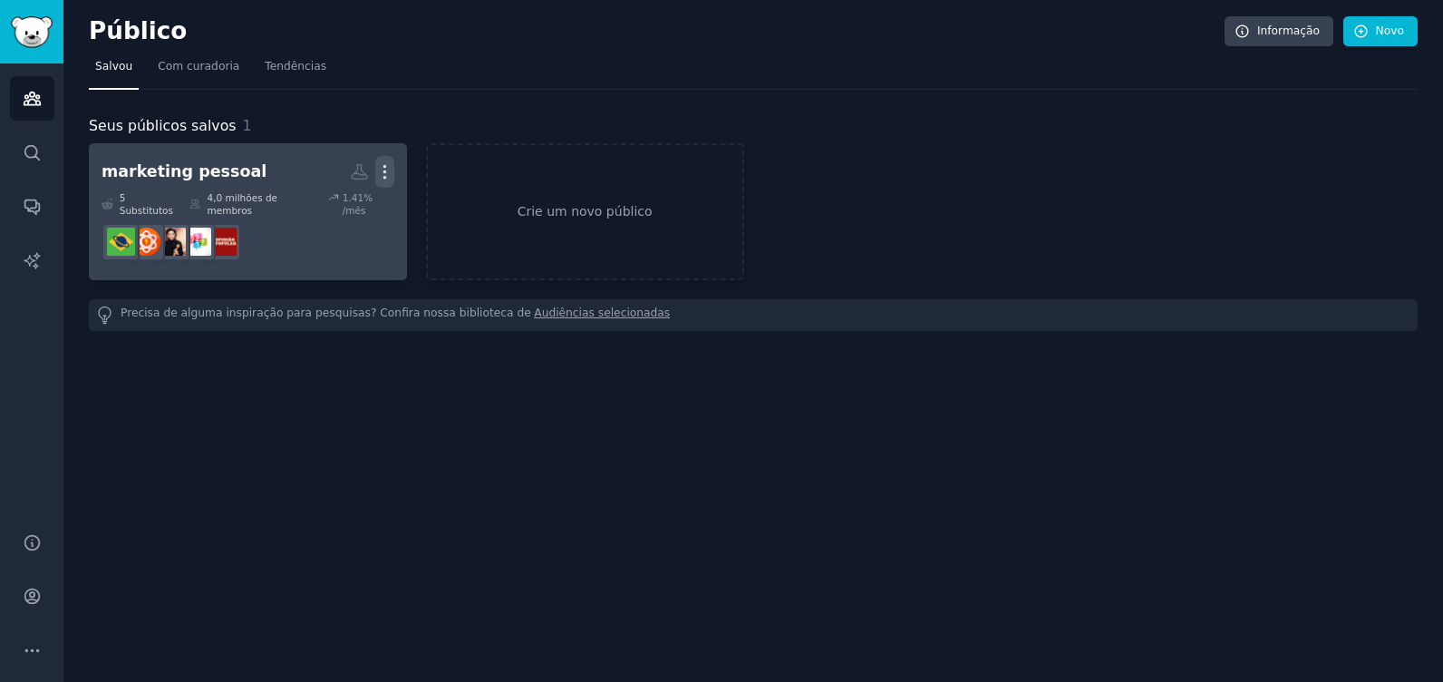
click at [390, 165] on icon "button" at bounding box center [384, 171] width 19 height 19
click at [350, 209] on p "Excluir" at bounding box center [335, 209] width 43 height 19
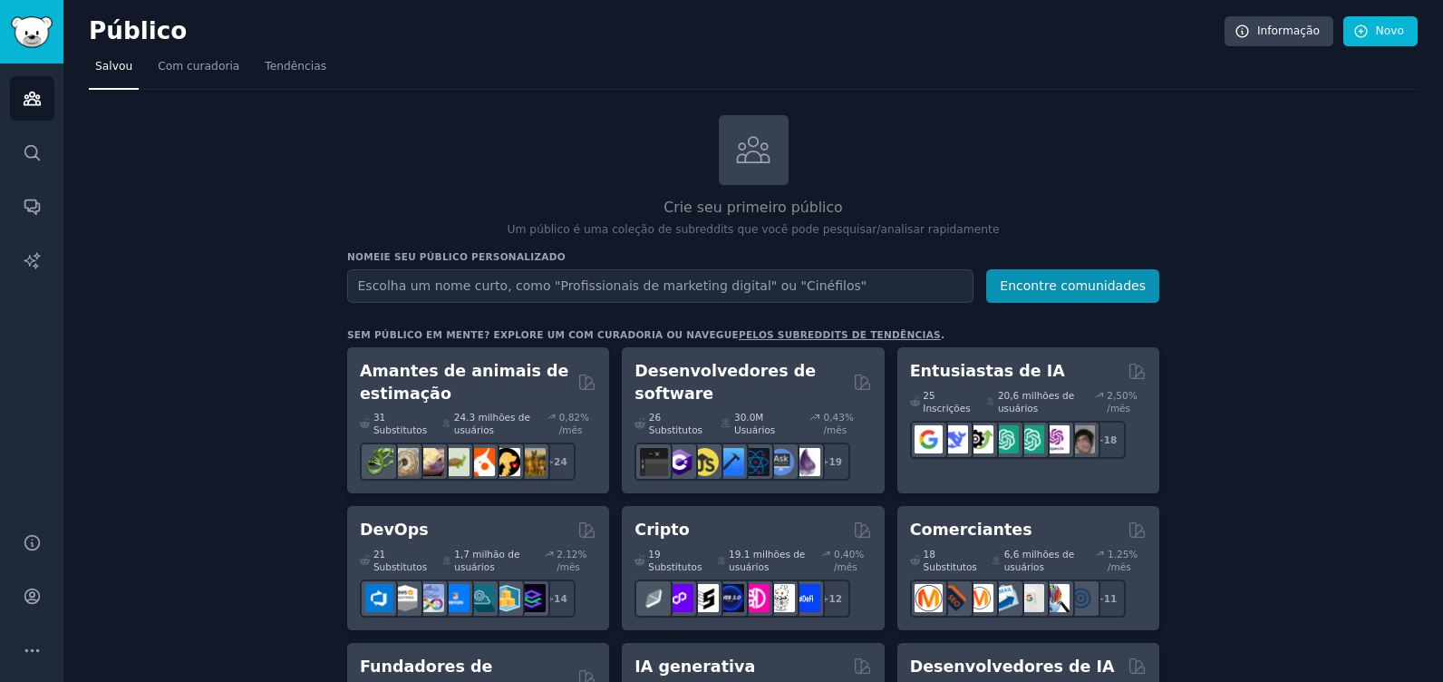
click at [556, 276] on input "text" at bounding box center [660, 286] width 626 height 34
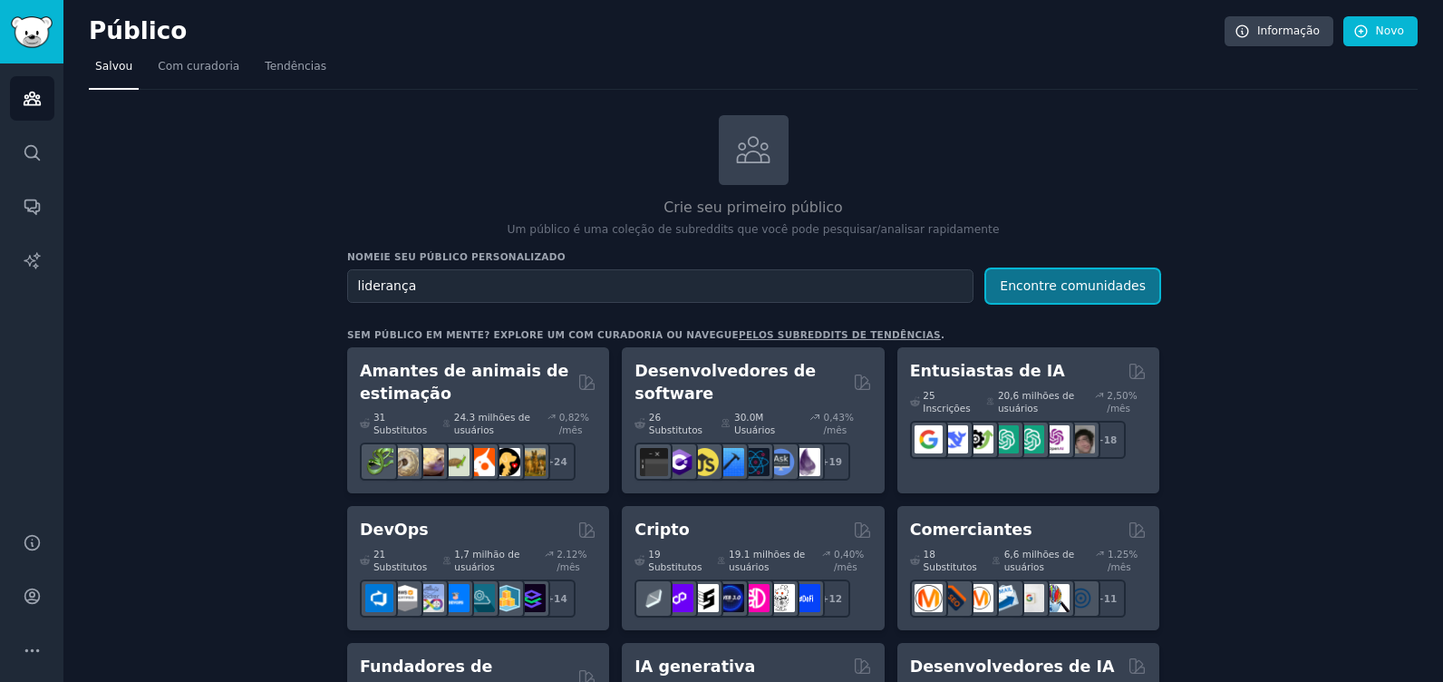
click at [1053, 284] on button "Encontre comunidades" at bounding box center [1072, 286] width 173 height 34
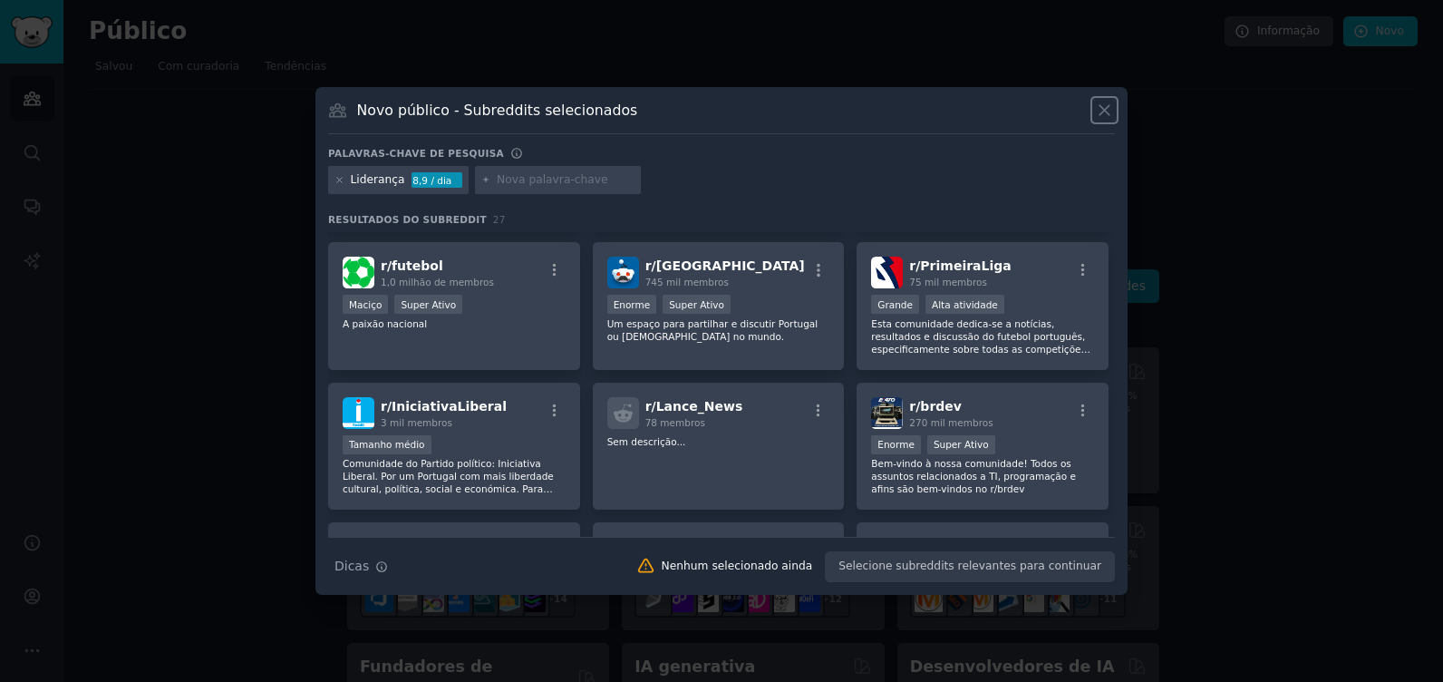
scroll to position [269, 0]
click at [1102, 112] on icon at bounding box center [1105, 110] width 10 height 10
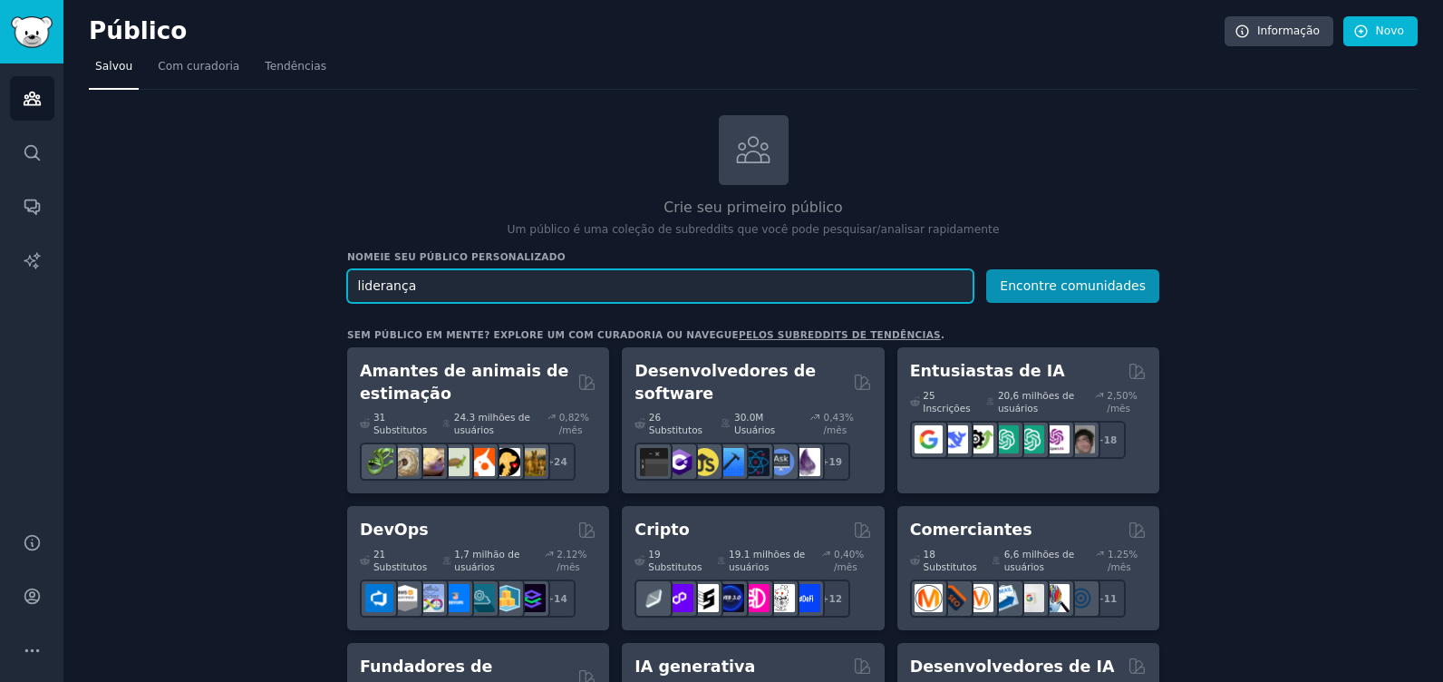
drag, startPoint x: 419, startPoint y: 288, endPoint x: 301, endPoint y: 280, distance: 118.1
type input "administração"
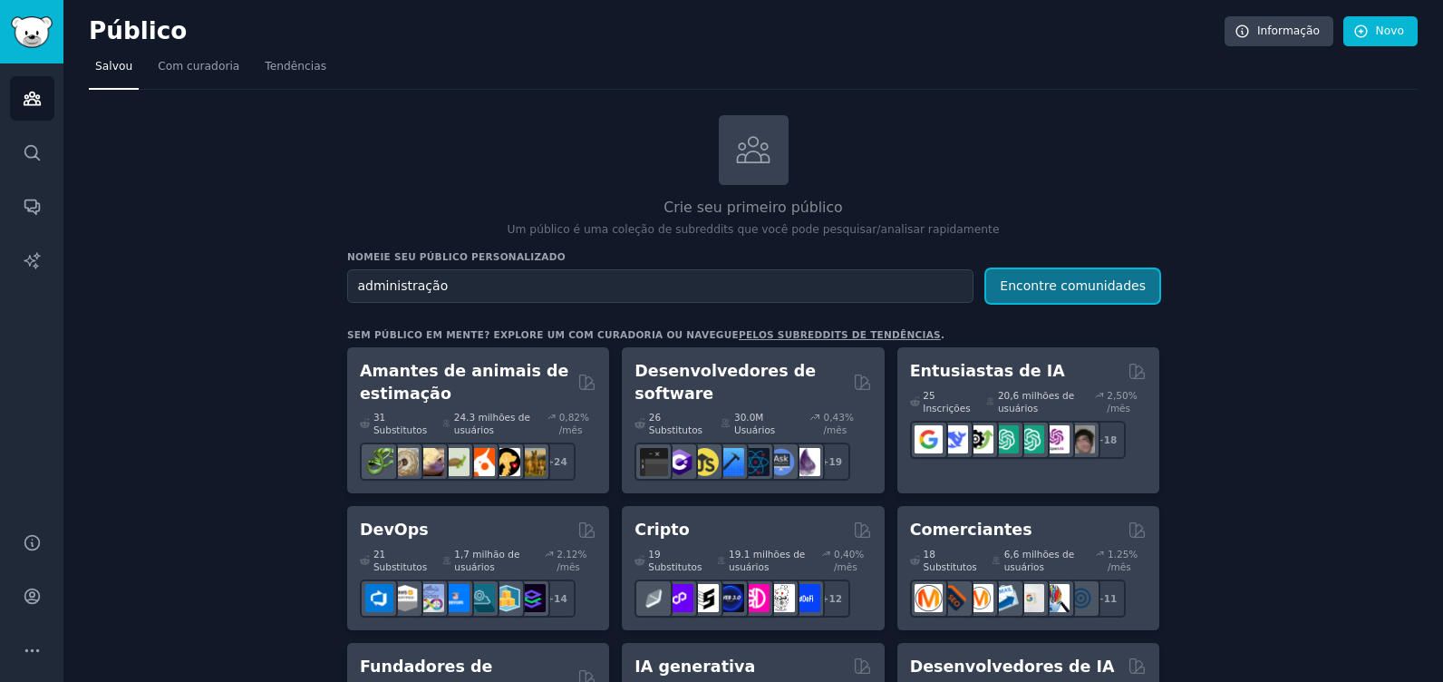
click at [1069, 285] on button "Encontre comunidades" at bounding box center [1072, 286] width 173 height 34
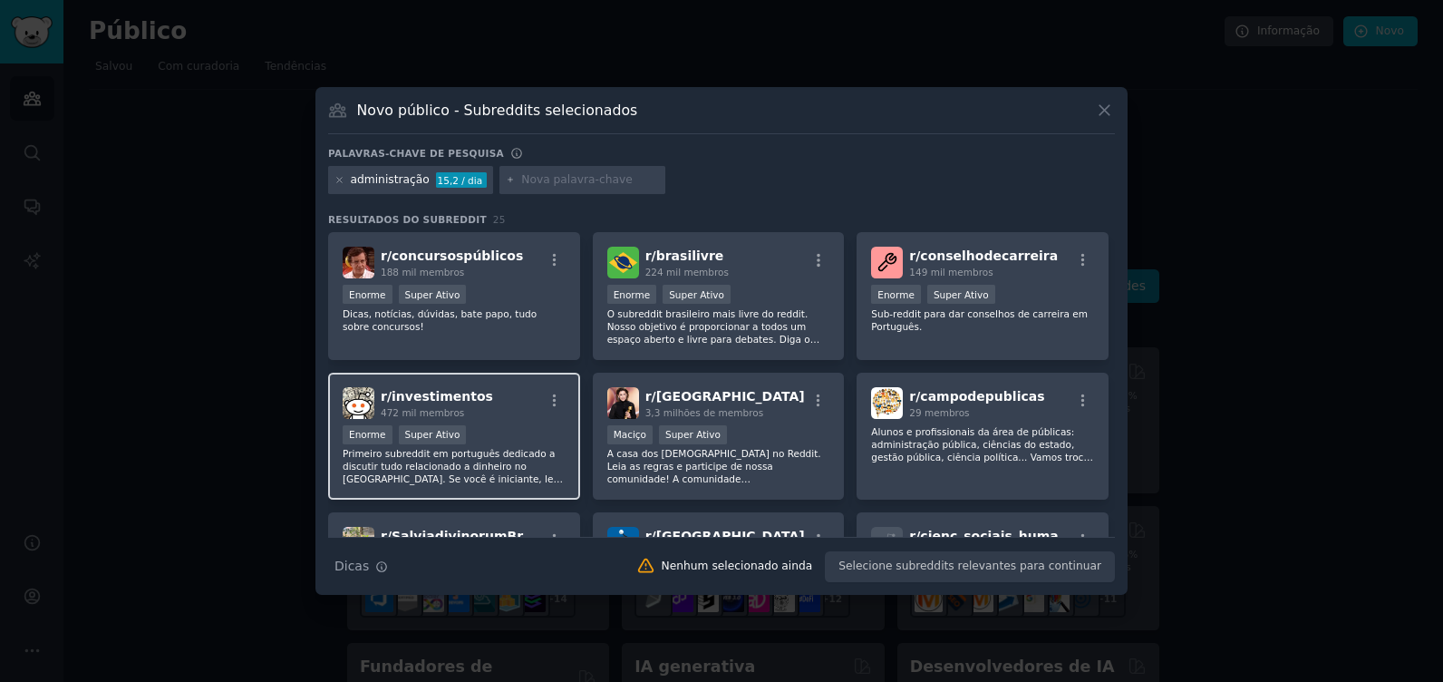
click at [475, 379] on div "r/ investimentos 472 mil membros Enorme Super Ativo Primeiro subreddit em portu…" at bounding box center [454, 437] width 252 height 128
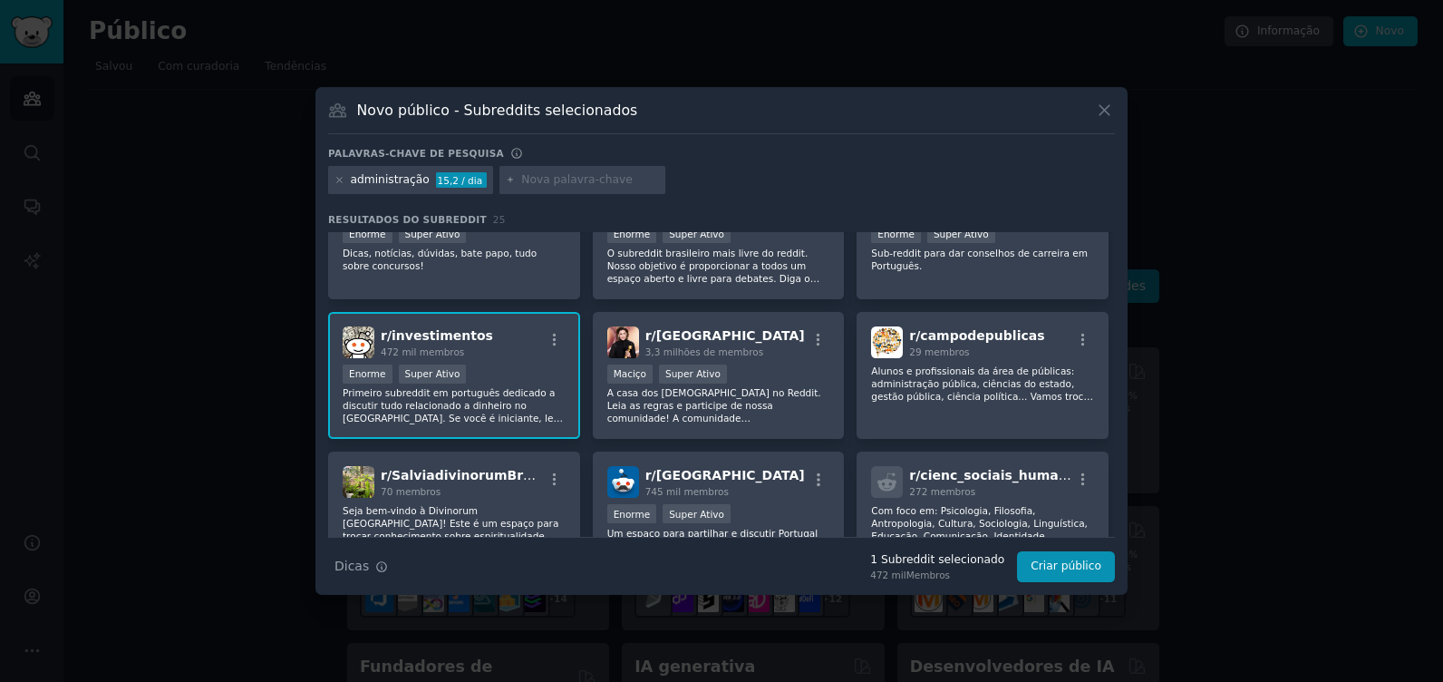
scroll to position [91, 0]
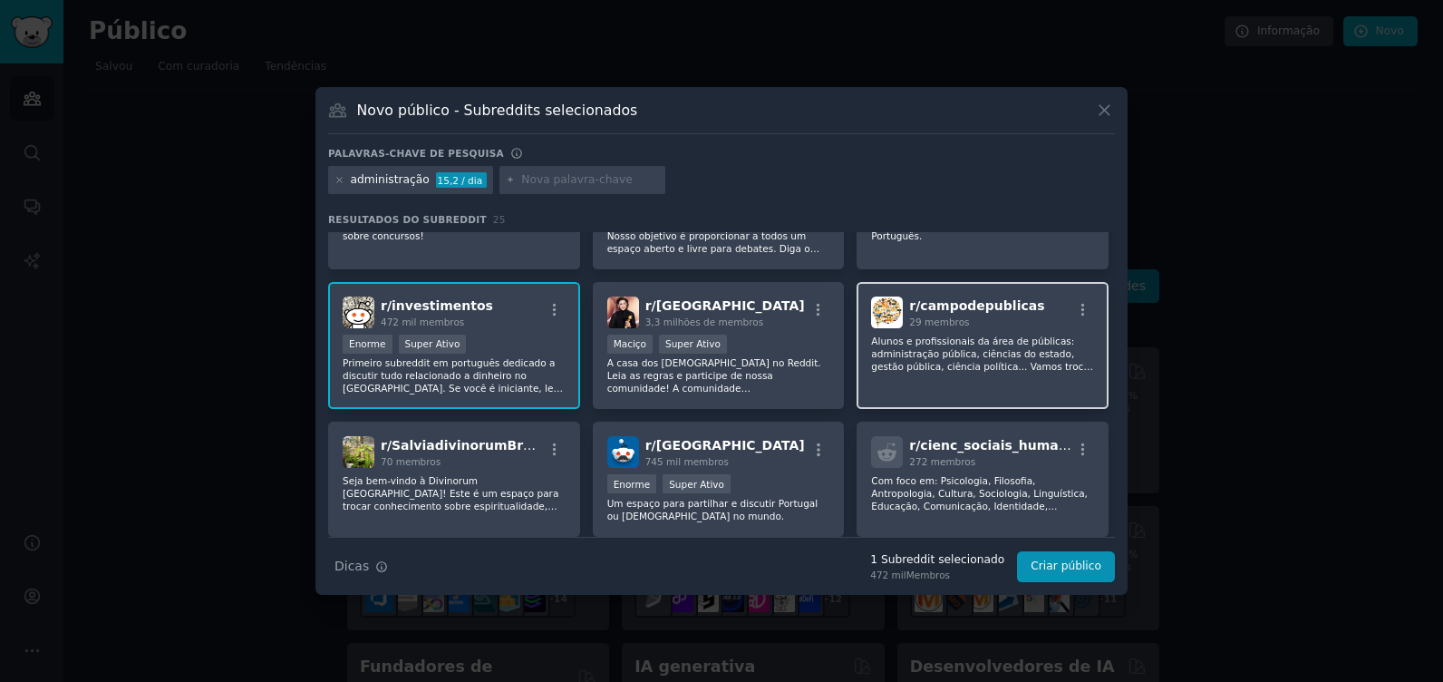
click at [999, 309] on span "r/ campodepublicas" at bounding box center [976, 305] width 135 height 15
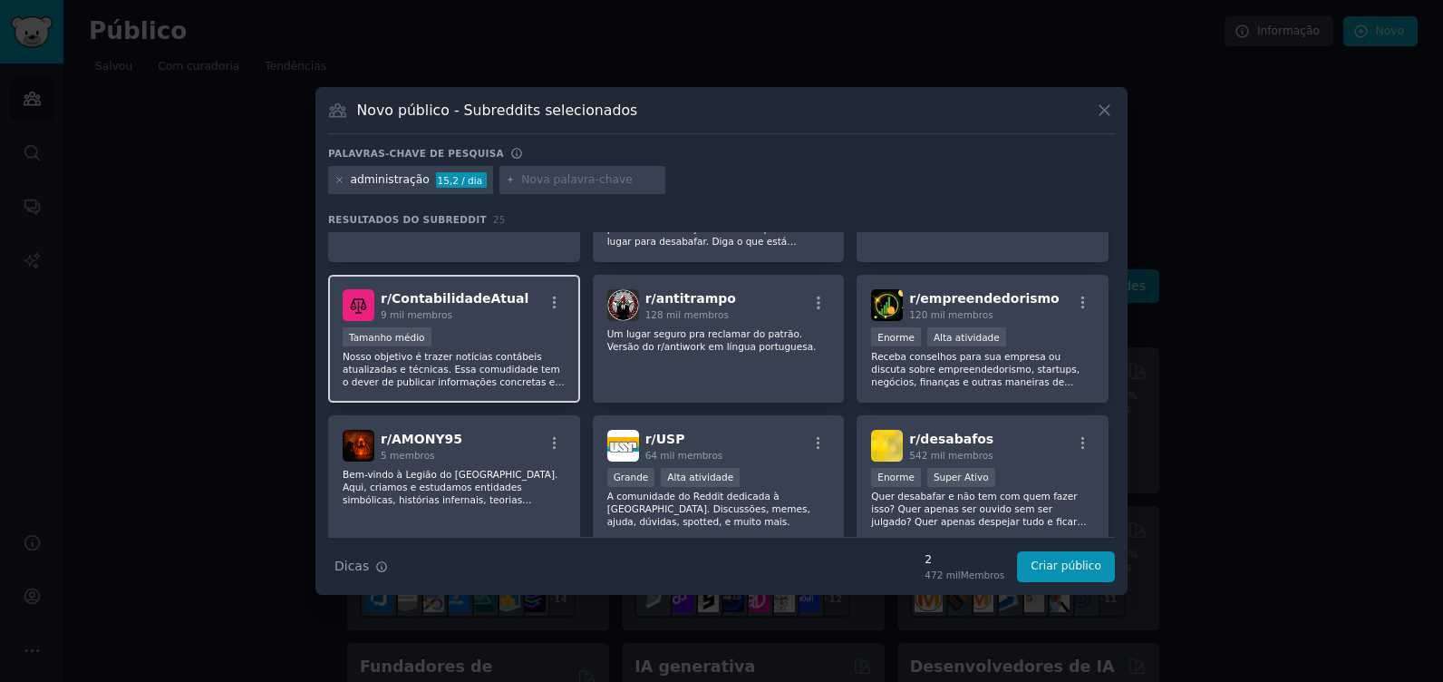
scroll to position [635, 0]
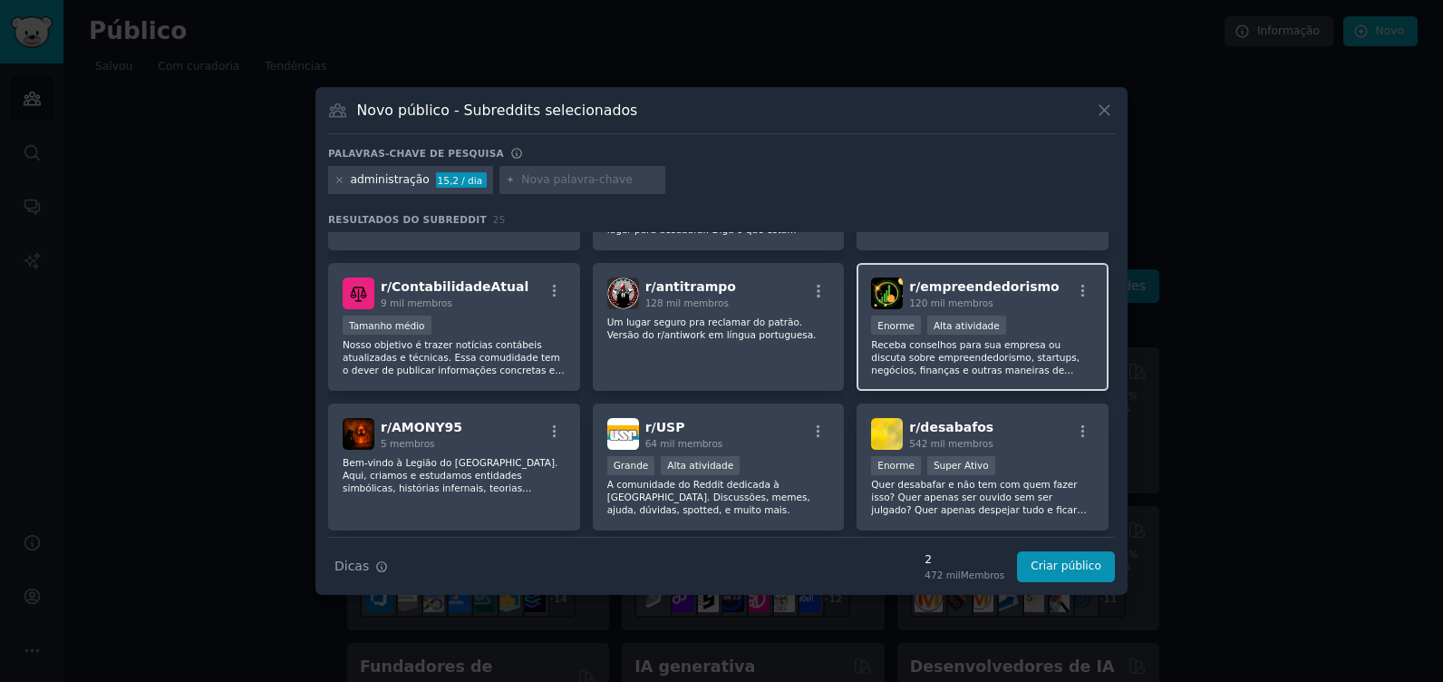
click at [1012, 362] on p "Receba conselhos para sua empresa ou discuta sobre empreendedorismo, startups, …" at bounding box center [982, 357] width 223 height 38
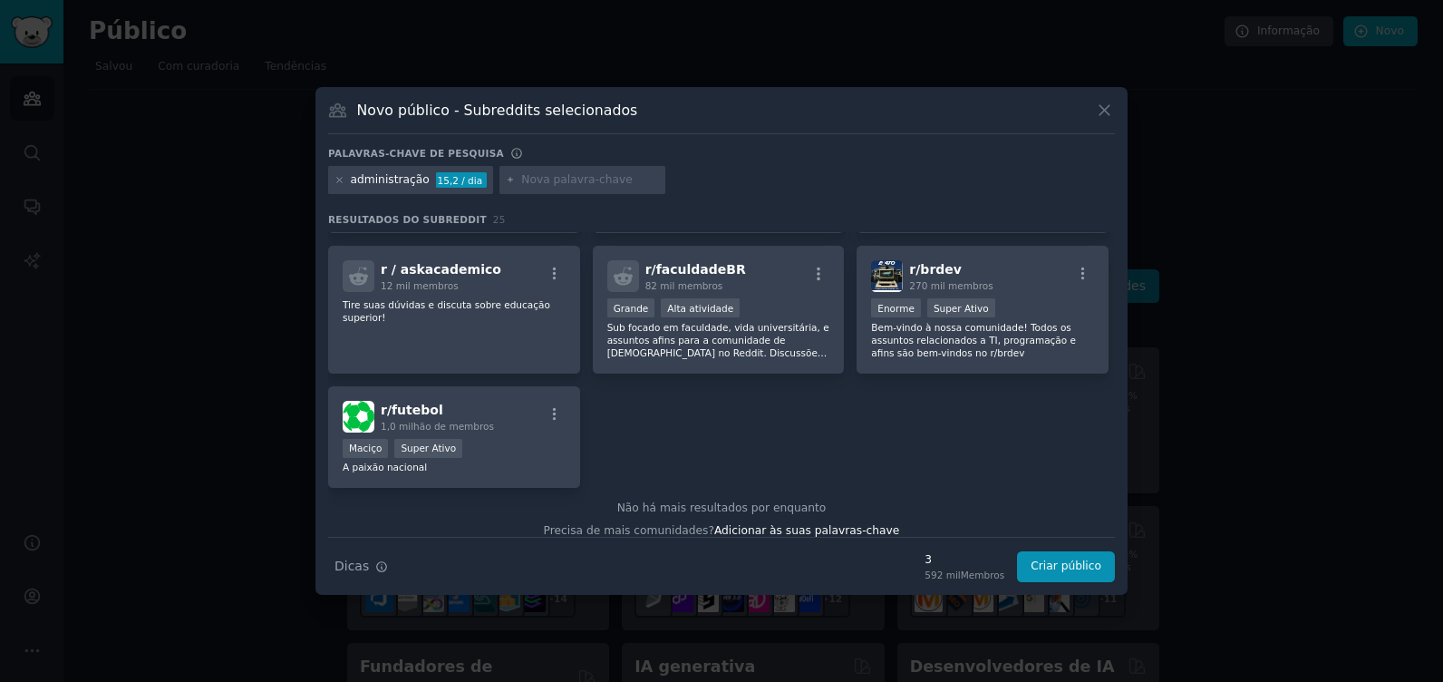
scroll to position [946, 0]
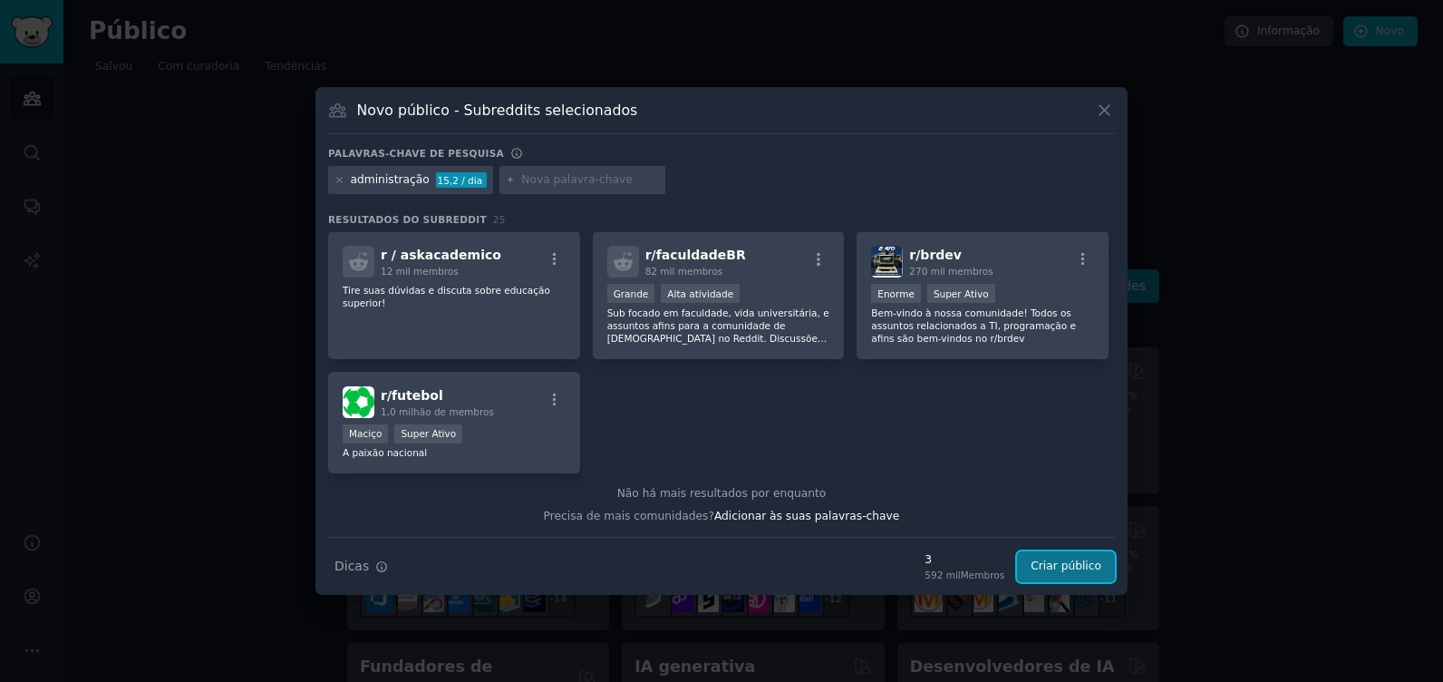
click at [1089, 562] on button "Criar público" at bounding box center [1066, 566] width 98 height 31
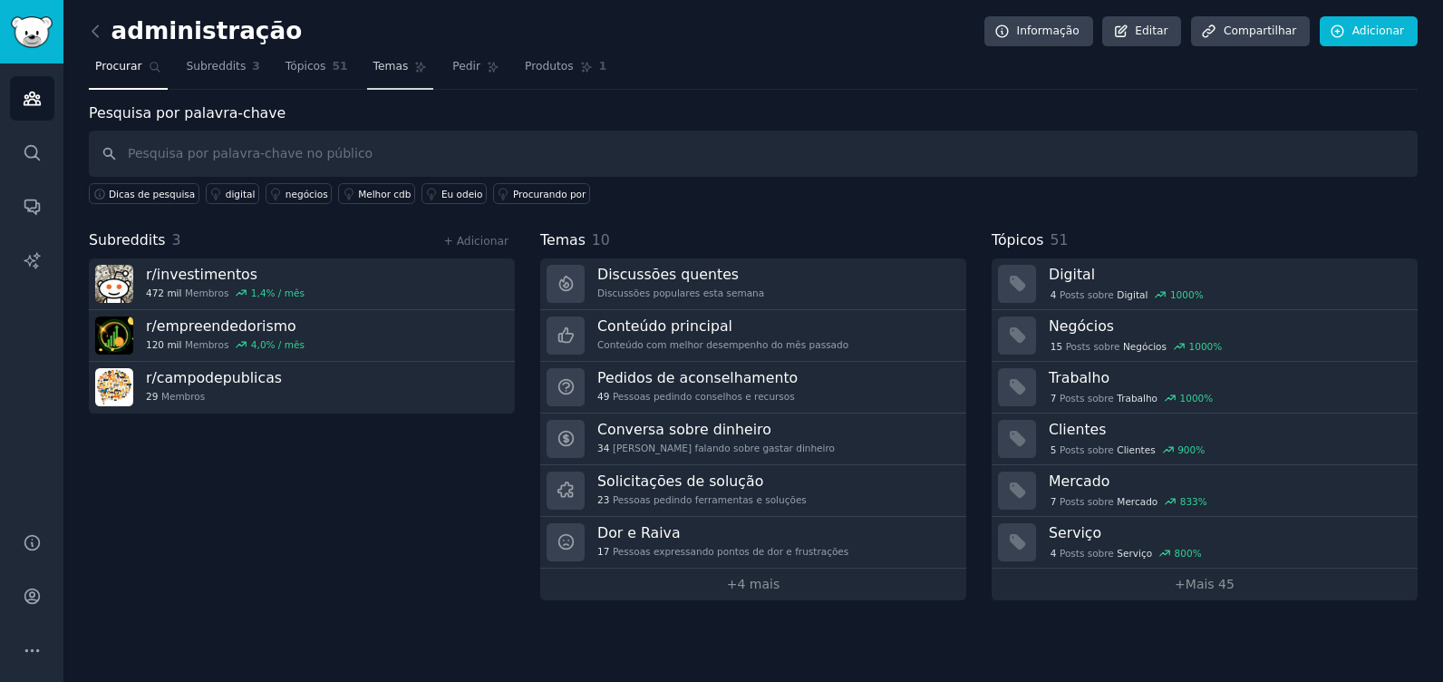
click at [386, 67] on span "Temas" at bounding box center [390, 67] width 35 height 16
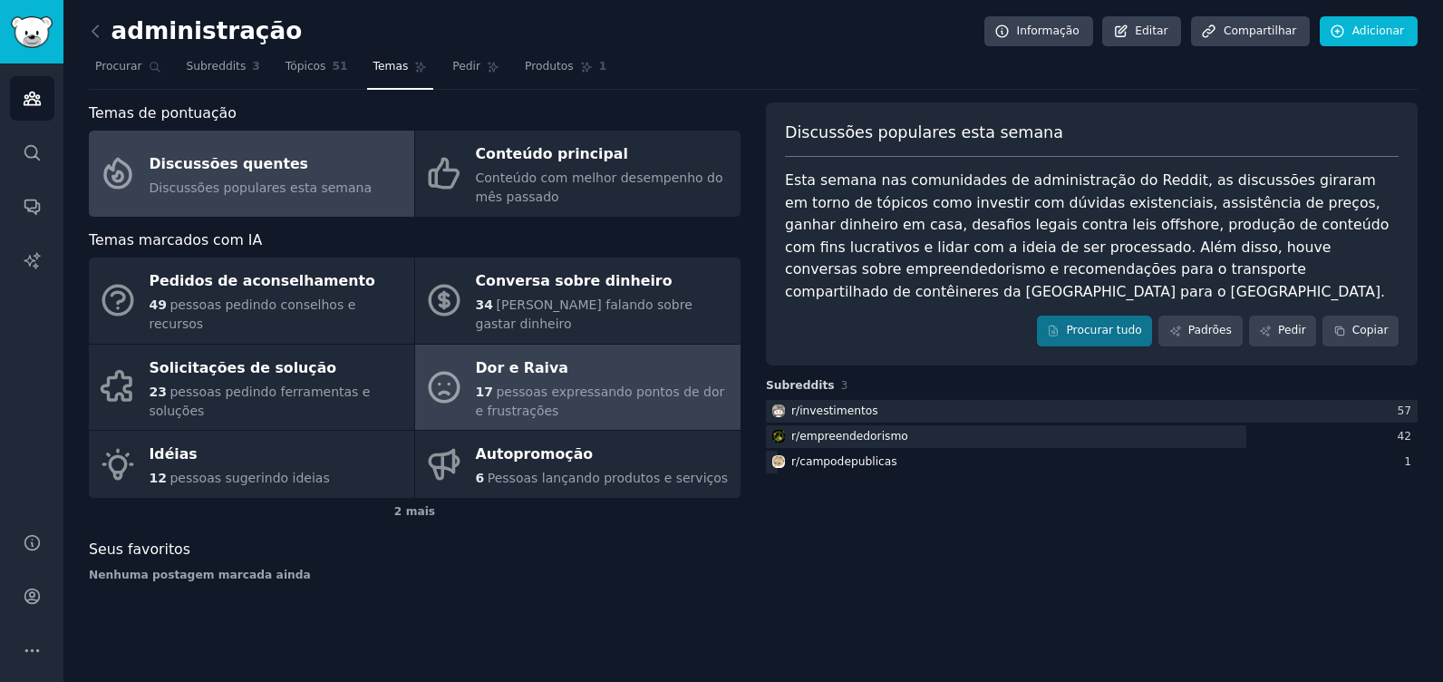
click at [509, 359] on div "Dor e Raiva" at bounding box center [604, 368] width 256 height 29
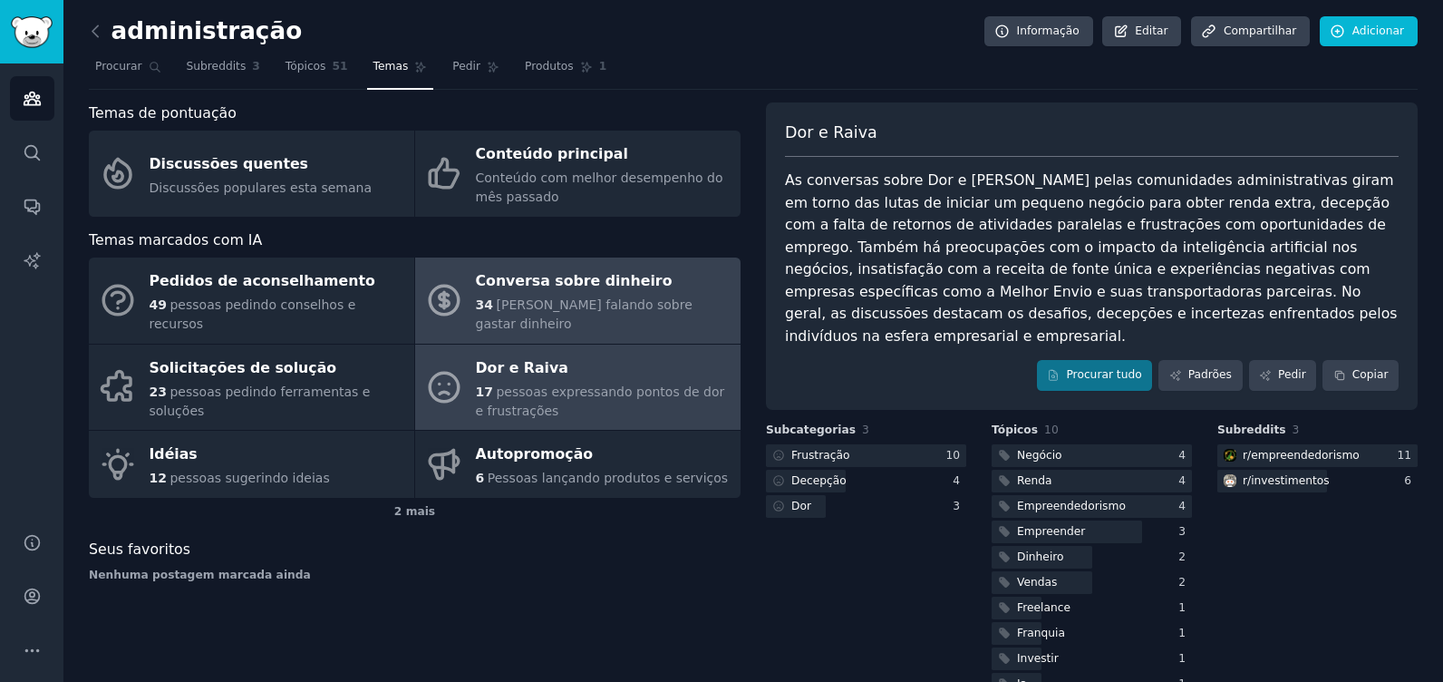
click at [559, 301] on span "Pessoas falando sobre gastar dinheiro" at bounding box center [584, 314] width 217 height 34
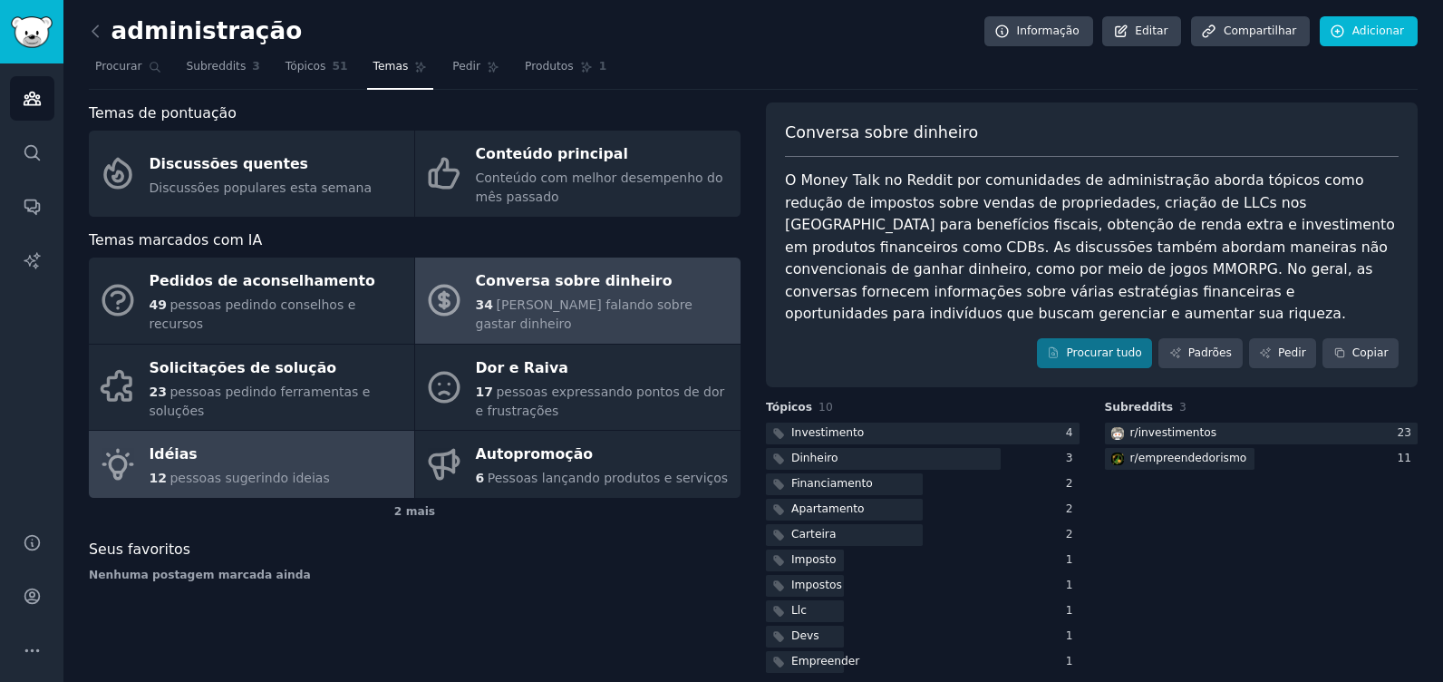
click at [226, 441] on div "Idéias" at bounding box center [240, 455] width 180 height 29
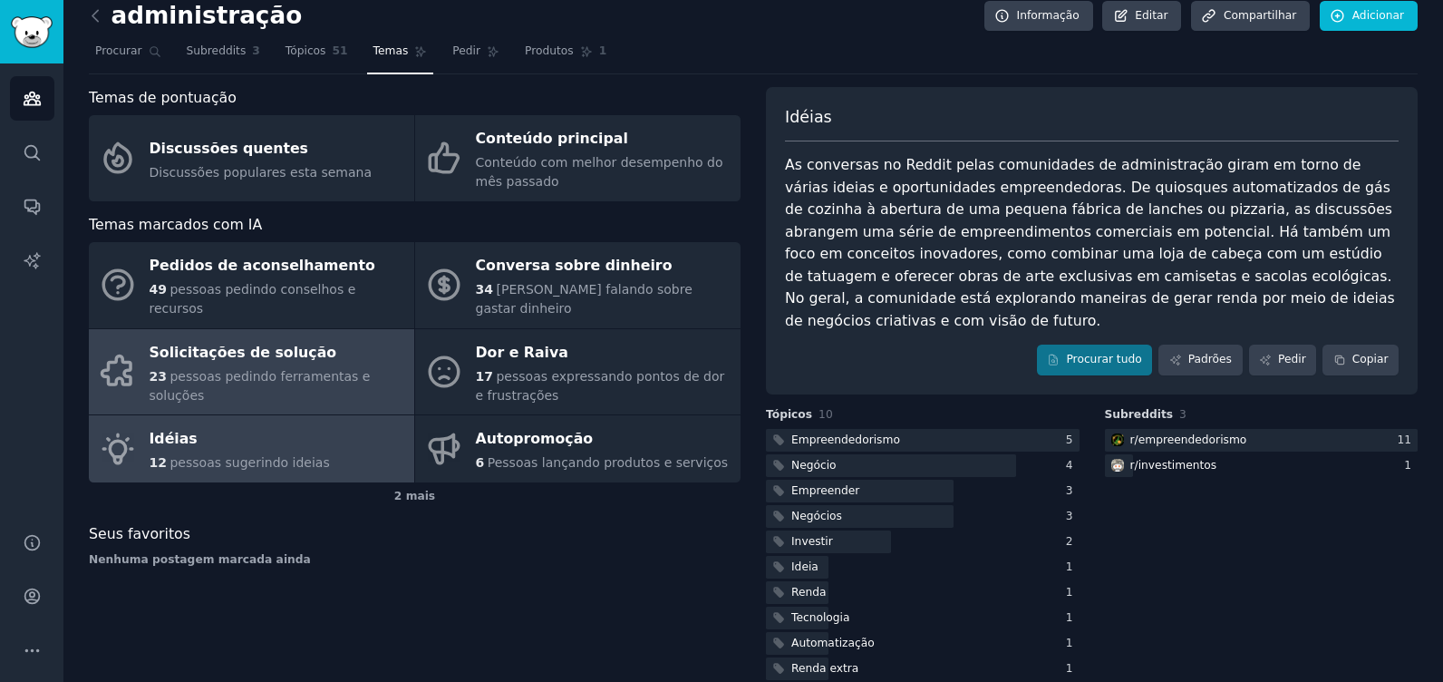
scroll to position [20, 0]
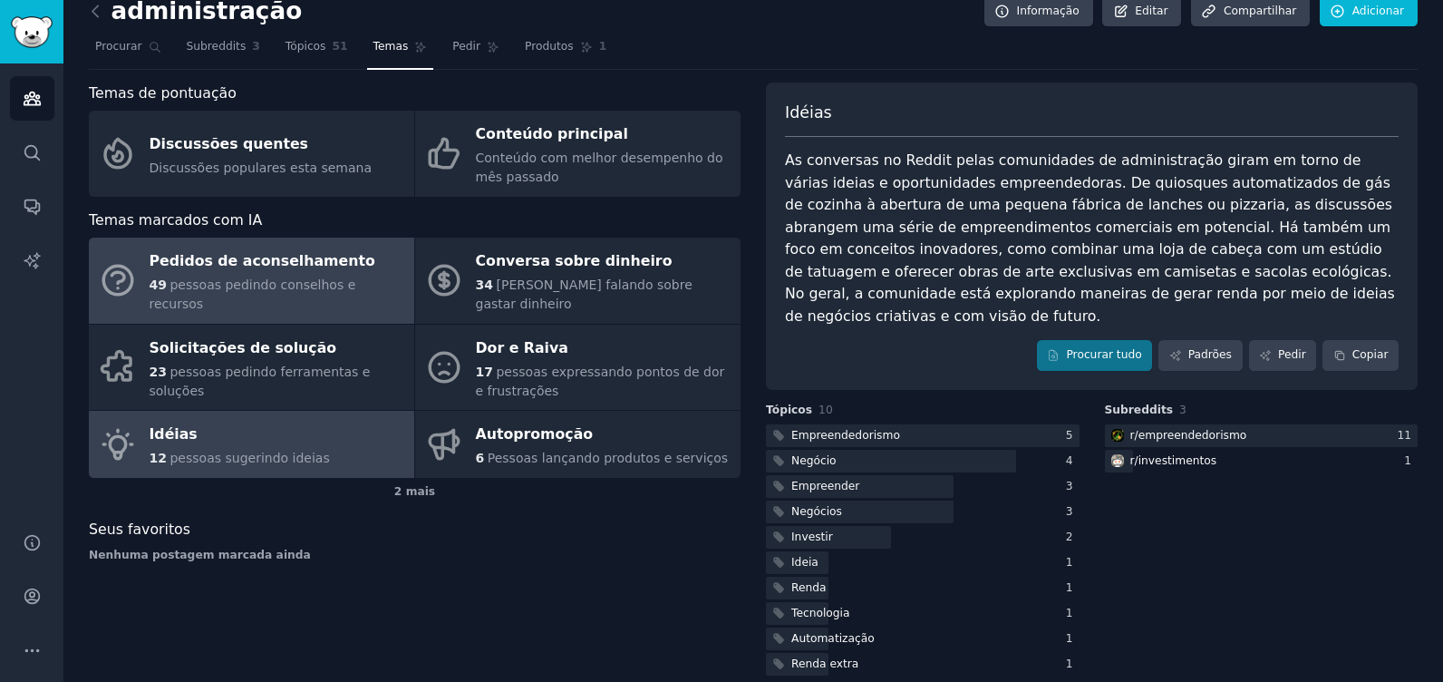
click at [296, 262] on div "Pedidos de aconselhamento" at bounding box center [278, 261] width 256 height 29
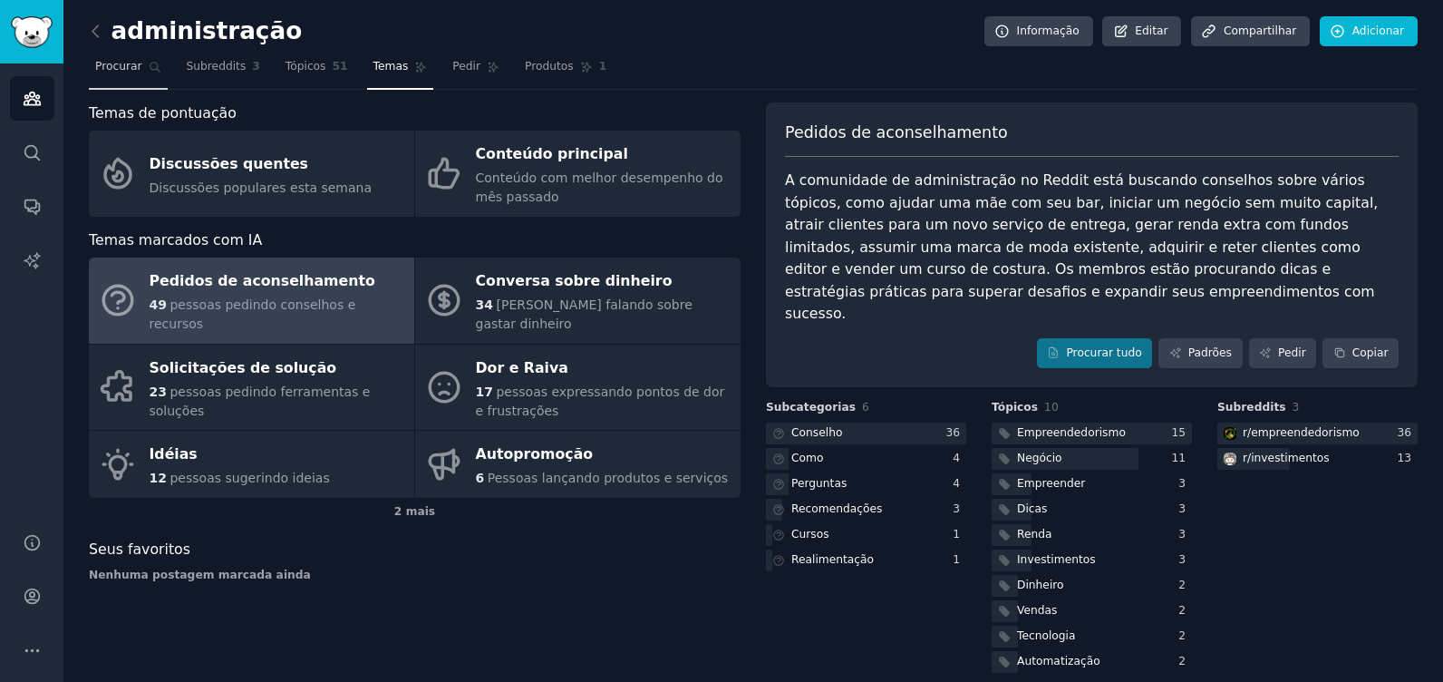
click at [92, 57] on link "Procurar" at bounding box center [128, 71] width 79 height 37
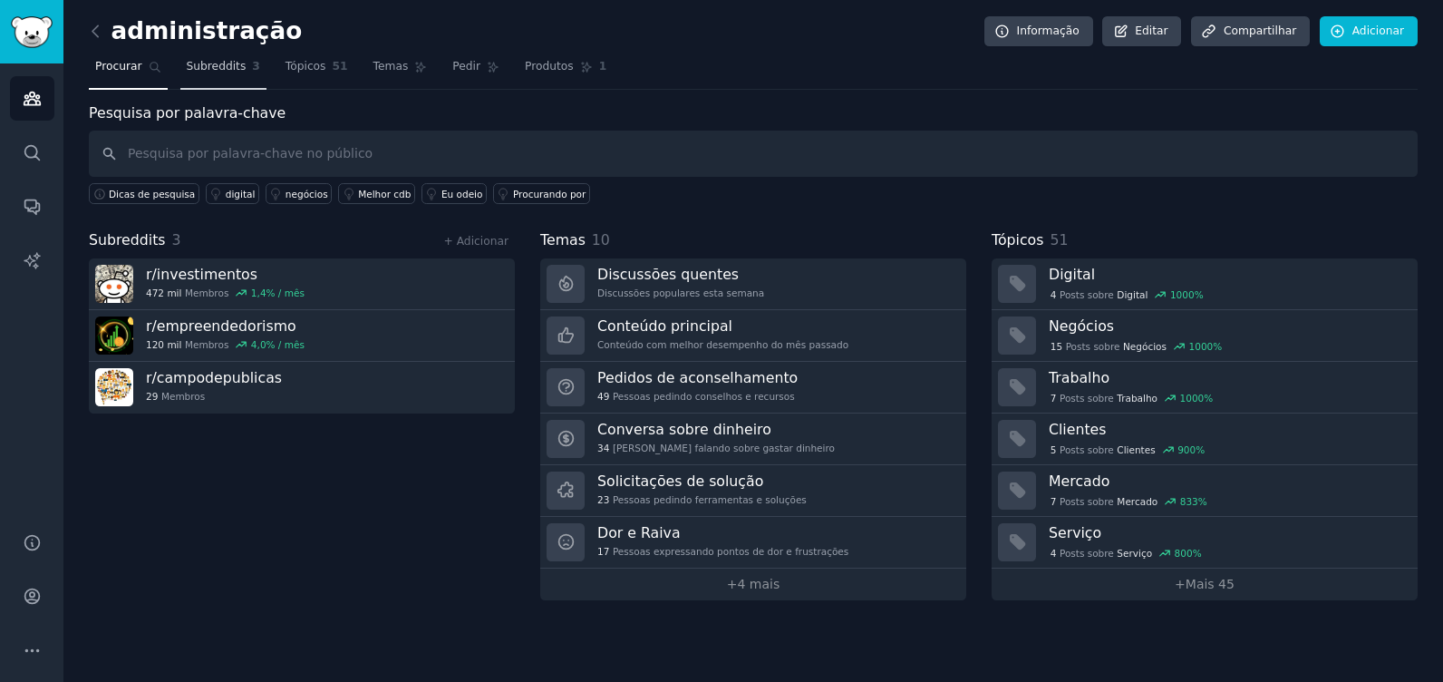
click at [214, 75] on link "Subreddits 3" at bounding box center [223, 71] width 86 height 37
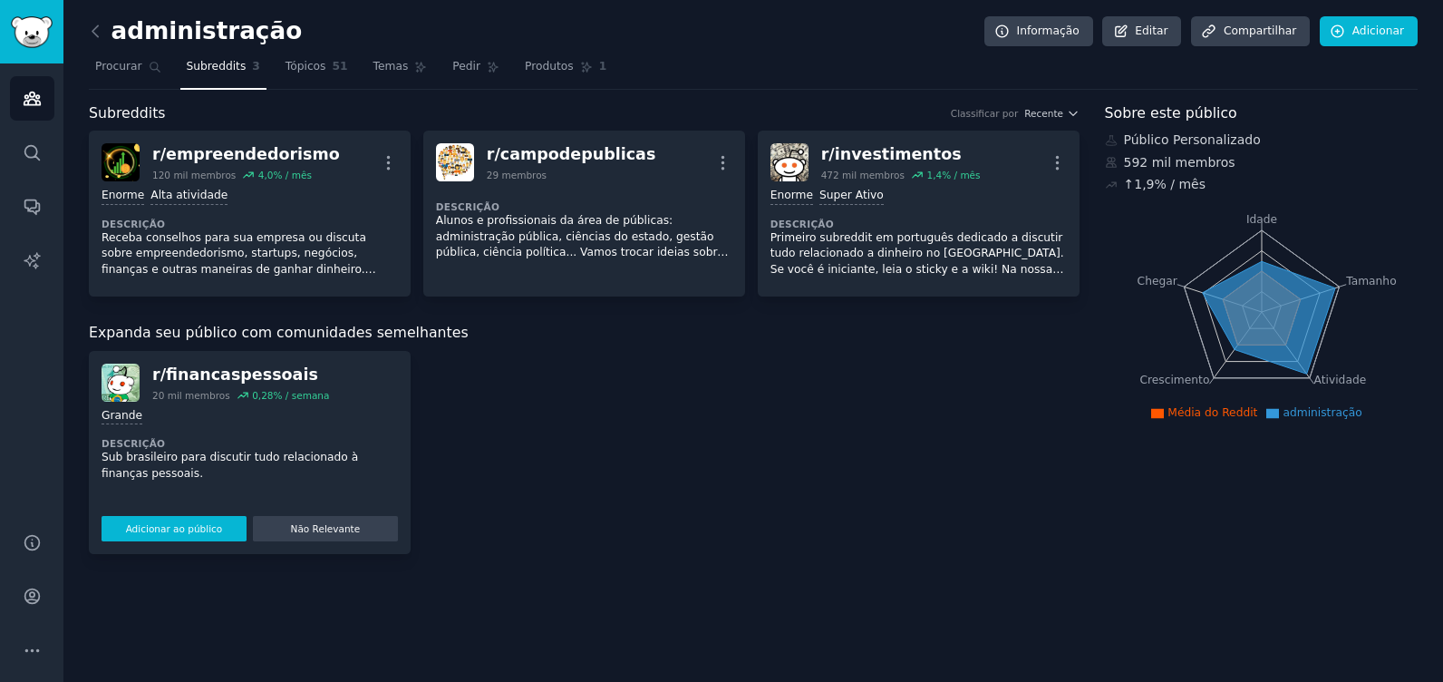
click at [201, 525] on button "Adicionar ao público" at bounding box center [174, 528] width 145 height 25
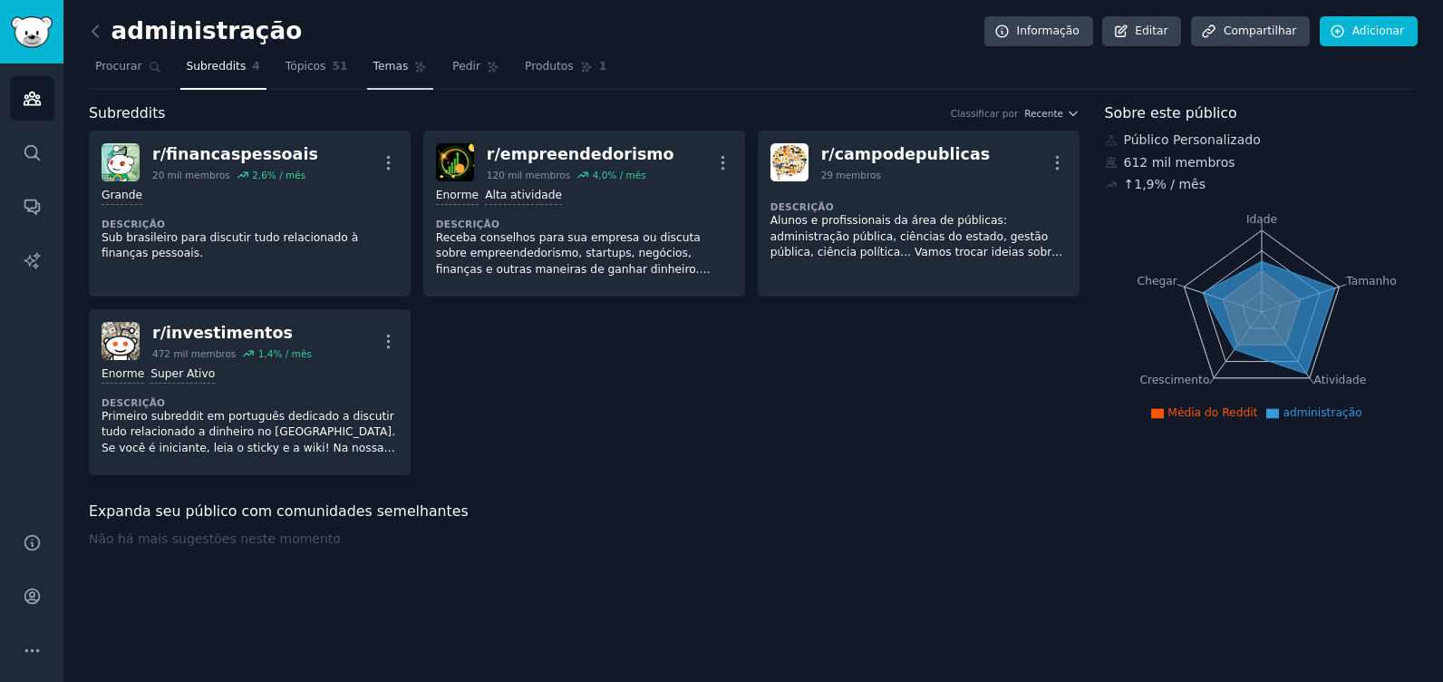
drag, startPoint x: 285, startPoint y: 62, endPoint x: 373, endPoint y: 61, distance: 87.9
click at [286, 62] on span "Tópicos" at bounding box center [306, 67] width 41 height 16
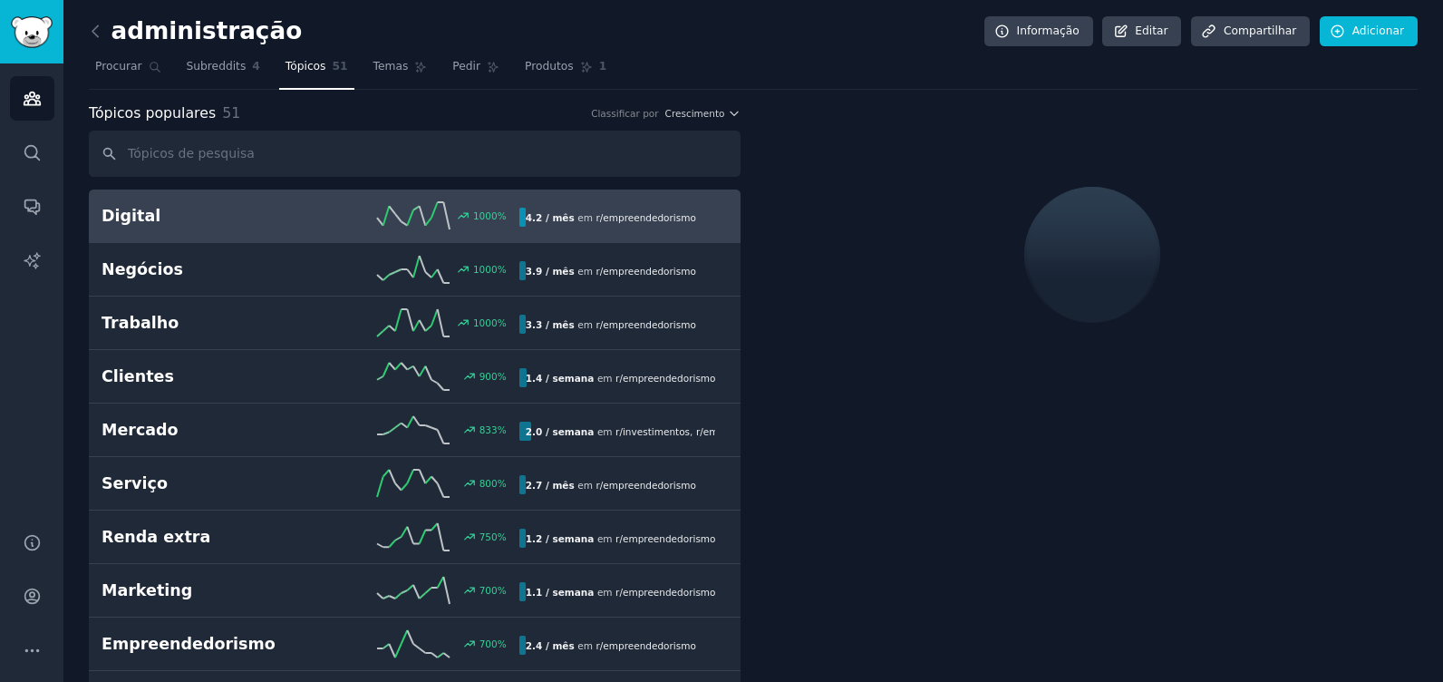
click at [413, 197] on link "Digital 1000 % 4.2 / mês em r/ empreendedorismo" at bounding box center [415, 215] width 652 height 53
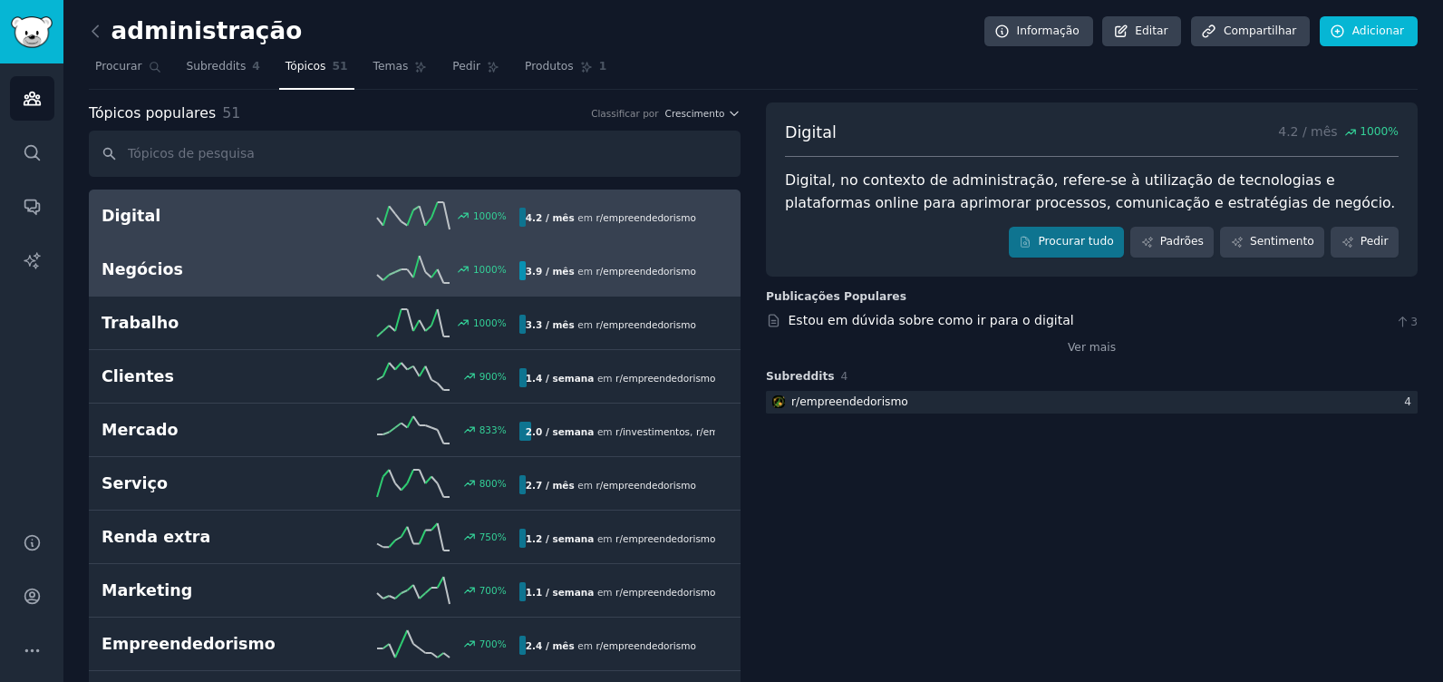
click at [313, 264] on div "1000 %" at bounding box center [414, 269] width 209 height 27
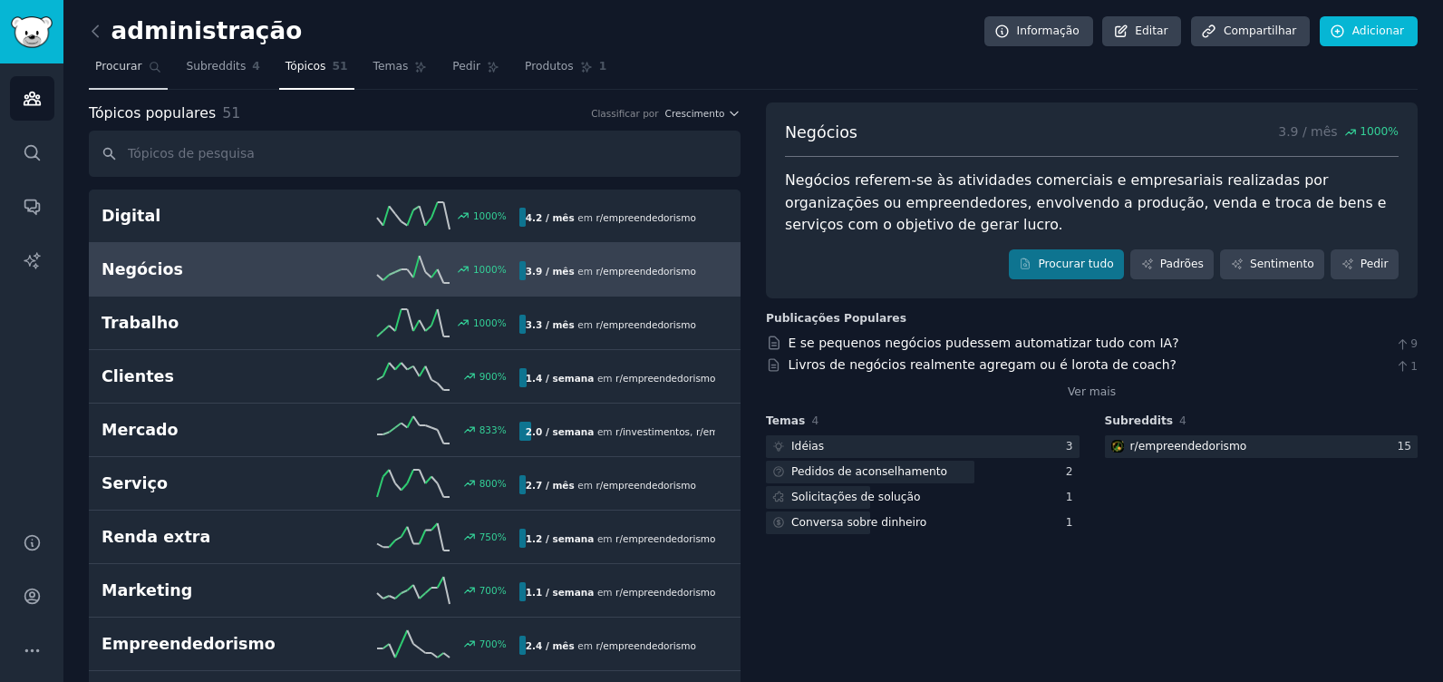
click at [121, 66] on span "Procurar" at bounding box center [118, 67] width 47 height 16
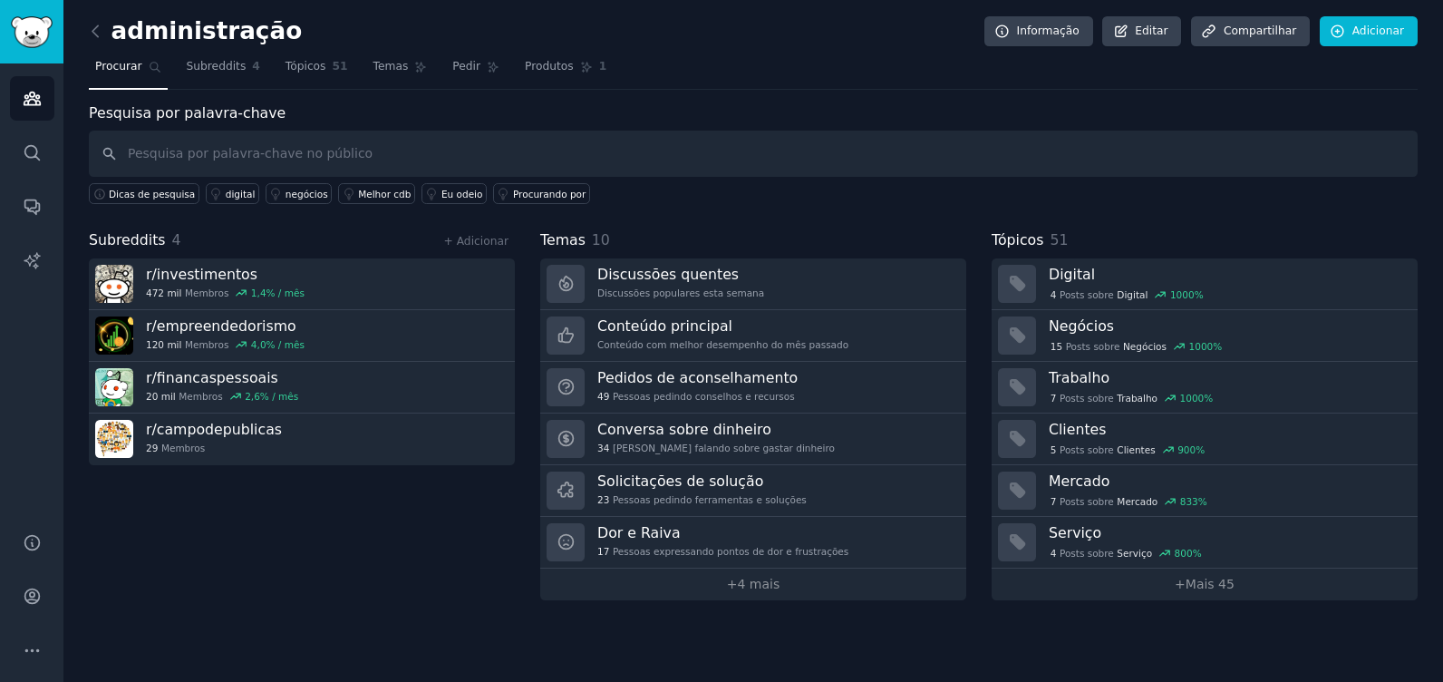
click at [353, 161] on input "text" at bounding box center [753, 154] width 1329 height 46
type input "liderança"
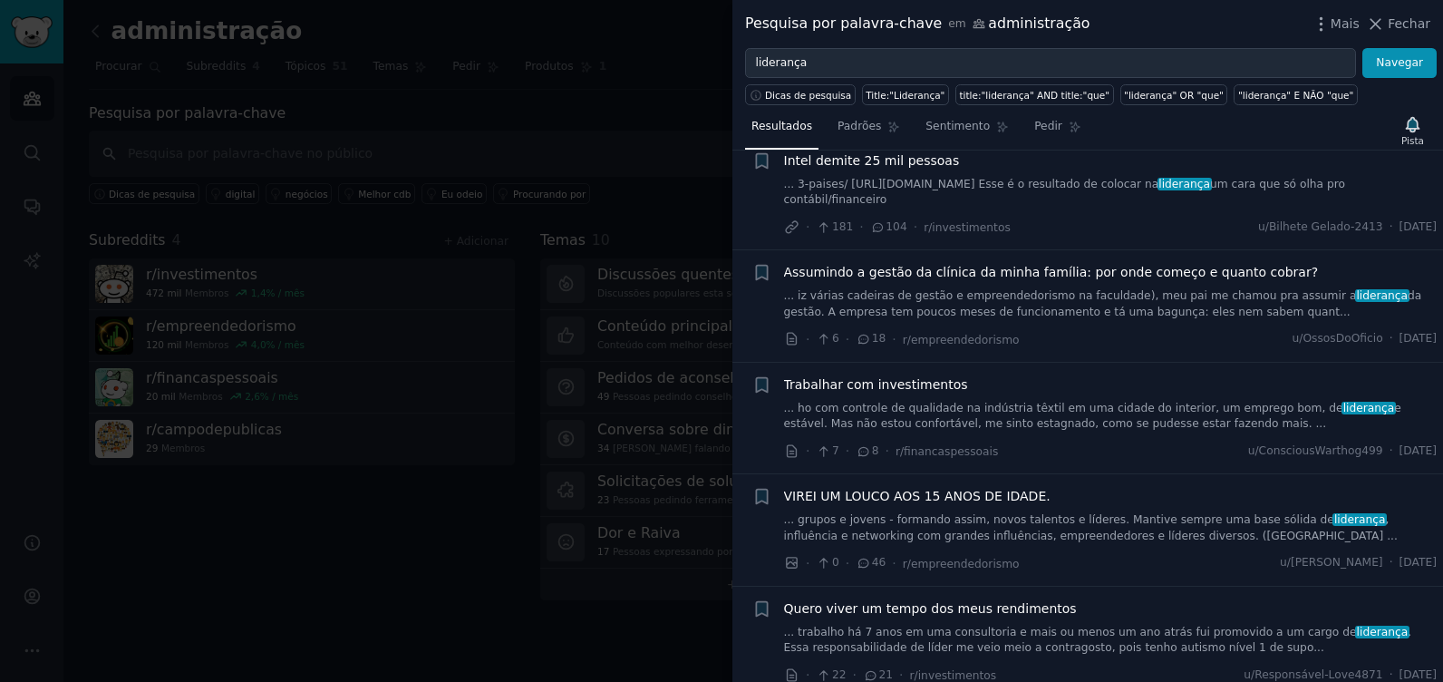
scroll to position [272, 0]
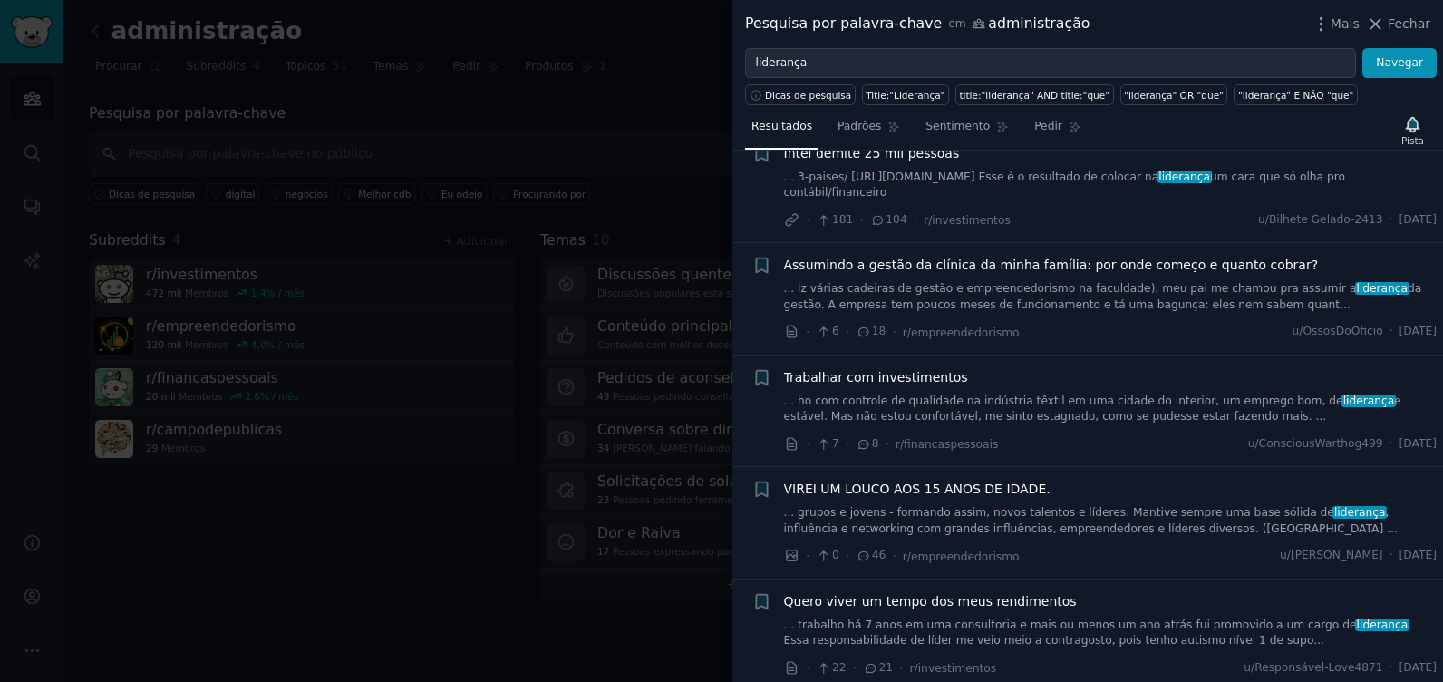
click at [225, 538] on div at bounding box center [721, 341] width 1443 height 682
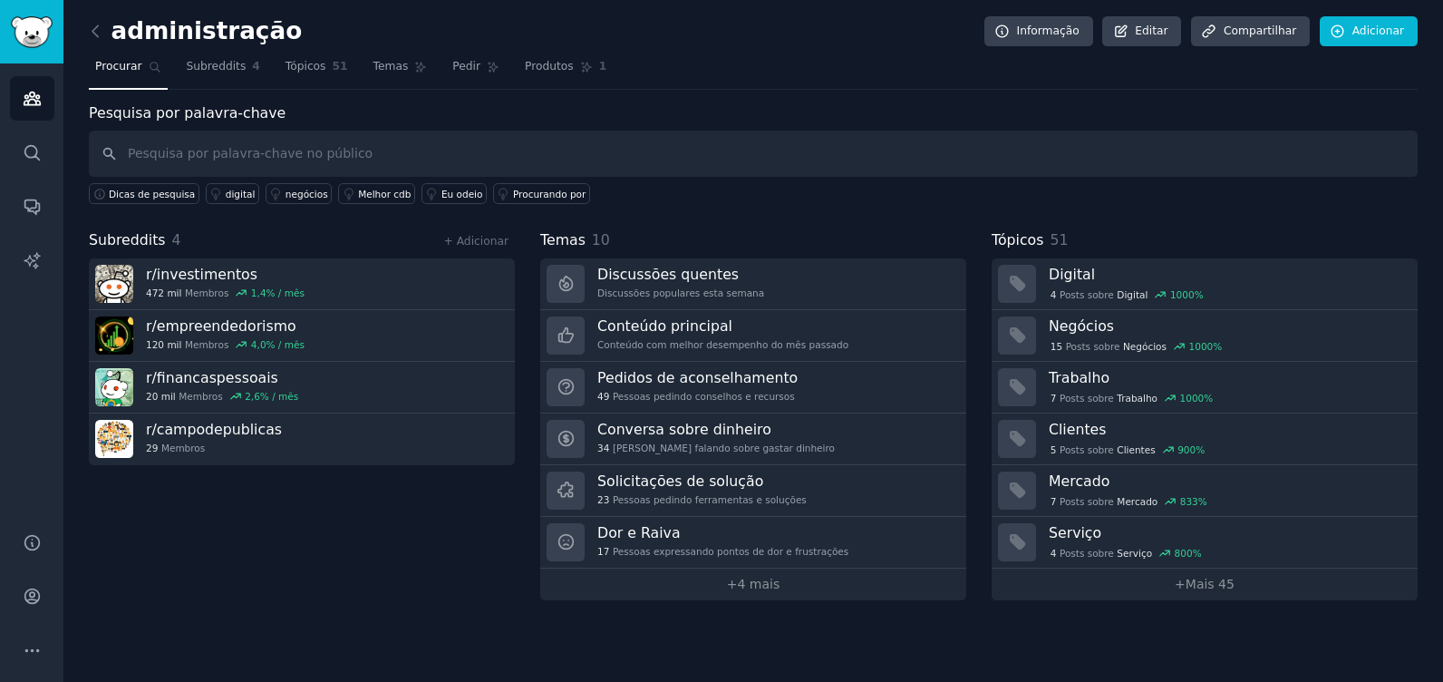
click at [324, 556] on div "Subreddits 4 + Adicionar r/ investimentos 472 mil Membros 1,4% / mês r/ empreen…" at bounding box center [302, 414] width 426 height 371
click at [27, 35] on img "Barra lateral" at bounding box center [32, 32] width 42 height 32
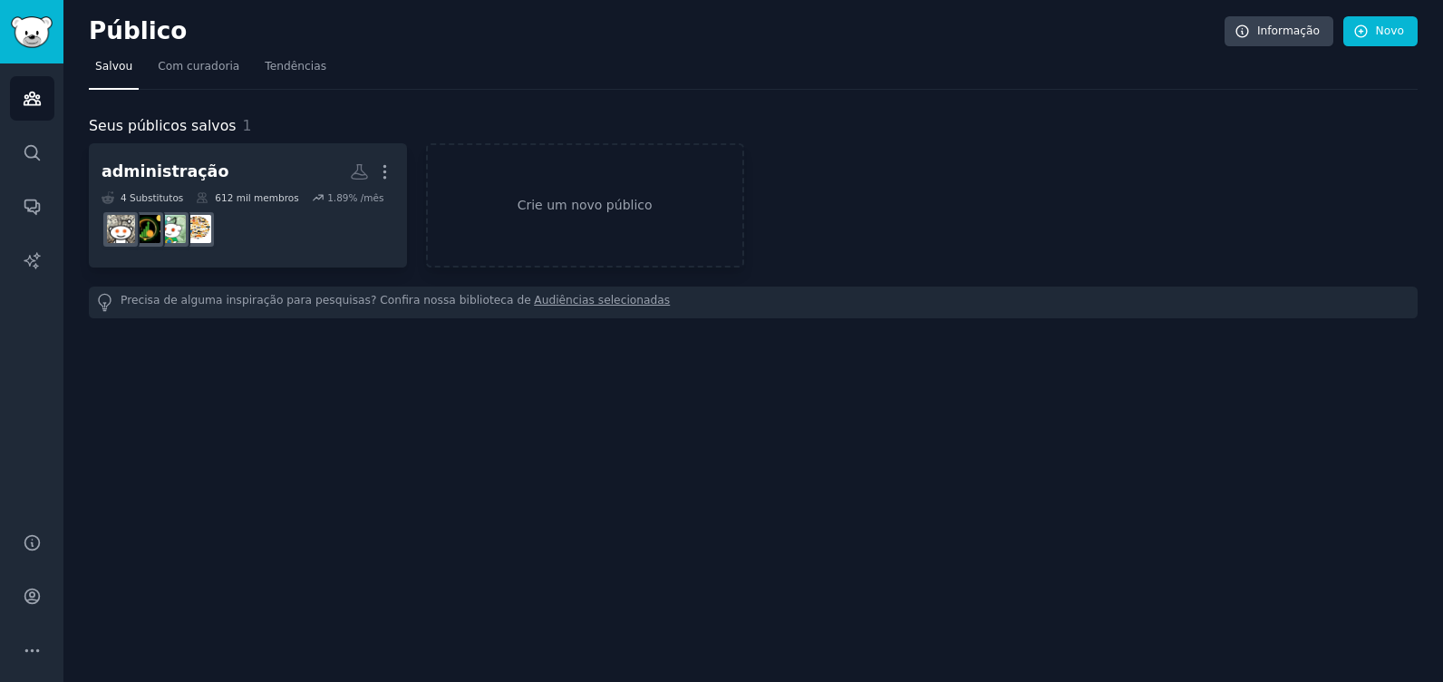
click at [366, 384] on div "Público Informação Novo Salvou Com curadoria Tendências Seus públicos salvos 1 …" at bounding box center [753, 341] width 1380 height 682
click at [387, 420] on div "Público Informação Novo Salvou Com curadoria Tendências Seus públicos salvos 1 …" at bounding box center [753, 341] width 1380 height 682
